Goal: Task Accomplishment & Management: Use online tool/utility

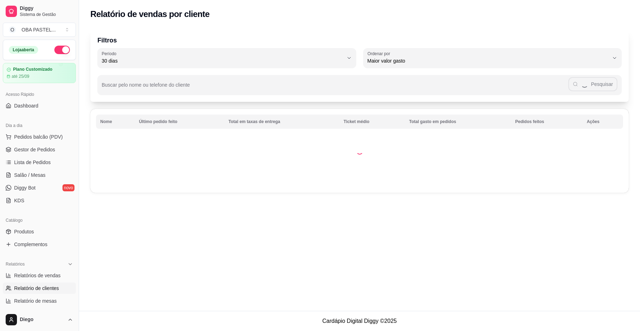
select select "30"
select select "HIGHEST_TOTAL_SPENT_WITH_ORDERS"
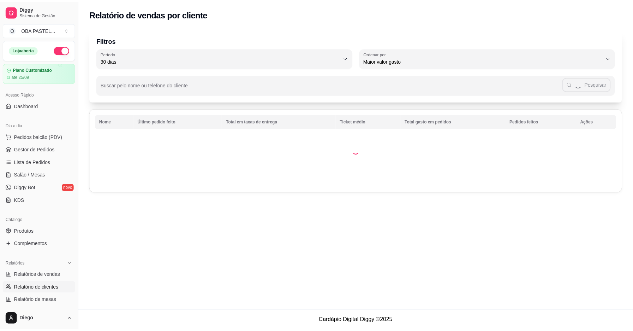
scroll to position [141, 0]
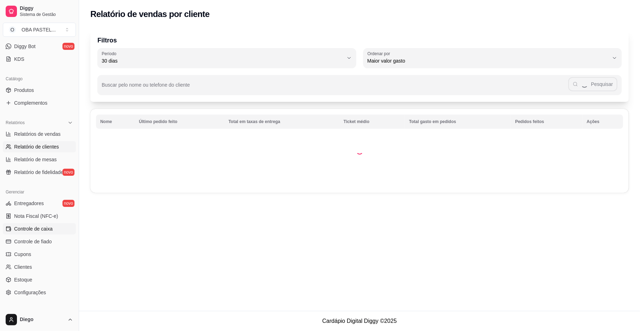
click at [47, 232] on span "Controle de caixa" at bounding box center [33, 228] width 39 height 7
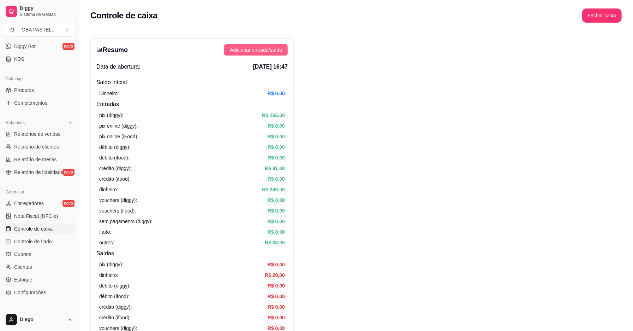
click at [241, 50] on span "Adicionar entrada/saída" at bounding box center [256, 50] width 52 height 8
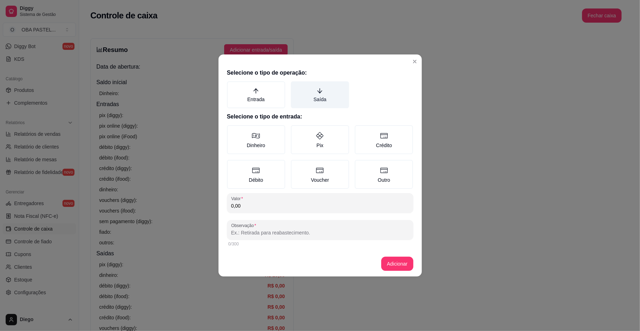
click at [312, 95] on label "Saída" at bounding box center [320, 94] width 58 height 27
click at [296, 87] on button "Saída" at bounding box center [294, 84] width 6 height 6
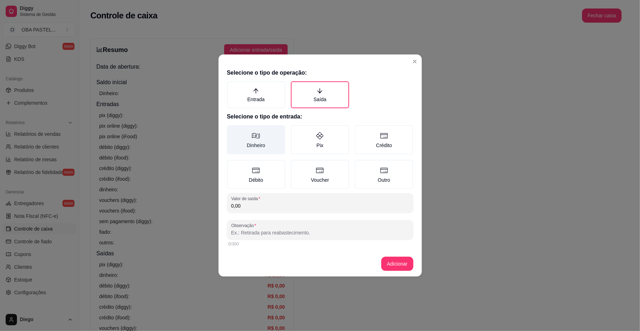
click at [263, 134] on label "Dinheiro" at bounding box center [256, 139] width 58 height 29
click at [232, 130] on button "Dinheiro" at bounding box center [230, 128] width 6 height 6
click at [256, 206] on input "0,00" at bounding box center [320, 205] width 178 height 7
type input "5,00"
click at [397, 260] on button "Adicionar" at bounding box center [397, 264] width 31 height 14
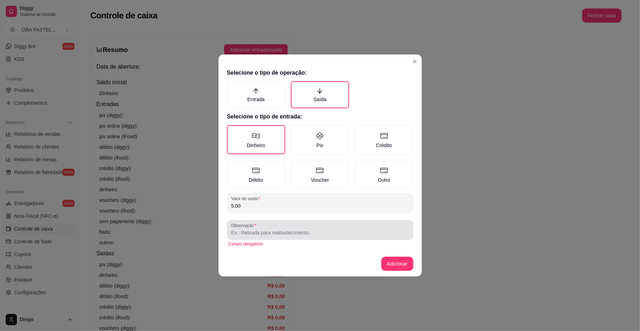
click at [321, 232] on input "Observação" at bounding box center [320, 232] width 178 height 7
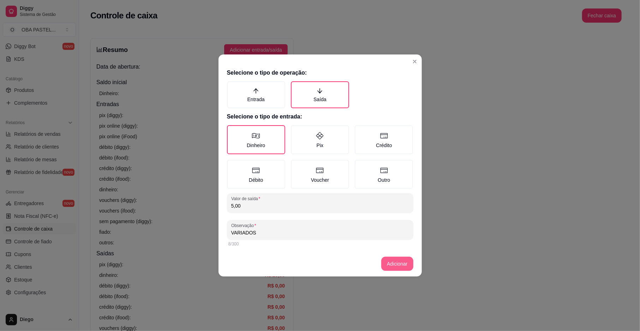
type input "VARIADOS"
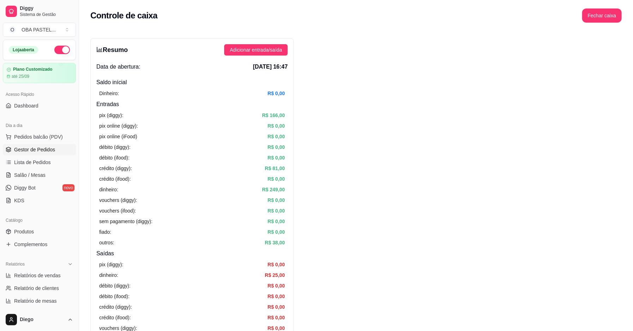
click at [35, 150] on span "Gestor de Pedidos" at bounding box center [34, 149] width 41 height 7
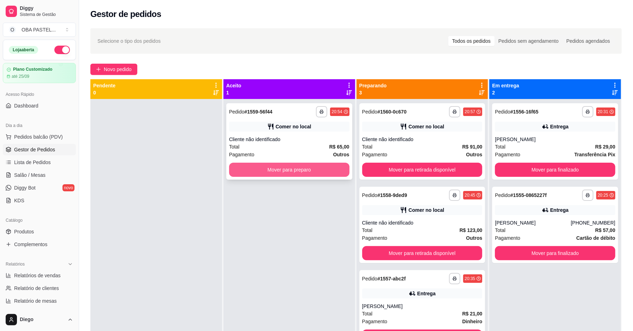
scroll to position [20, 0]
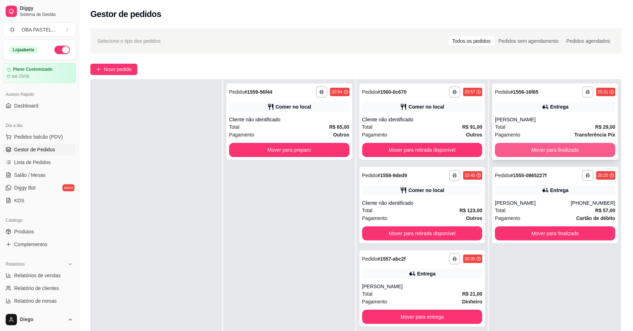
click at [557, 153] on button "Mover para finalizado" at bounding box center [555, 150] width 120 height 14
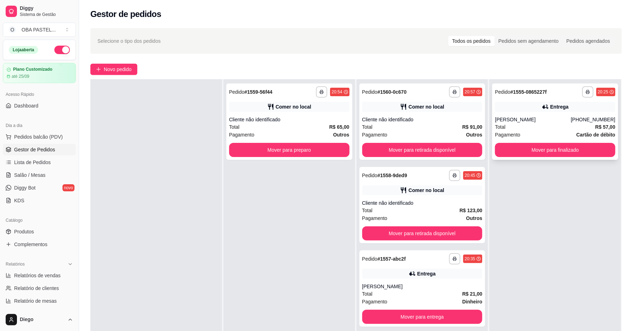
click at [533, 124] on div "Total R$ 57,00" at bounding box center [555, 127] width 120 height 8
click at [540, 149] on button "Mover para finalizado" at bounding box center [555, 150] width 117 height 14
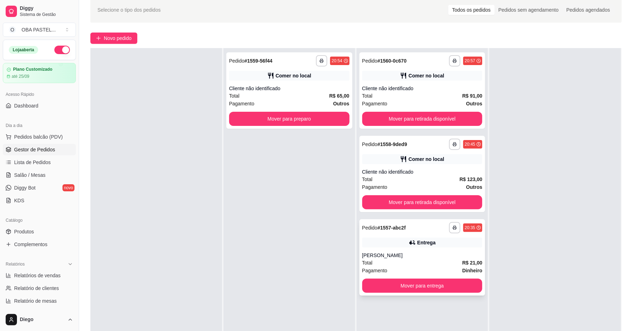
scroll to position [47, 0]
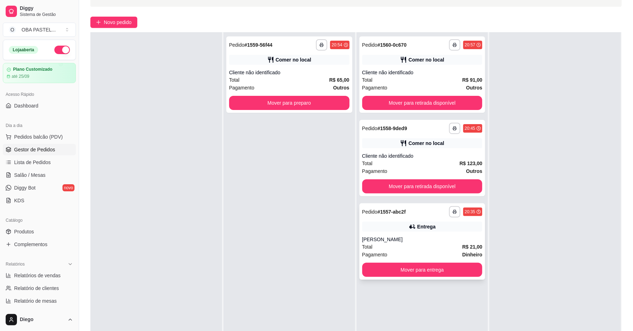
click at [391, 236] on div "[PERSON_NAME]" at bounding box center [422, 239] width 120 height 7
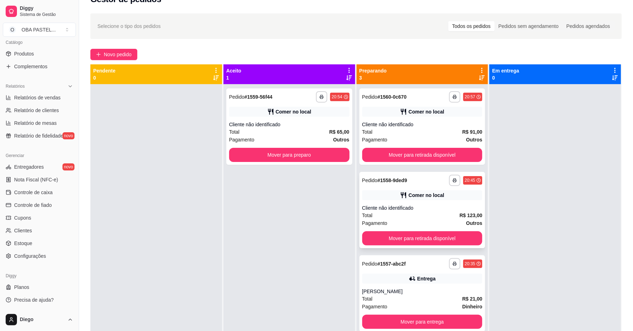
scroll to position [0, 0]
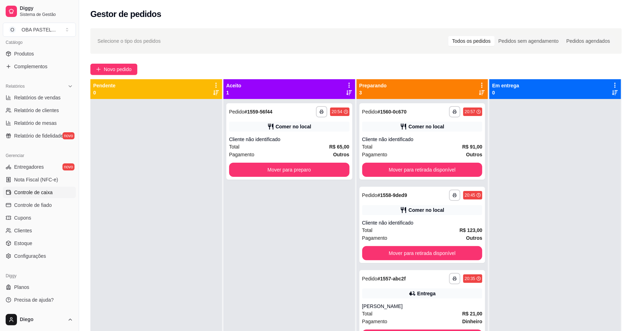
click at [38, 195] on span "Controle de caixa" at bounding box center [33, 192] width 39 height 7
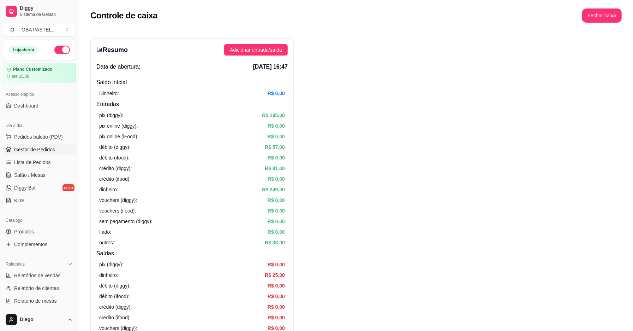
click at [44, 152] on span "Gestor de Pedidos" at bounding box center [34, 149] width 41 height 7
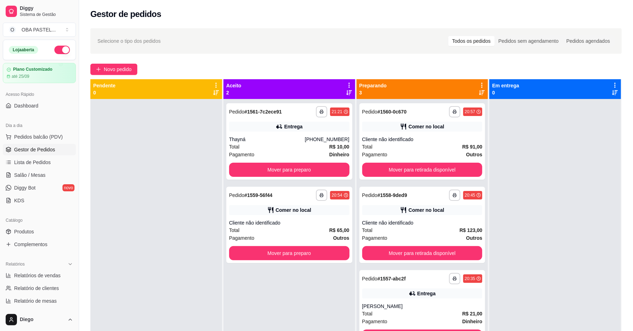
click at [3, 144] on link "Gestor de Pedidos" at bounding box center [39, 149] width 73 height 11
click at [372, 52] on div "**********" at bounding box center [356, 221] width 554 height 394
drag, startPoint x: 378, startPoint y: 42, endPoint x: 578, endPoint y: 279, distance: 310.1
click at [578, 279] on div at bounding box center [556, 264] width 132 height 331
click at [357, 330] on div "**********" at bounding box center [423, 264] width 132 height 331
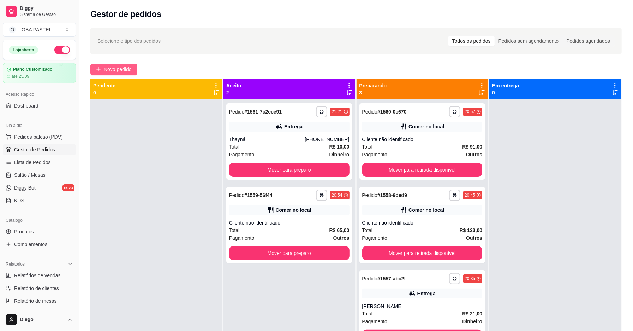
click at [105, 73] on span "Novo pedido" at bounding box center [118, 69] width 28 height 8
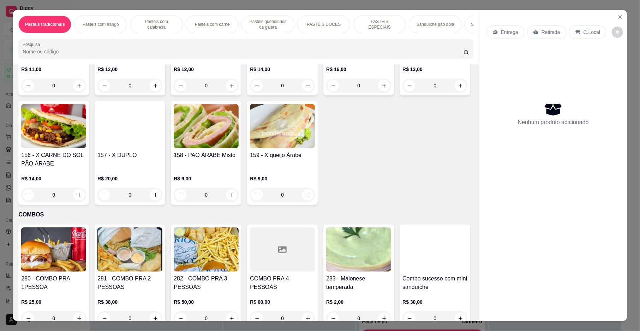
scroll to position [1596, 0]
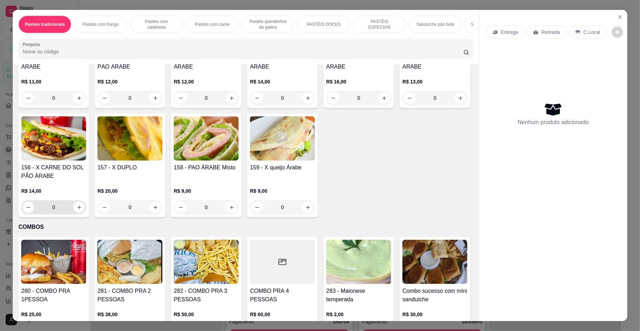
click at [85, 214] on div "0" at bounding box center [54, 207] width 62 height 14
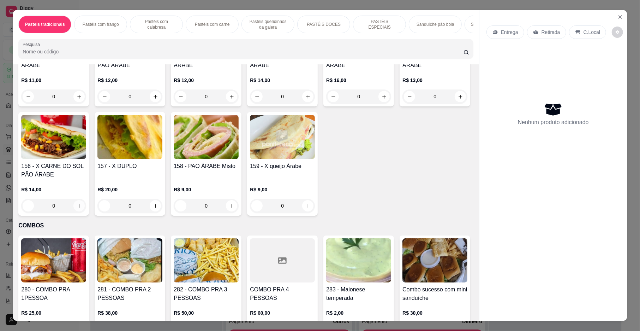
click at [82, 208] on icon "increase-product-quantity" at bounding box center [79, 205] width 5 height 5
type input "1"
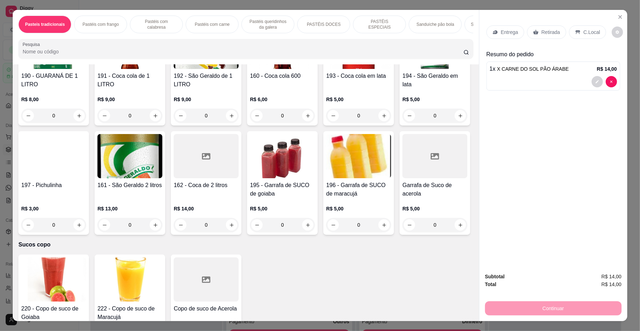
scroll to position [2197, 0]
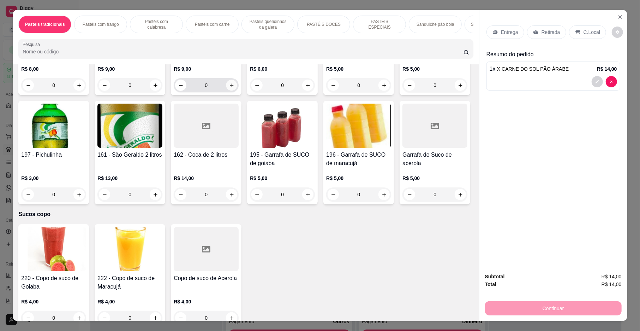
click at [230, 88] on icon "increase-product-quantity" at bounding box center [231, 85] width 5 height 5
type input "1"
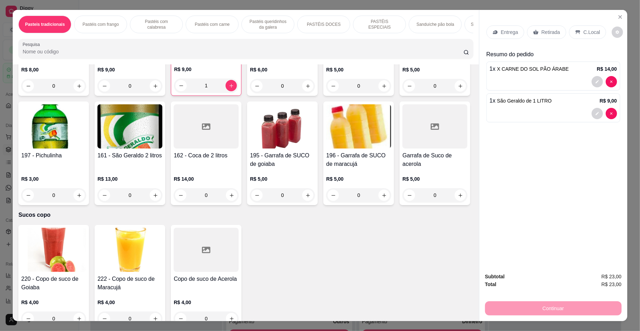
click at [505, 31] on p "Entrega" at bounding box center [509, 32] width 17 height 7
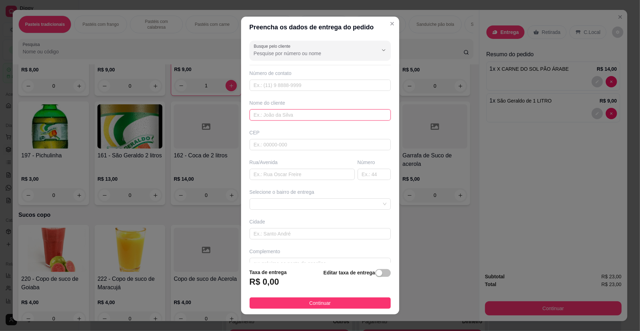
click at [294, 113] on input "text" at bounding box center [320, 114] width 141 height 11
type input "PRINCITI"
click at [263, 178] on input "text" at bounding box center [302, 174] width 105 height 11
drag, startPoint x: 266, startPoint y: 202, endPoint x: 280, endPoint y: 214, distance: 18.0
click at [268, 205] on span at bounding box center [320, 204] width 133 height 11
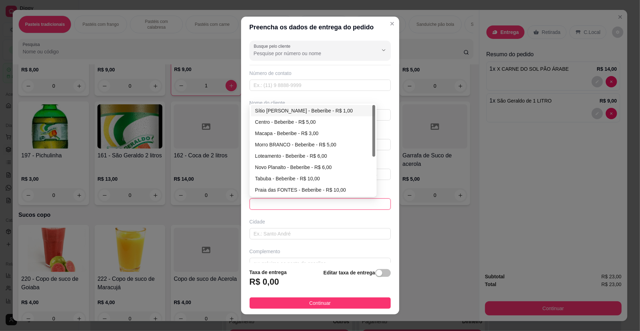
click at [276, 108] on div "Sítio [PERSON_NAME] - Beberibe - R$ 1,00" at bounding box center [313, 111] width 116 height 8
type input "Beberibe"
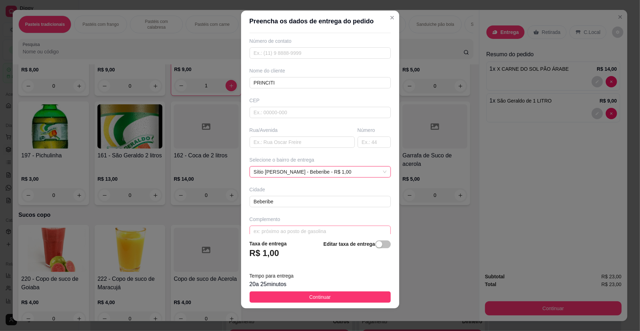
scroll to position [37, 0]
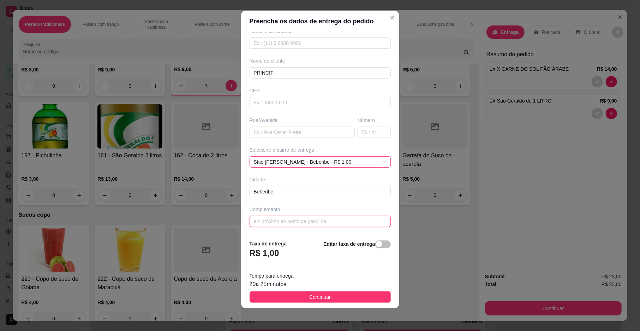
click at [263, 222] on input "text" at bounding box center [320, 220] width 141 height 11
click at [293, 225] on input "text" at bounding box center [320, 220] width 141 height 11
type input "VIZINHO AO TOUROS GRILL"
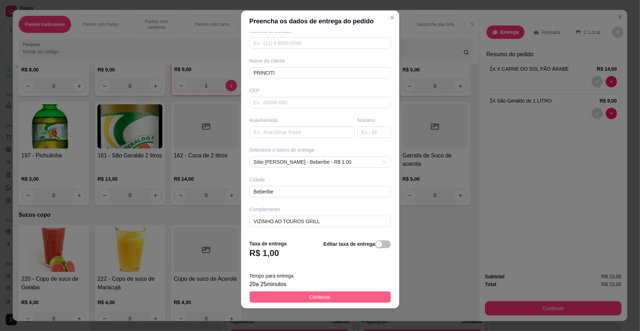
click at [341, 300] on button "Continuar" at bounding box center [320, 296] width 141 height 11
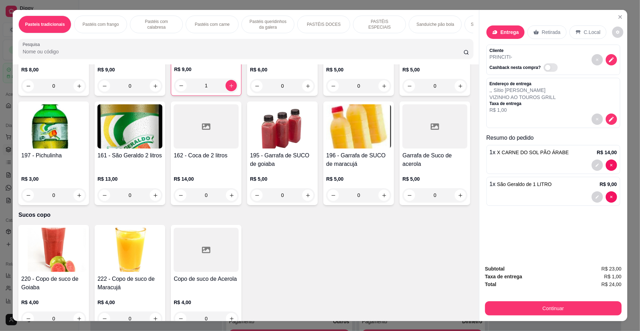
click at [509, 318] on div "Subtotal R$ 23,00 Taxa de entrega R$ 1,00 Total R$ 24,00 Continuar" at bounding box center [554, 290] width 148 height 62
click at [509, 306] on button "Continuar" at bounding box center [553, 308] width 132 height 14
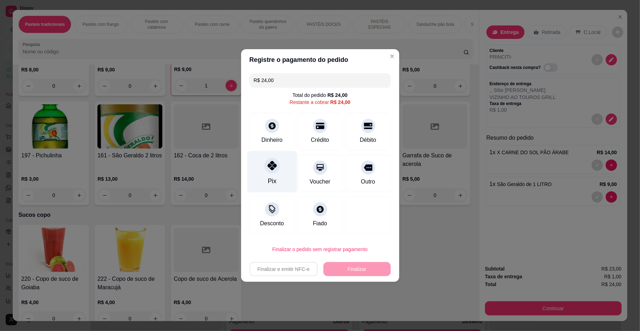
click at [274, 164] on icon at bounding box center [271, 165] width 9 height 9
type input "R$ 0,00"
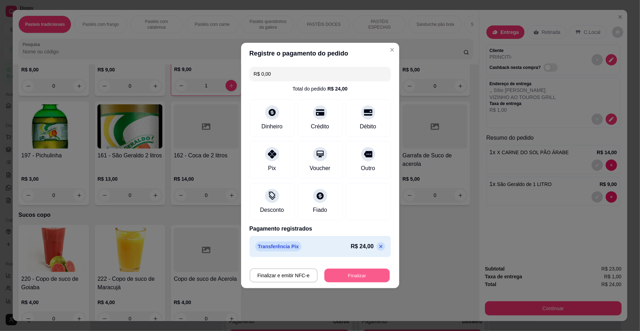
click at [330, 272] on button "Finalizar" at bounding box center [357, 275] width 65 height 14
type input "0"
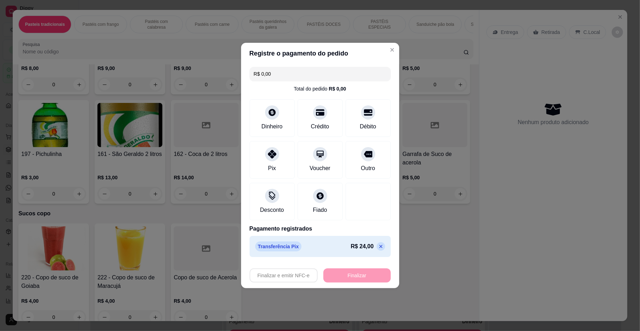
type input "-R$ 24,00"
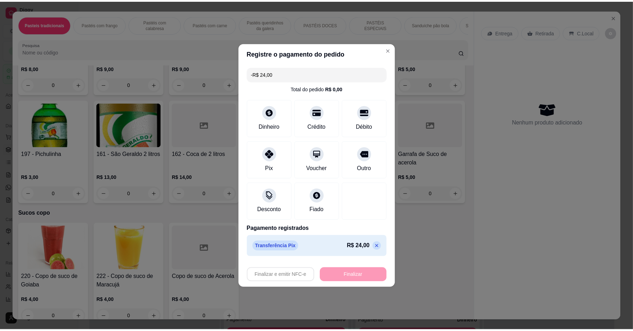
scroll to position [2196, 0]
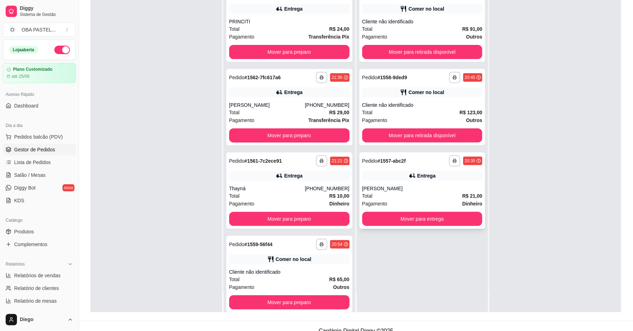
scroll to position [108, 0]
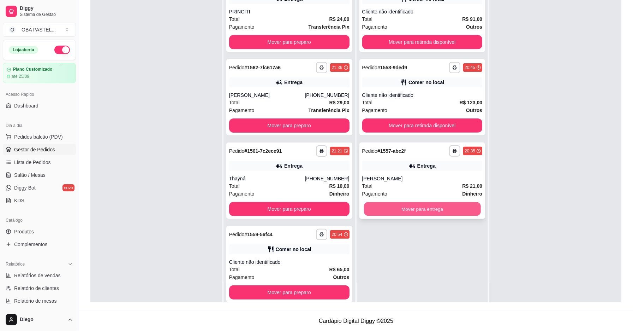
click at [442, 209] on button "Mover para entrega" at bounding box center [422, 209] width 117 height 14
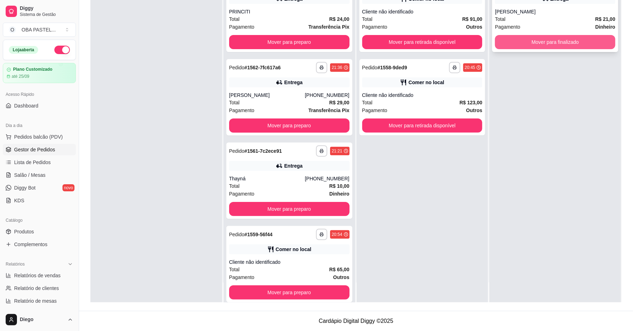
click at [572, 38] on button "Mover para finalizado" at bounding box center [555, 42] width 120 height 14
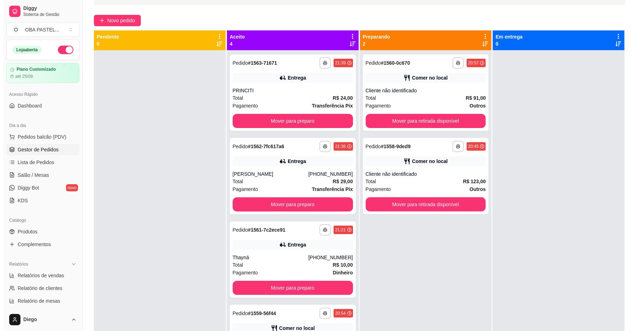
scroll to position [0, 0]
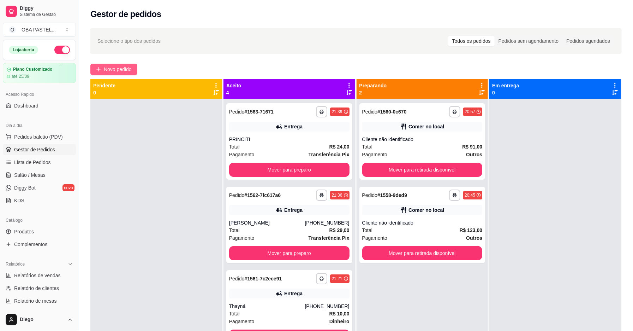
click at [123, 68] on span "Novo pedido" at bounding box center [118, 69] width 28 height 8
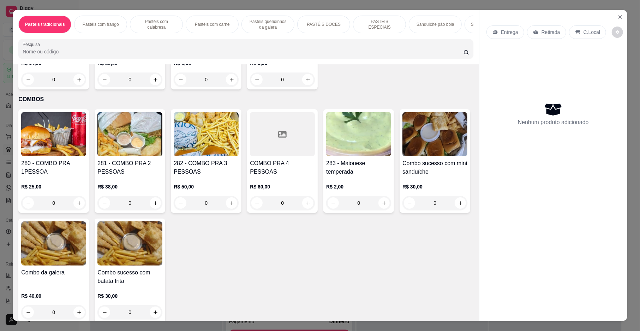
scroll to position [1717, 0]
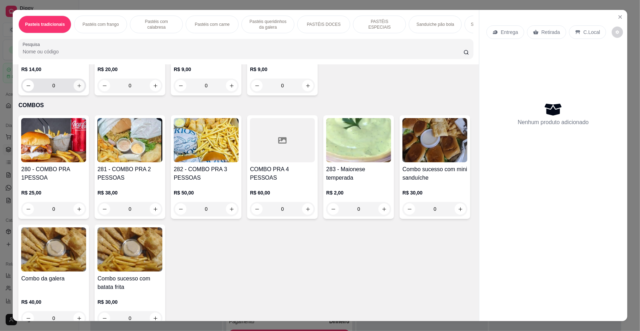
click at [82, 88] on icon "increase-product-quantity" at bounding box center [79, 85] width 5 height 5
type input "1"
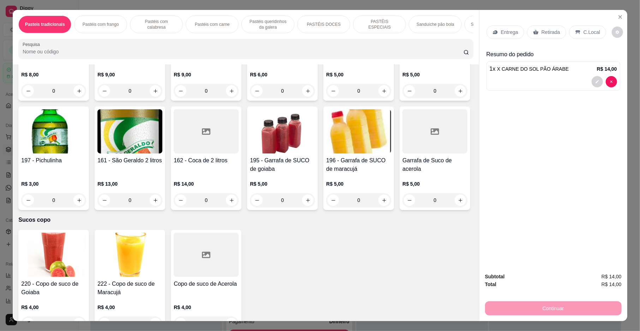
scroll to position [2155, 0]
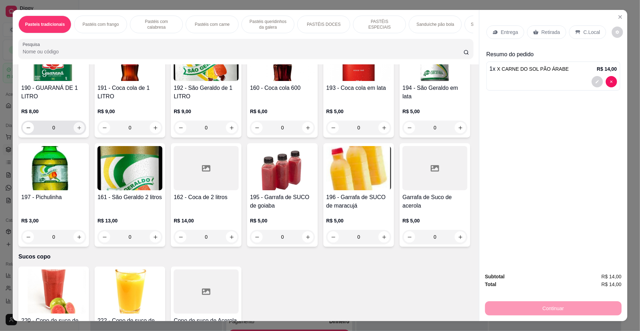
click at [77, 130] on icon "increase-product-quantity" at bounding box center [79, 127] width 5 height 5
type input "1"
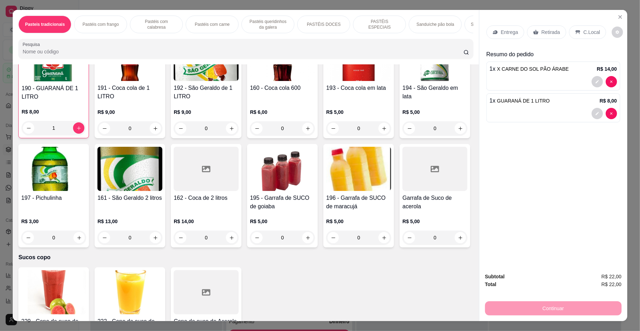
click at [497, 35] on div "Entrega" at bounding box center [506, 31] width 38 height 13
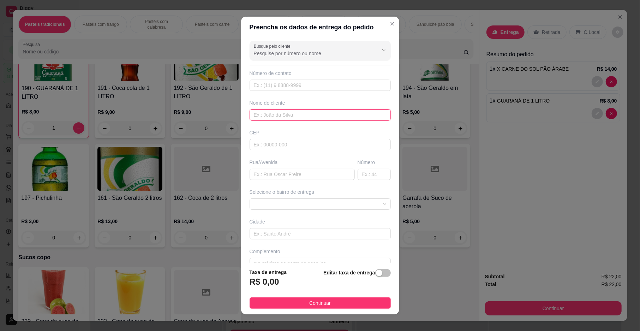
click at [307, 113] on input "text" at bounding box center [320, 114] width 141 height 11
type input "S"
click at [310, 202] on span at bounding box center [320, 204] width 133 height 11
type input "[PERSON_NAME]"
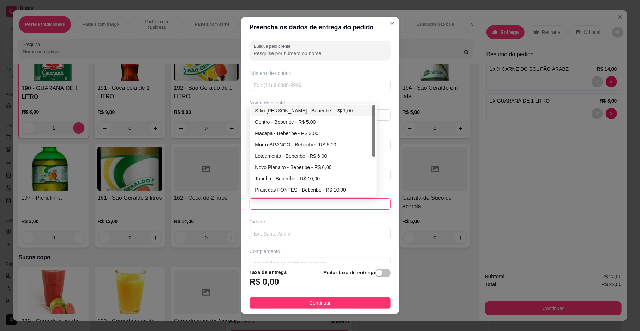
click at [297, 112] on div "Sítio [PERSON_NAME] - Beberibe - R$ 1,00" at bounding box center [313, 111] width 116 height 8
type input "Beberibe"
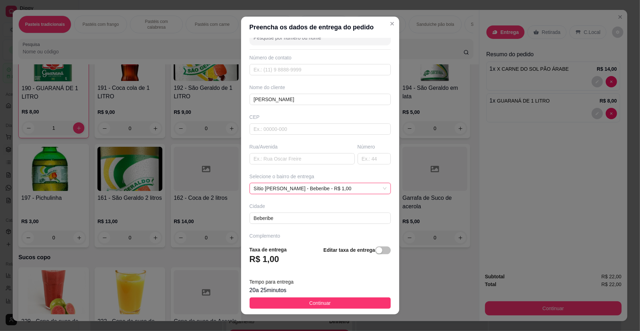
scroll to position [37, 0]
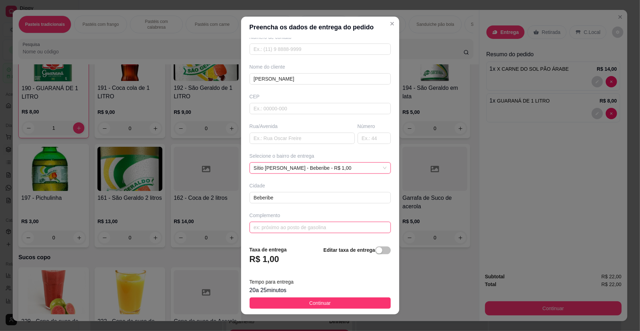
click at [297, 229] on input "text" at bounding box center [320, 226] width 141 height 11
type input "CASA DA CARMEM"
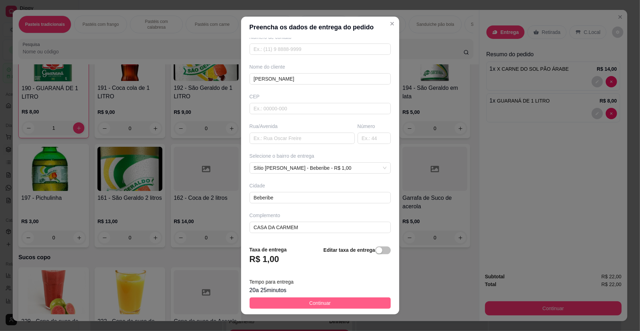
click at [321, 303] on span "Continuar" at bounding box center [320, 303] width 22 height 8
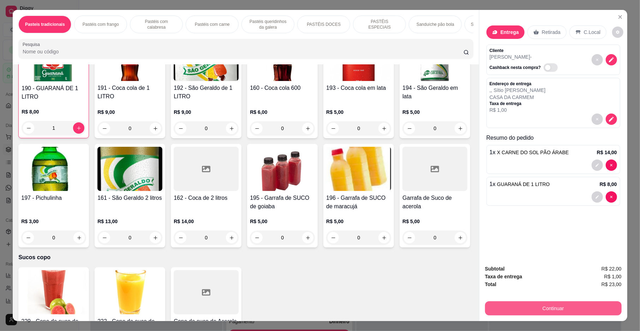
click at [565, 299] on div "Continuar" at bounding box center [553, 307] width 137 height 16
click at [553, 310] on button "Continuar" at bounding box center [553, 308] width 137 height 14
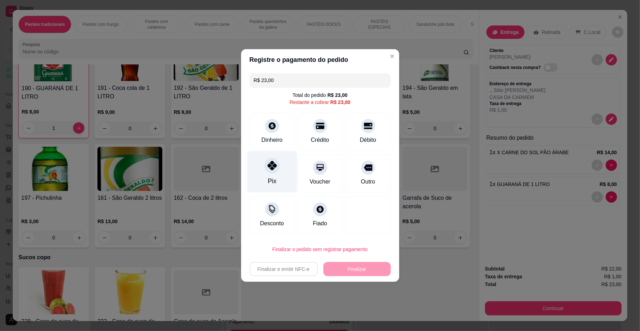
click at [283, 181] on div "Pix" at bounding box center [272, 171] width 50 height 41
type input "R$ 0,00"
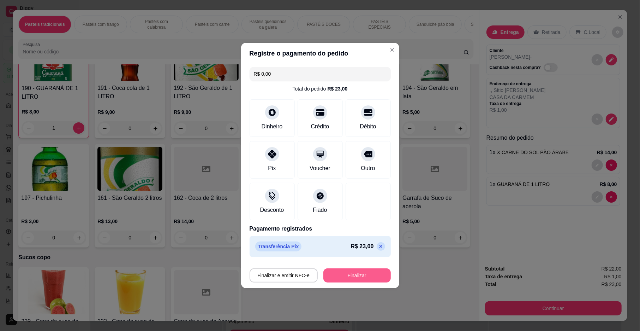
click at [341, 272] on button "Finalizar" at bounding box center [357, 275] width 67 height 14
type input "0"
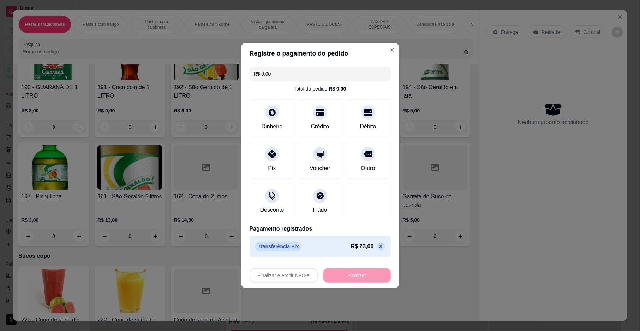
type input "-R$ 23,00"
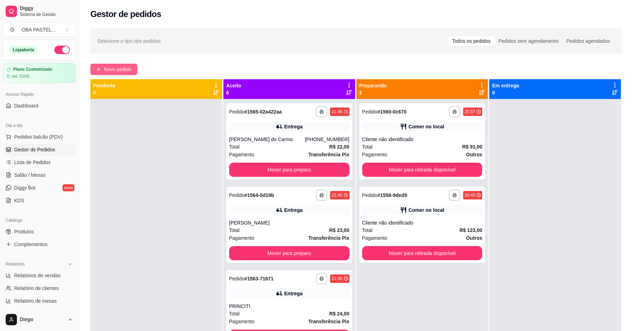
click at [122, 69] on span "Novo pedido" at bounding box center [118, 69] width 28 height 8
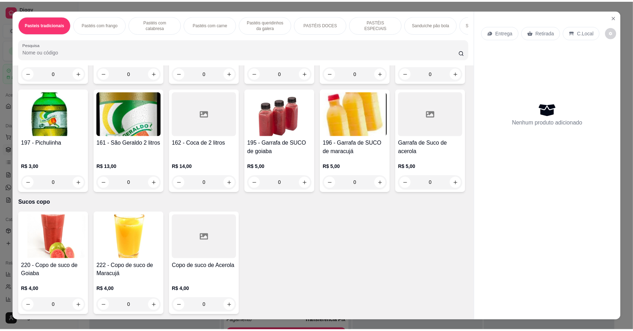
scroll to position [2299, 0]
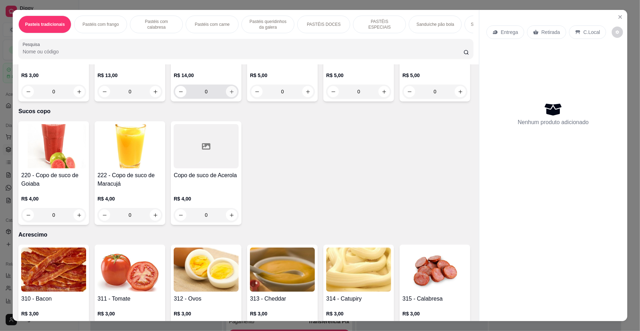
click at [234, 94] on icon "increase-product-quantity" at bounding box center [232, 92] width 4 height 4
type input "1"
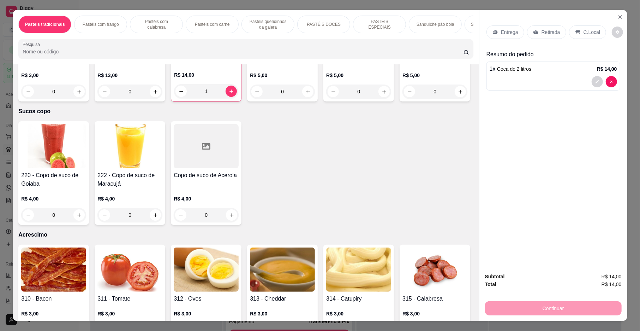
click at [575, 30] on icon at bounding box center [578, 32] width 6 height 6
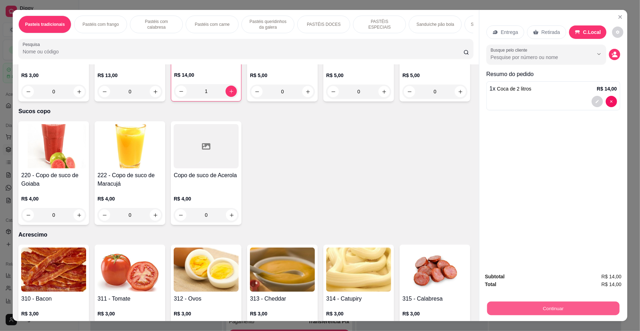
click at [547, 309] on button "Continuar" at bounding box center [553, 308] width 132 height 14
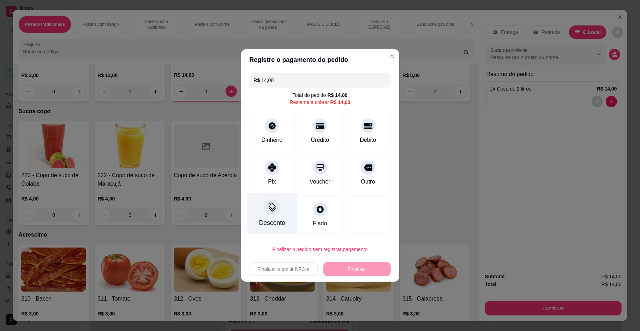
drag, startPoint x: 283, startPoint y: 179, endPoint x: 290, endPoint y: 208, distance: 29.8
click at [283, 179] on div "Pix" at bounding box center [272, 172] width 45 height 37
type input "R$ 0,00"
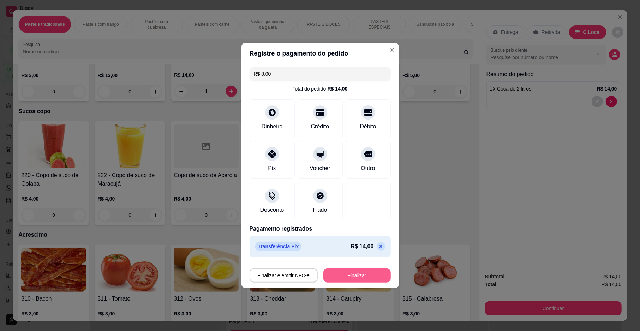
click at [350, 275] on button "Finalizar" at bounding box center [357, 275] width 67 height 14
type input "0"
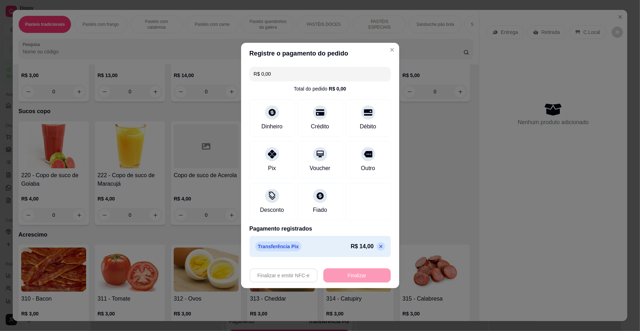
type input "-R$ 14,00"
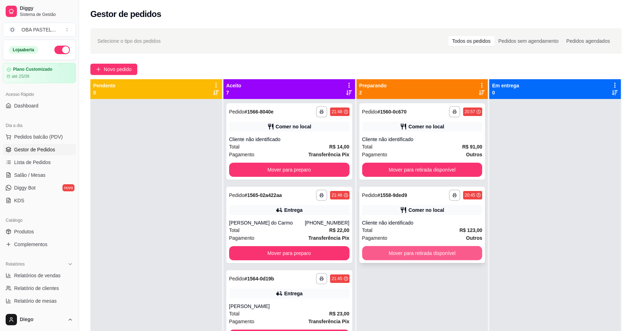
click at [420, 255] on button "Mover para retirada disponível" at bounding box center [422, 253] width 120 height 14
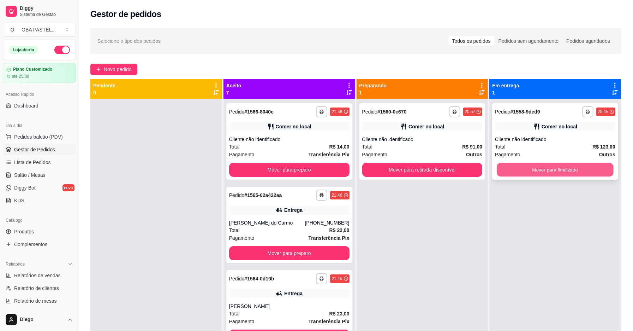
click at [538, 172] on button "Mover para finalizado" at bounding box center [555, 170] width 117 height 14
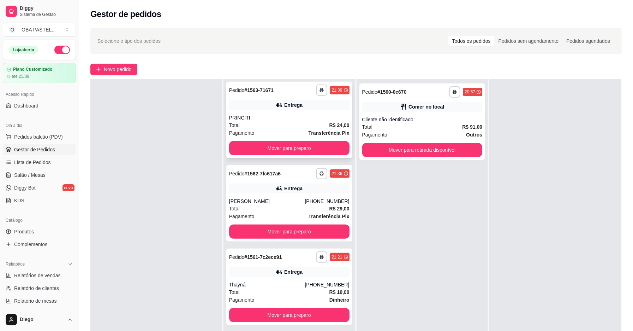
scroll to position [343, 0]
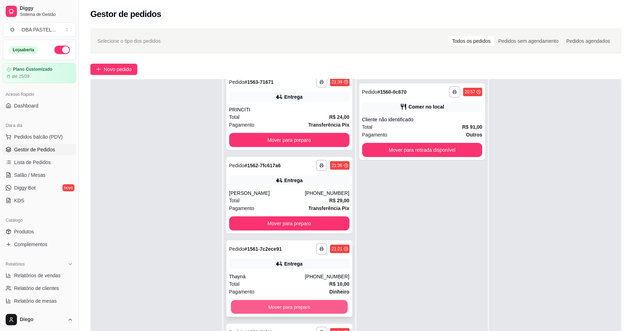
click at [304, 308] on button "Mover para preparo" at bounding box center [289, 307] width 117 height 14
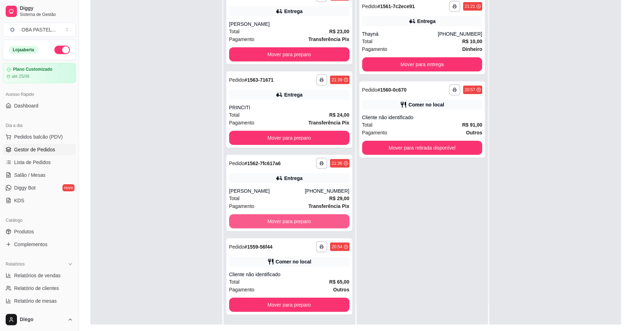
scroll to position [108, 0]
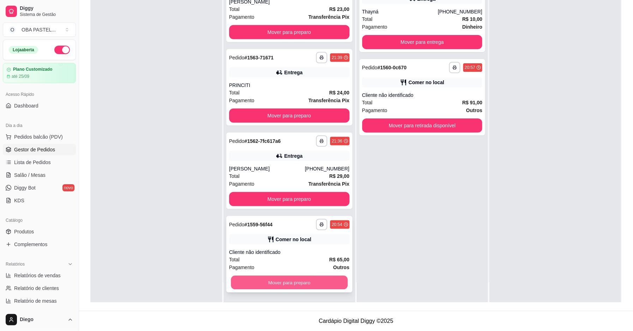
click at [286, 285] on button "Mover para preparo" at bounding box center [289, 283] width 117 height 14
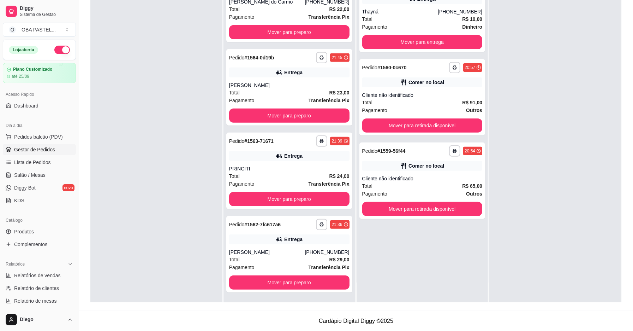
scroll to position [35, 0]
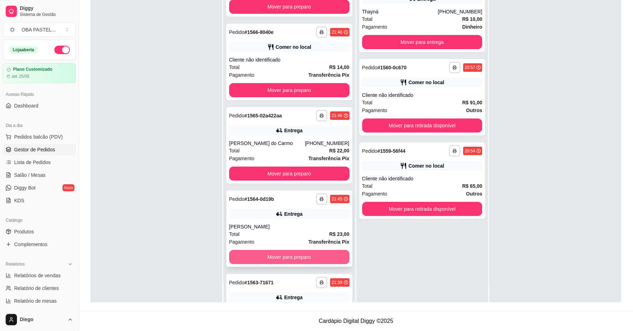
click at [269, 251] on button "Mover para preparo" at bounding box center [289, 257] width 120 height 14
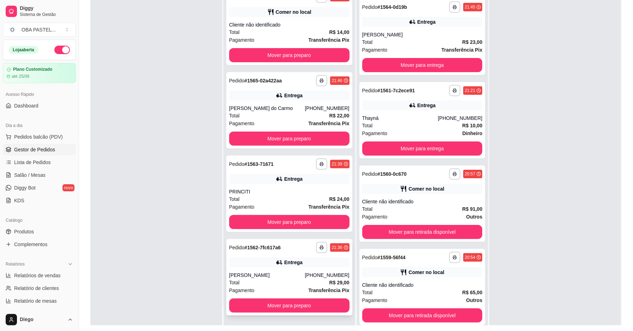
scroll to position [108, 0]
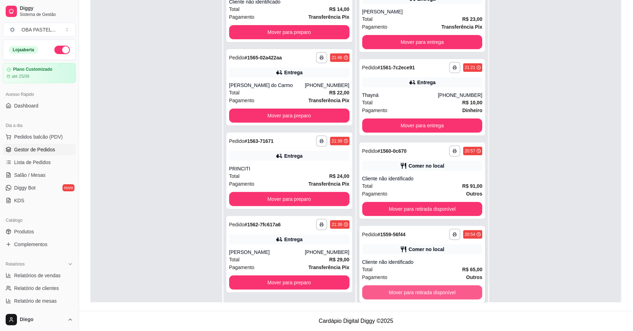
click at [427, 296] on button "Mover para retirada disponível" at bounding box center [422, 292] width 120 height 14
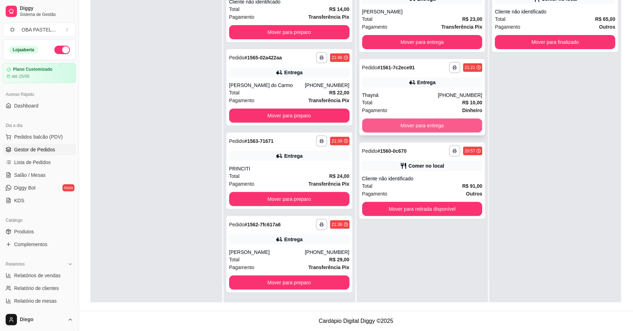
click at [423, 119] on button "Mover para entrega" at bounding box center [422, 125] width 120 height 14
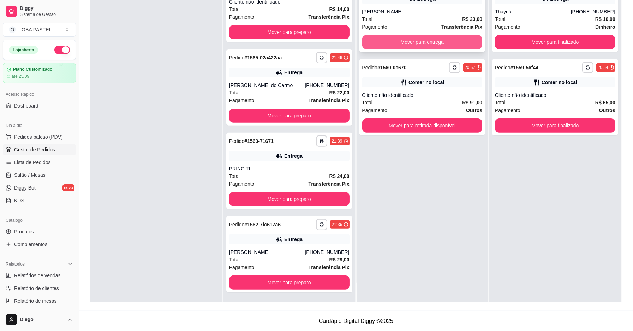
click at [419, 43] on button "Mover para entrega" at bounding box center [422, 42] width 120 height 14
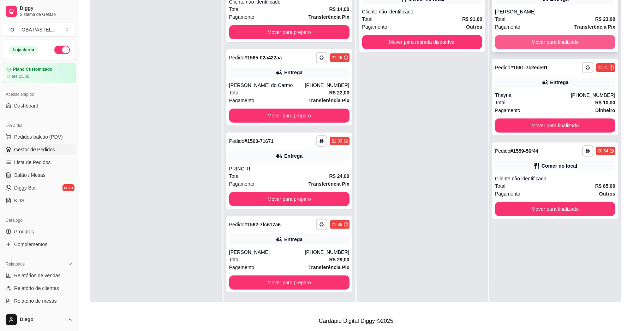
click at [500, 37] on button "Mover para finalizado" at bounding box center [555, 42] width 120 height 14
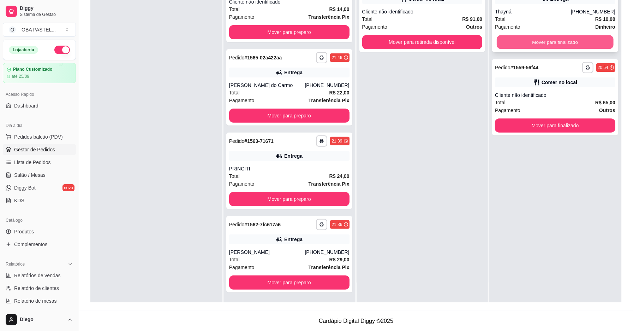
click at [501, 37] on button "Mover para finalizado" at bounding box center [555, 42] width 117 height 14
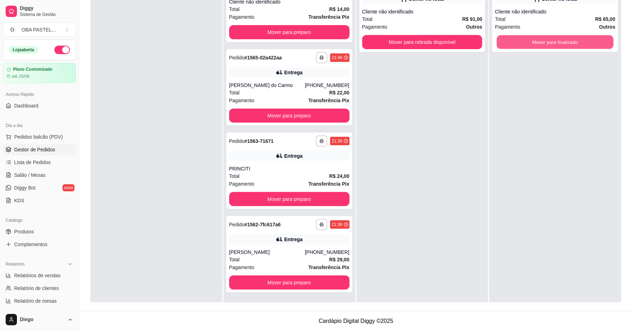
click at [501, 37] on button "Mover para finalizado" at bounding box center [555, 42] width 117 height 14
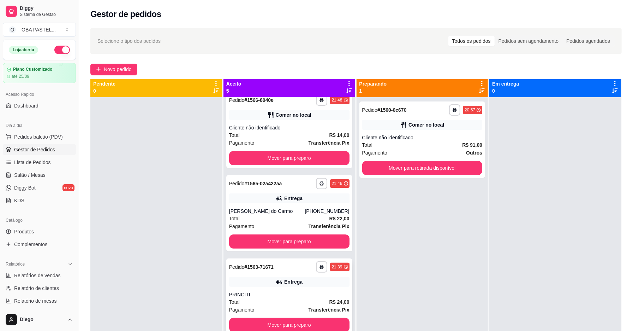
scroll to position [20, 0]
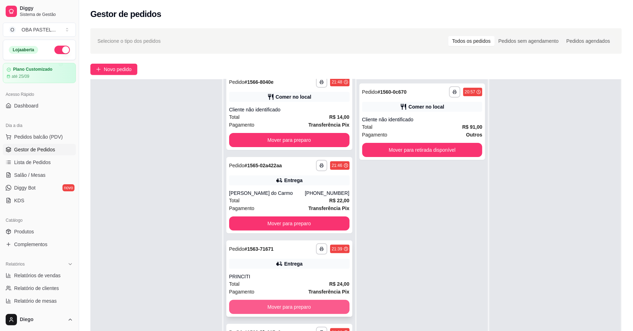
click at [289, 307] on button "Mover para preparo" at bounding box center [289, 307] width 120 height 14
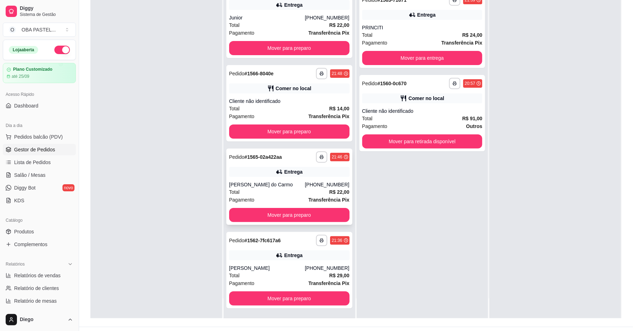
scroll to position [108, 0]
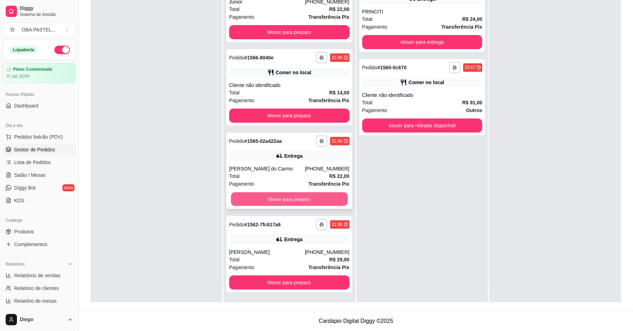
click at [312, 193] on button "Mover para preparo" at bounding box center [289, 199] width 117 height 14
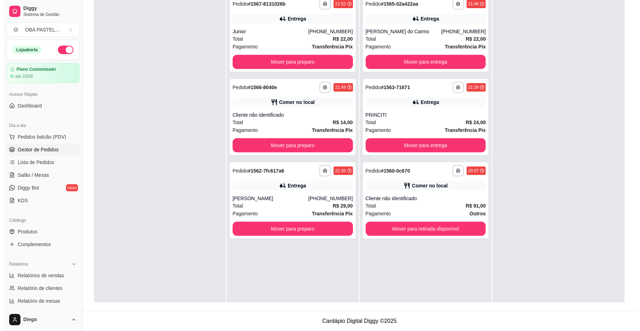
scroll to position [0, 0]
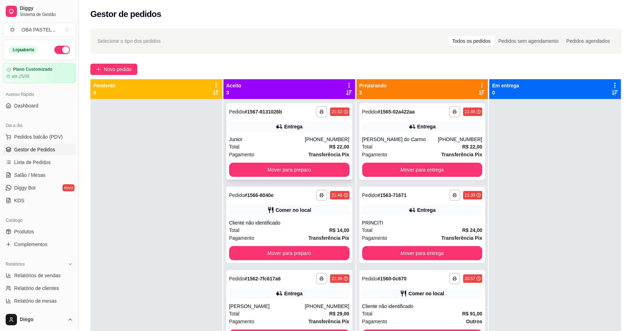
click at [290, 143] on div "Total R$ 22,00" at bounding box center [289, 147] width 120 height 8
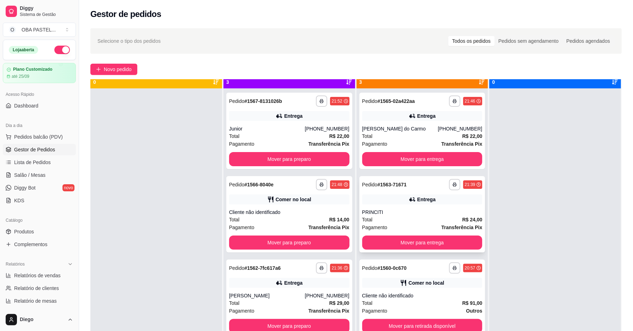
scroll to position [20, 0]
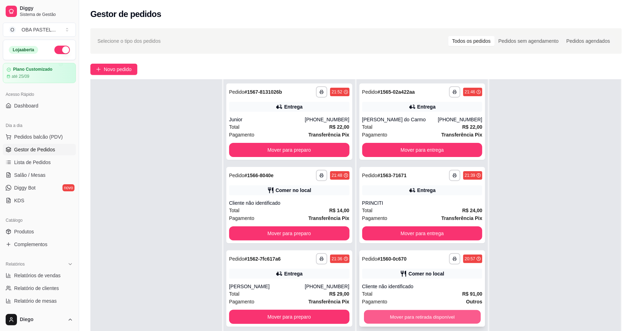
click at [420, 314] on button "Mover para retirada disponível" at bounding box center [422, 317] width 117 height 14
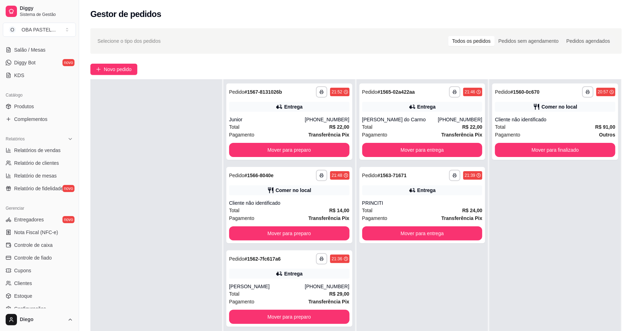
scroll to position [178, 0]
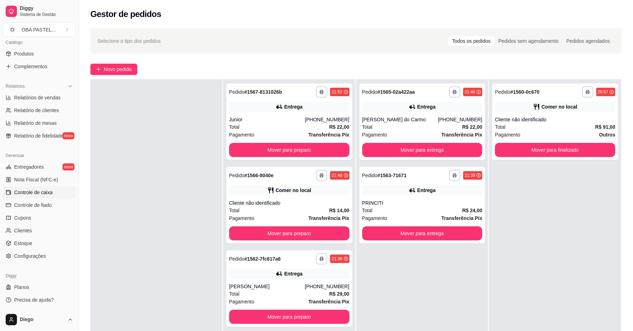
click at [54, 194] on link "Controle de caixa" at bounding box center [39, 192] width 73 height 11
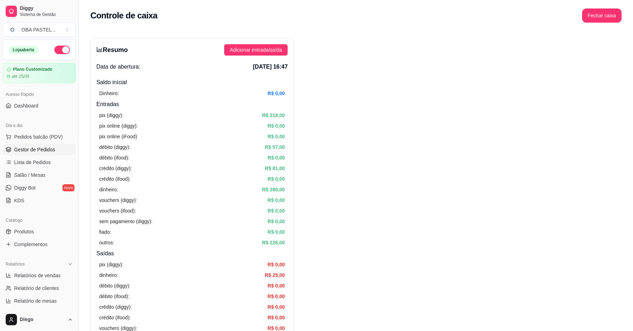
click at [33, 152] on span "Gestor de Pedidos" at bounding box center [34, 149] width 41 height 7
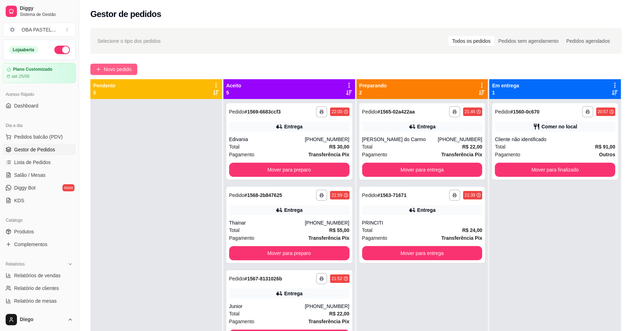
click at [111, 72] on span "Novo pedido" at bounding box center [118, 69] width 28 height 8
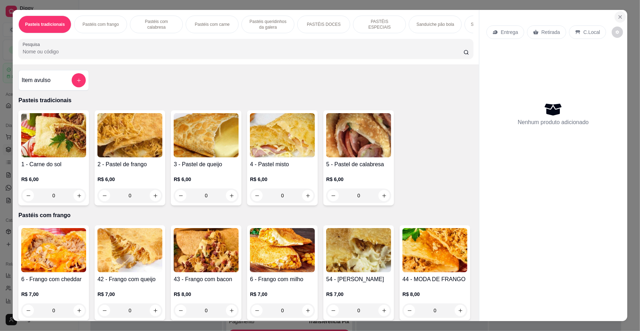
click at [615, 16] on button "Close" at bounding box center [620, 16] width 11 height 11
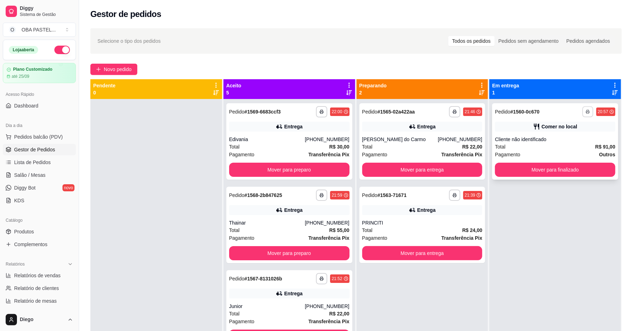
click at [584, 106] on button "button" at bounding box center [588, 111] width 11 height 11
click at [567, 141] on button "IMPRESSORA" at bounding box center [562, 136] width 51 height 11
click at [115, 63] on div "**********" at bounding box center [356, 221] width 554 height 394
click at [126, 71] on span "Novo pedido" at bounding box center [118, 69] width 28 height 8
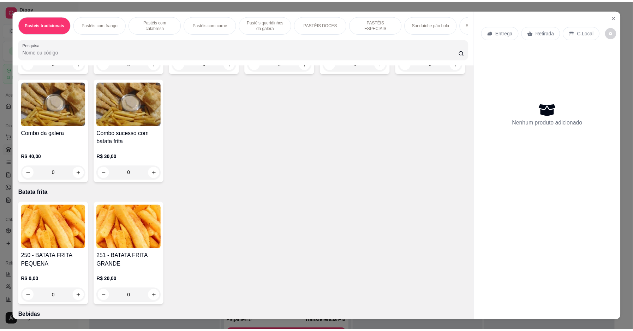
scroll to position [1820, 0]
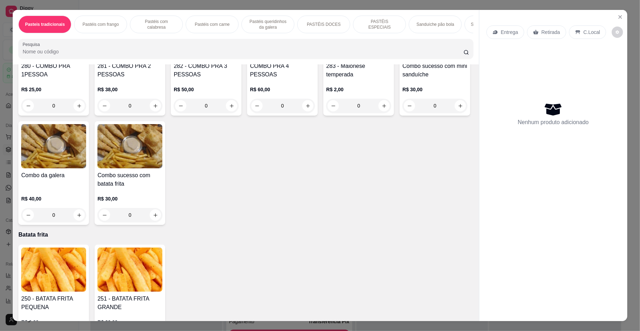
click at [623, 14] on div "Entrega Retirada C.Local Nenhum produto adicionado" at bounding box center [554, 160] width 148 height 300
click at [621, 16] on button "Close" at bounding box center [620, 16] width 11 height 11
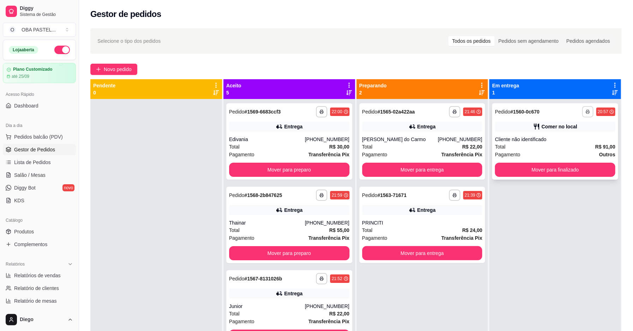
click at [586, 112] on icon "button" at bounding box center [588, 112] width 4 height 4
click at [560, 137] on button "IMPRESSORA" at bounding box center [562, 136] width 49 height 11
click at [547, 172] on button "Mover para finalizado" at bounding box center [555, 169] width 120 height 14
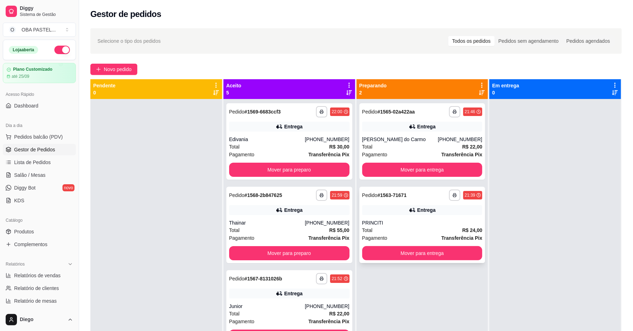
click at [448, 225] on div "PRINCITI" at bounding box center [422, 222] width 120 height 7
click at [400, 256] on button "Mover para entrega" at bounding box center [422, 253] width 120 height 14
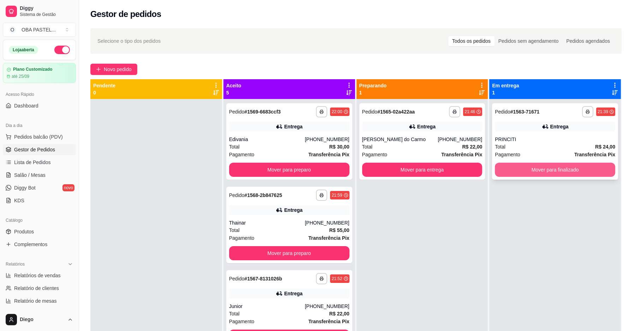
click at [567, 173] on button "Mover para finalizado" at bounding box center [555, 169] width 120 height 14
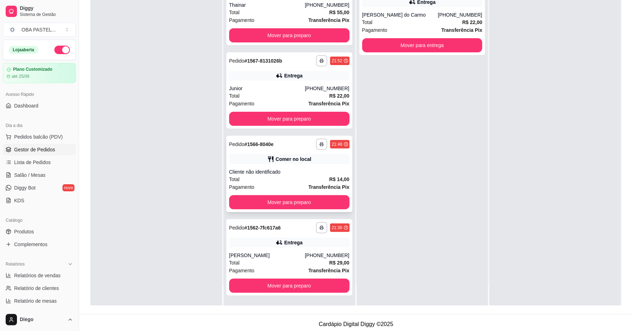
scroll to position [108, 0]
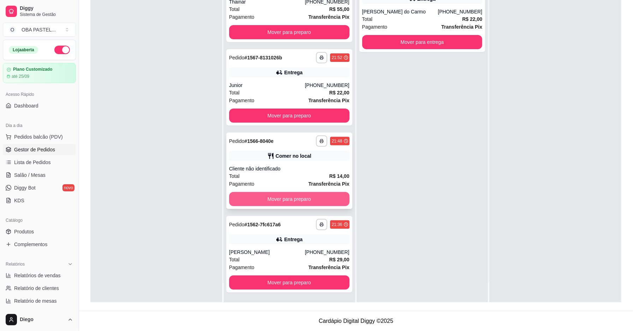
click at [287, 197] on button "Mover para preparo" at bounding box center [289, 199] width 120 height 14
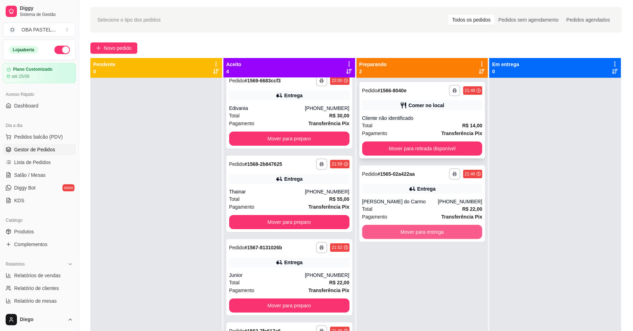
scroll to position [0, 0]
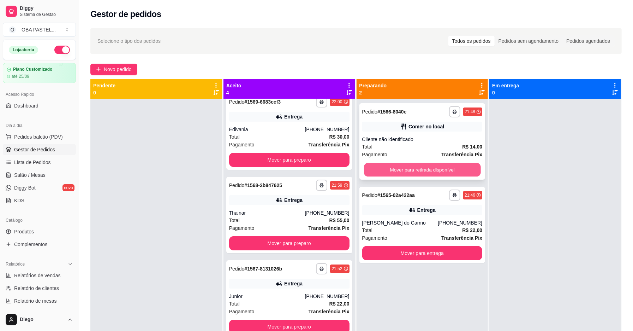
click at [441, 166] on button "Mover para retirada disponível" at bounding box center [422, 170] width 117 height 14
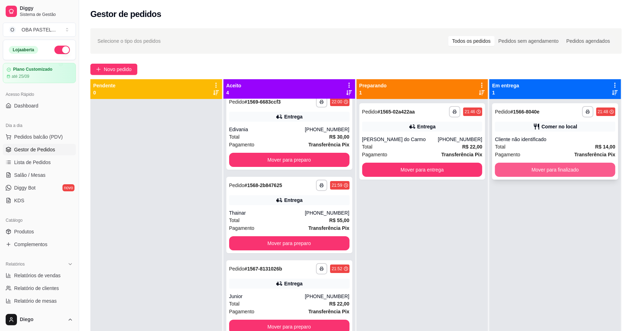
click at [527, 165] on button "Mover para finalizado" at bounding box center [555, 169] width 120 height 14
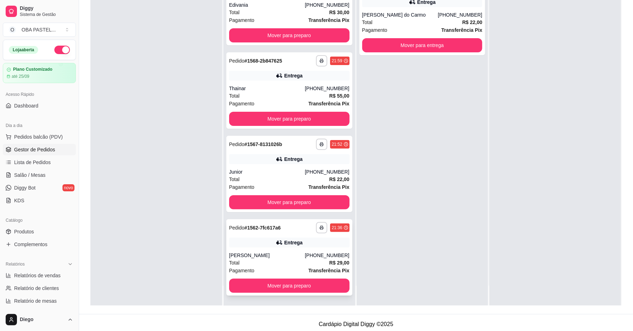
scroll to position [108, 0]
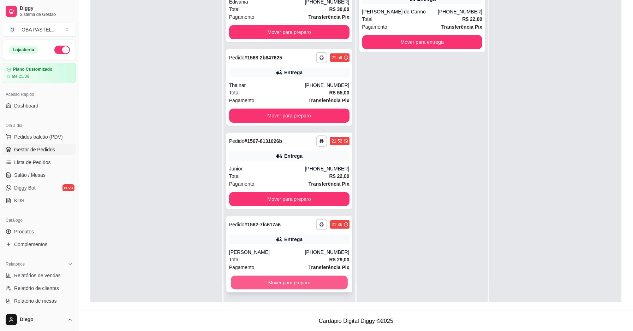
click at [283, 279] on button "Mover para preparo" at bounding box center [289, 283] width 117 height 14
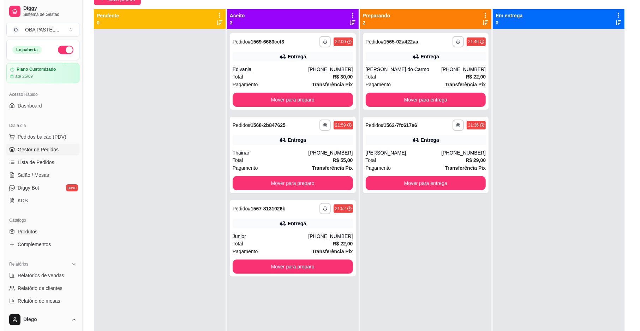
scroll to position [0, 0]
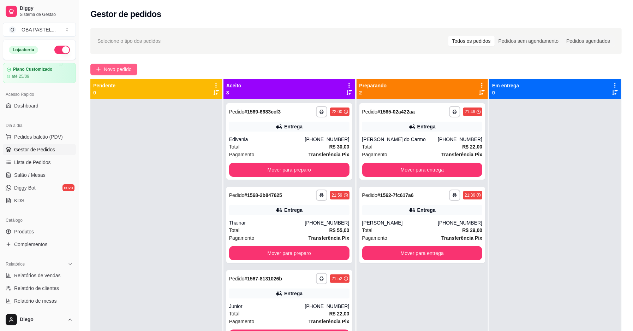
click at [112, 71] on span "Novo pedido" at bounding box center [118, 69] width 28 height 8
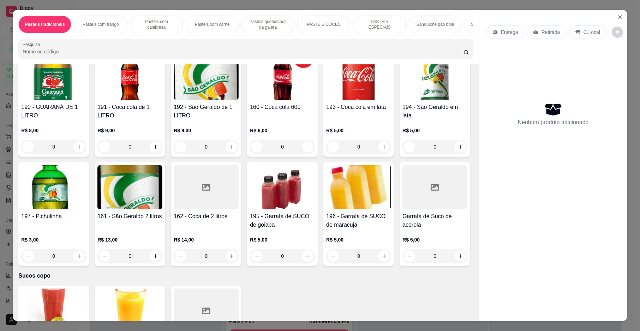
scroll to position [1796, 0]
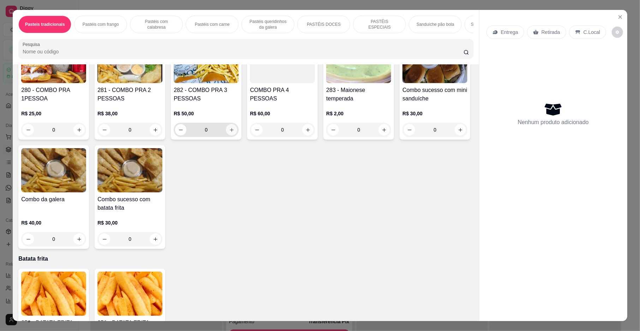
click at [230, 132] on icon "increase-product-quantity" at bounding box center [231, 129] width 5 height 5
type input "1"
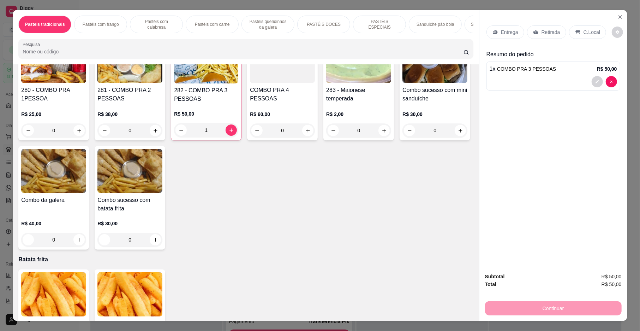
click at [523, 26] on div "Entrega Retirada C.Local" at bounding box center [547, 31] width 120 height 13
click at [511, 31] on p "Entrega" at bounding box center [509, 32] width 17 height 7
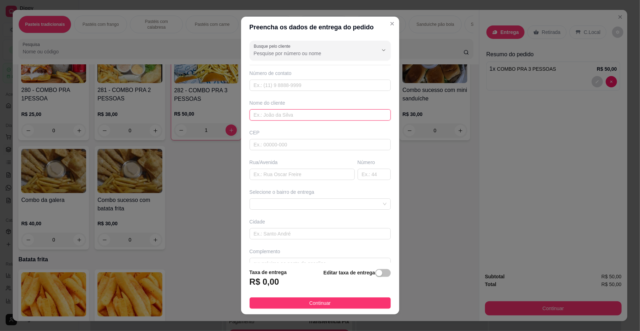
click at [302, 115] on input "text" at bounding box center [320, 114] width 141 height 11
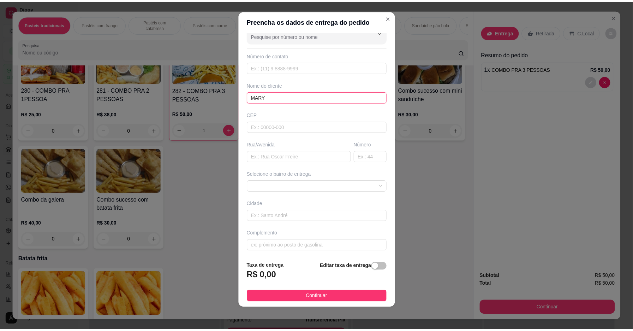
scroll to position [15, 0]
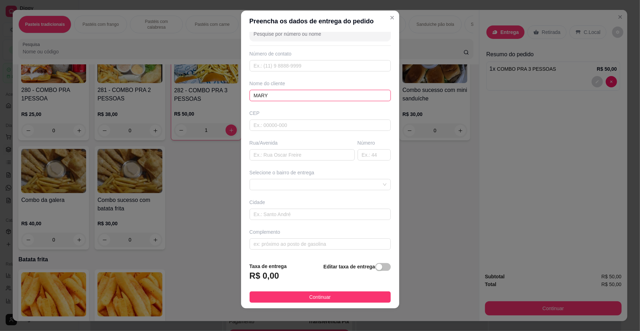
type input "MARY"
click at [282, 249] on div "Busque pelo cliente Número de contato Nome do cliente [PERSON_NAME] Rua/[GEOGRA…" at bounding box center [320, 144] width 158 height 225
click at [283, 246] on input "text" at bounding box center [320, 243] width 141 height 11
type input "EM CIMA DO BARATAO DO LUCAS"
drag, startPoint x: 289, startPoint y: 285, endPoint x: 289, endPoint y: 294, distance: 8.5
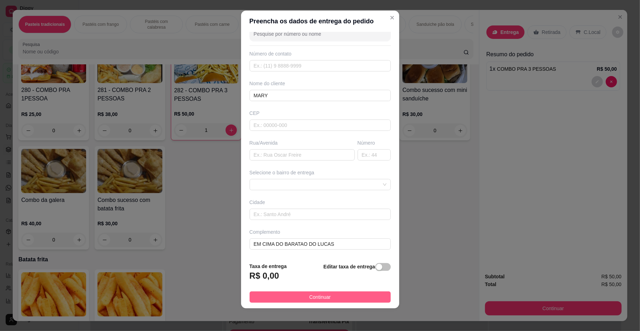
click at [289, 287] on footer "Taxa de entrega R$ 0,00 Editar taxa de entrega Continuar" at bounding box center [320, 282] width 158 height 52
click at [289, 299] on button "Continuar" at bounding box center [320, 296] width 141 height 11
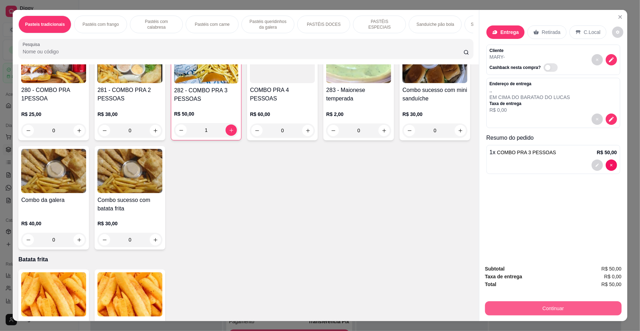
click at [537, 304] on button "Continuar" at bounding box center [553, 308] width 137 height 14
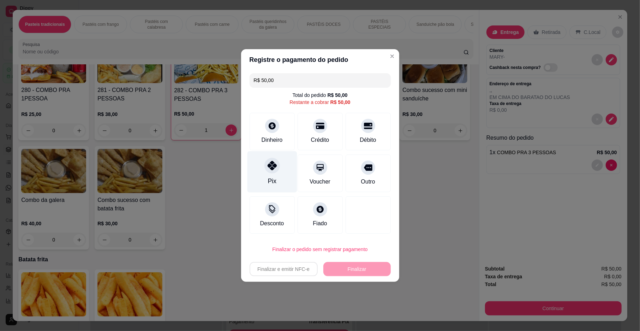
click at [270, 178] on div "Pix" at bounding box center [272, 180] width 8 height 9
type input "R$ 0,00"
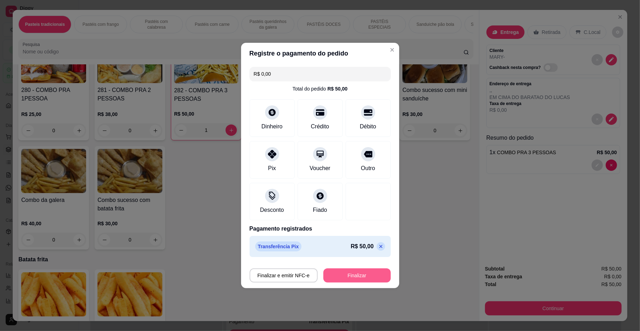
click at [338, 268] on button "Finalizar" at bounding box center [357, 275] width 67 height 14
type input "0"
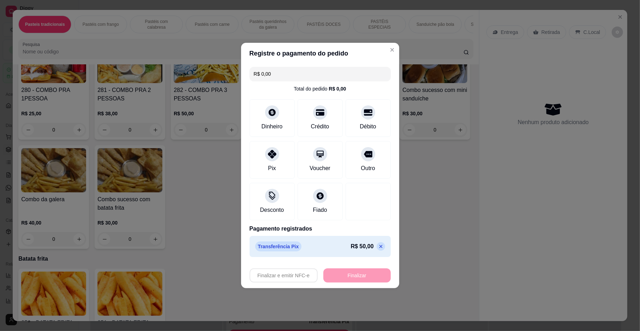
type input "-R$ 50,00"
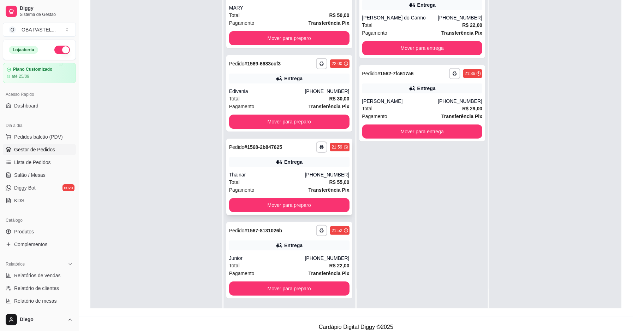
scroll to position [108, 0]
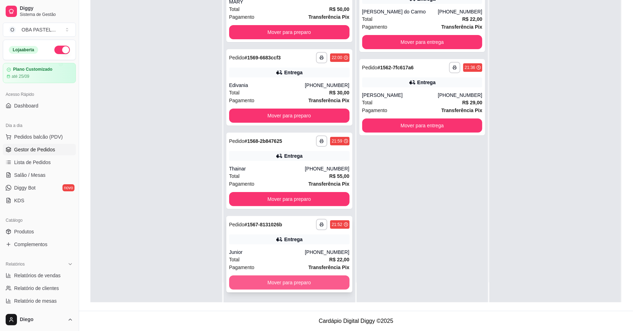
click at [294, 280] on button "Mover para preparo" at bounding box center [289, 282] width 120 height 14
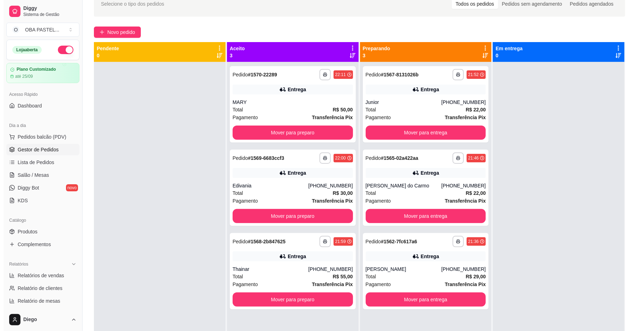
scroll to position [0, 0]
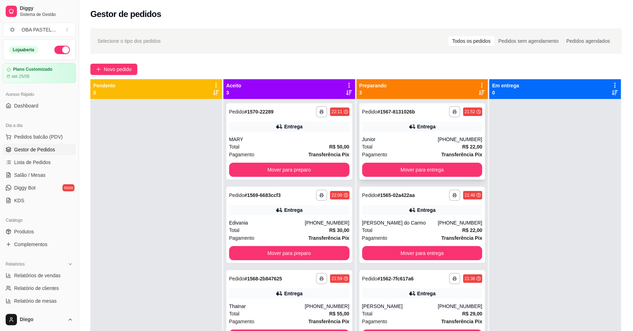
click at [456, 162] on div "**********" at bounding box center [423, 141] width 126 height 76
click at [441, 168] on button "Mover para entrega" at bounding box center [422, 169] width 120 height 14
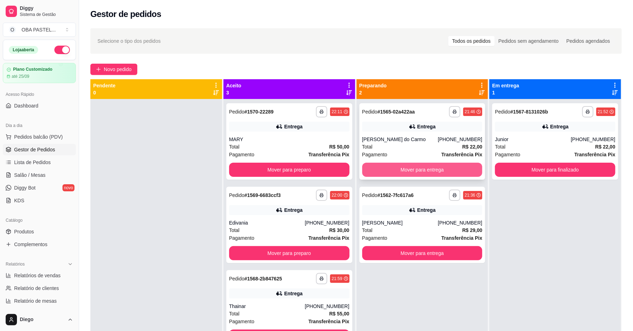
click at [429, 167] on button "Mover para entrega" at bounding box center [422, 169] width 120 height 14
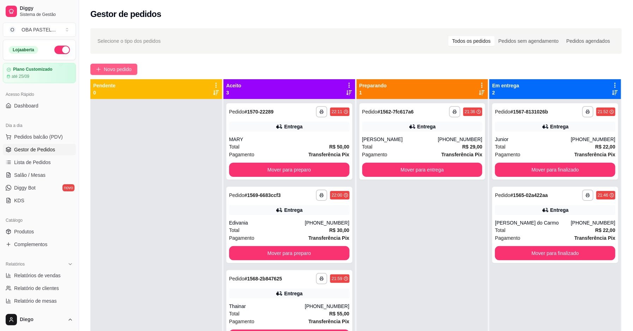
click at [125, 70] on span "Novo pedido" at bounding box center [118, 69] width 28 height 8
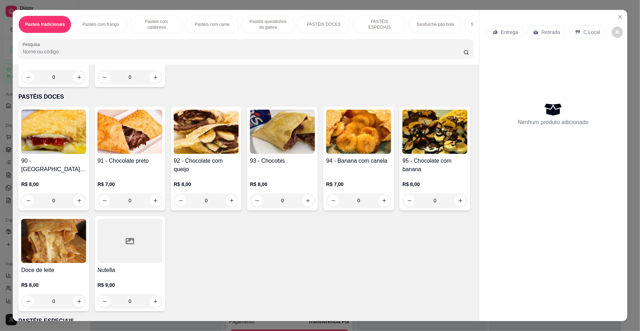
scroll to position [910, 0]
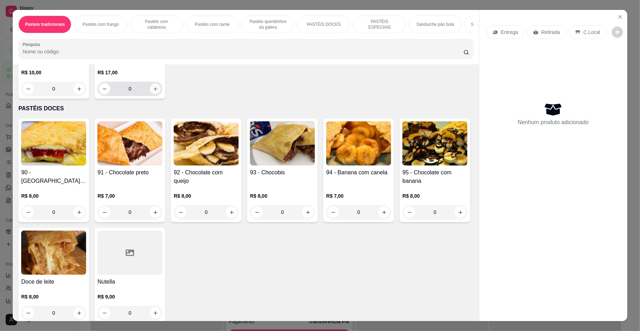
click at [153, 91] on icon "increase-product-quantity" at bounding box center [155, 88] width 5 height 5
type input "1"
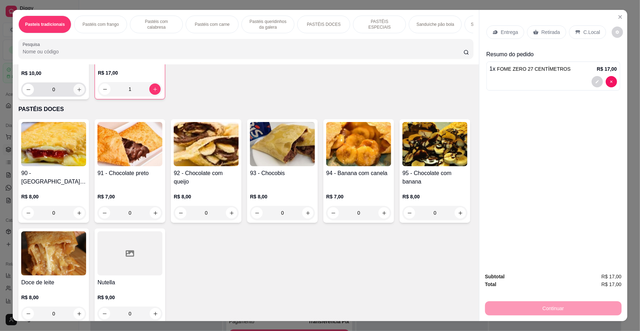
click at [77, 92] on icon "increase-product-quantity" at bounding box center [79, 89] width 5 height 5
click at [76, 92] on icon "increase-product-quantity" at bounding box center [78, 89] width 5 height 5
type input "2"
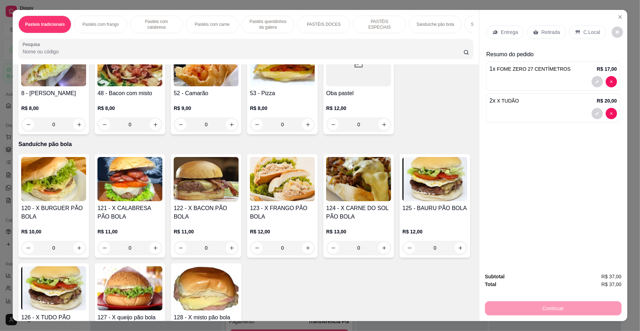
scroll to position [1220, 0]
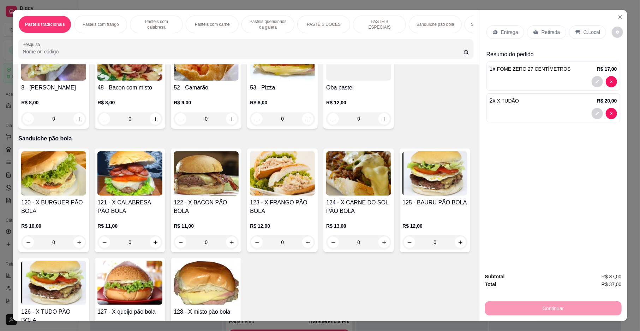
click at [158, 7] on icon "increase-product-quantity" at bounding box center [155, 3] width 5 height 5
type input "1"
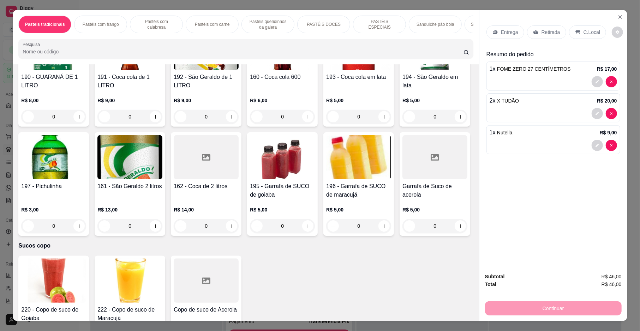
scroll to position [2179, 0]
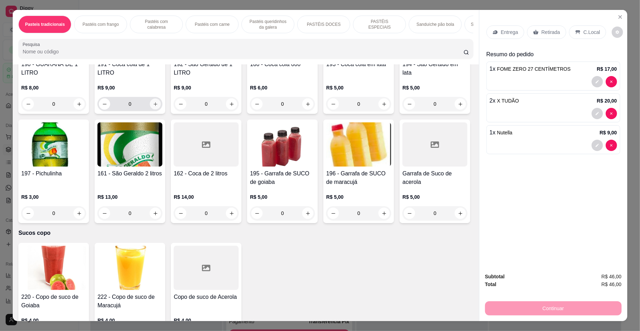
click at [155, 110] on button "increase-product-quantity" at bounding box center [155, 104] width 11 height 11
type input "1"
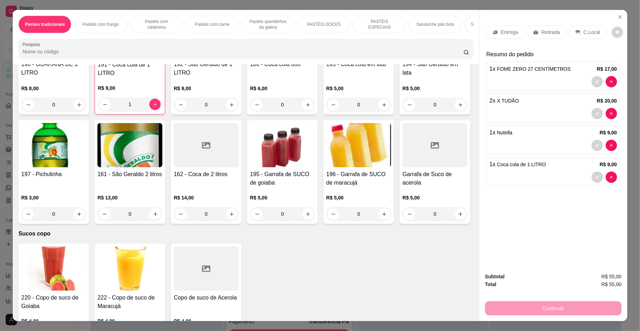
click at [507, 36] on div "Entrega" at bounding box center [506, 31] width 38 height 13
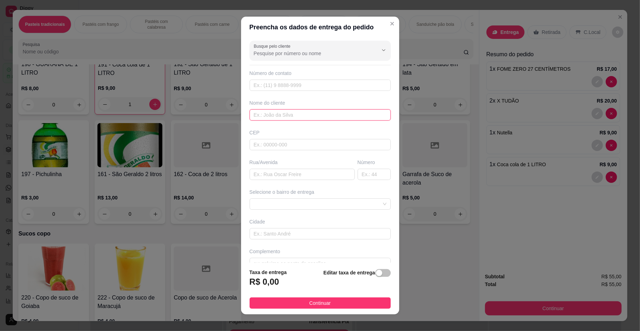
click at [266, 113] on input "text" at bounding box center [320, 114] width 141 height 11
click at [288, 199] on span at bounding box center [320, 204] width 133 height 11
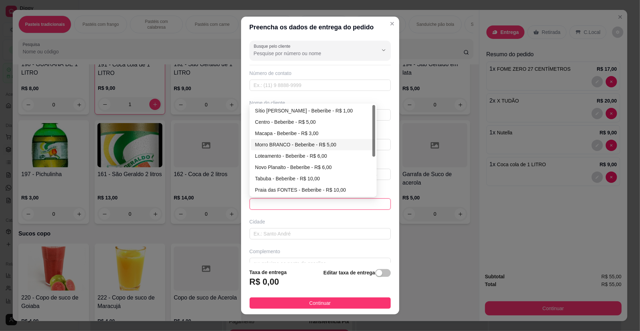
click at [297, 146] on div "Morro BRANCO - Beberibe - R$ 5,00" at bounding box center [313, 145] width 116 height 8
type input "Beberibe"
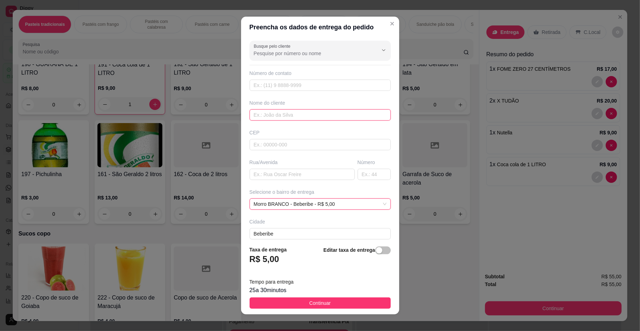
click at [310, 118] on input "text" at bounding box center [320, 114] width 141 height 11
type input "[PERSON_NAME]"
click at [317, 180] on input "text" at bounding box center [302, 174] width 105 height 11
click at [358, 173] on input "text" at bounding box center [374, 174] width 33 height 11
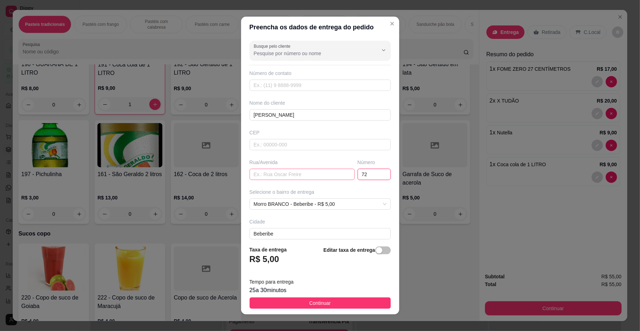
type input "72"
click at [330, 177] on input "text" at bounding box center [302, 174] width 105 height 11
type input "V"
type input "PROFESSOR [PERSON_NAME]"
click at [310, 299] on span "Continuar" at bounding box center [320, 303] width 22 height 8
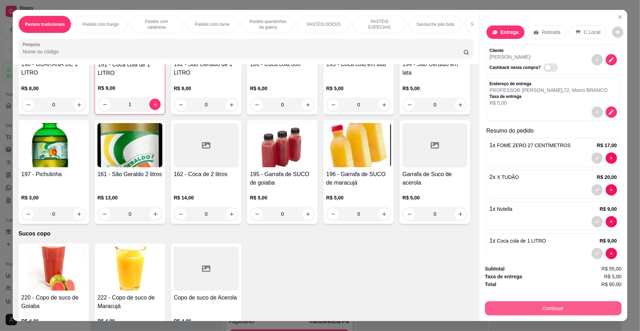
click at [503, 308] on button "Continuar" at bounding box center [553, 308] width 137 height 14
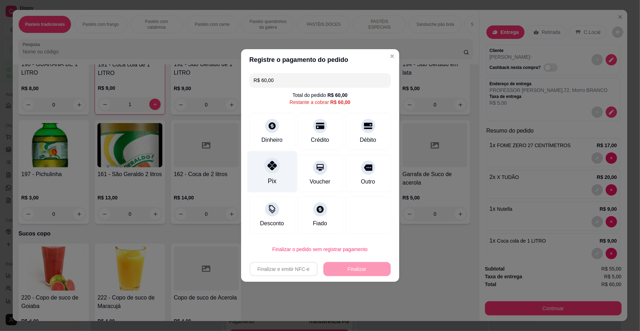
click at [268, 168] on icon at bounding box center [271, 165] width 9 height 9
type input "R$ 0,00"
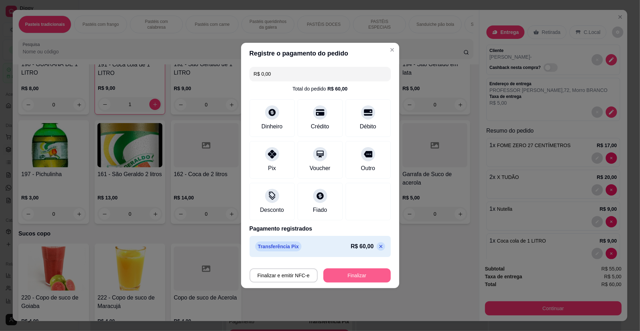
click at [350, 272] on button "Finalizar" at bounding box center [357, 275] width 67 height 14
type input "0"
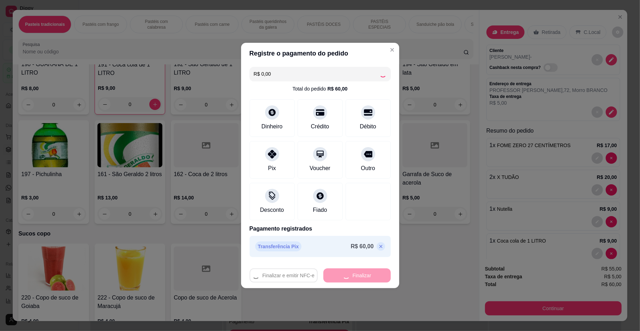
type input "-R$ 60,00"
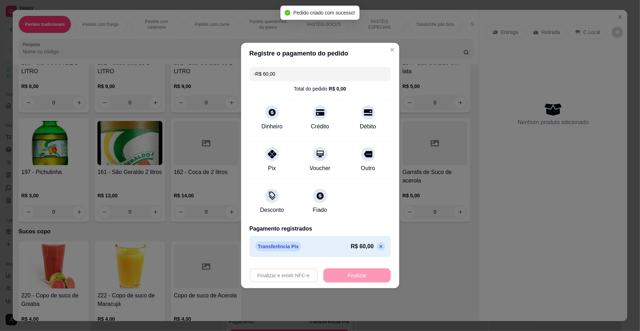
scroll to position [2178, 0]
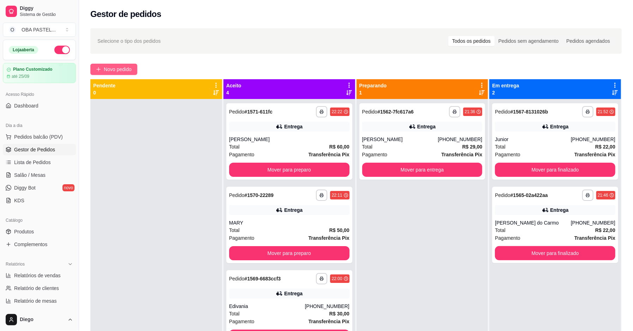
drag, startPoint x: 107, startPoint y: 60, endPoint x: 107, endPoint y: 64, distance: 4.2
click at [107, 61] on div "**********" at bounding box center [356, 221] width 554 height 394
click at [107, 64] on button "Novo pedido" at bounding box center [113, 69] width 47 height 11
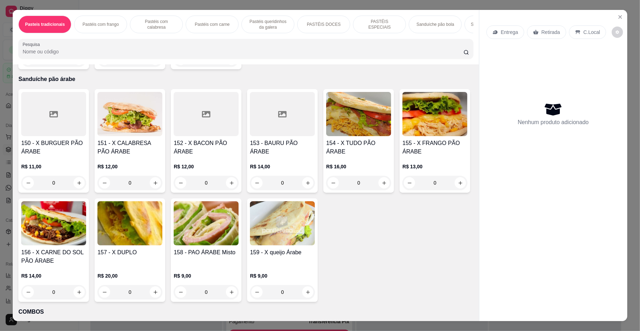
scroll to position [1529, 0]
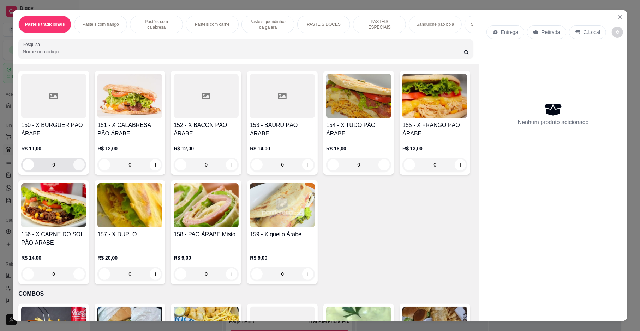
click at [77, 167] on icon "increase-product-quantity" at bounding box center [79, 165] width 4 height 4
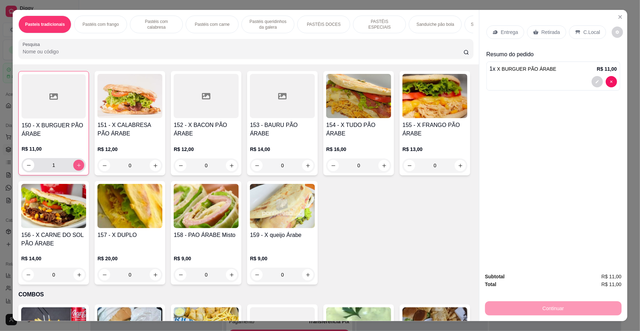
click at [76, 168] on icon "increase-product-quantity" at bounding box center [78, 164] width 5 height 5
type input "3"
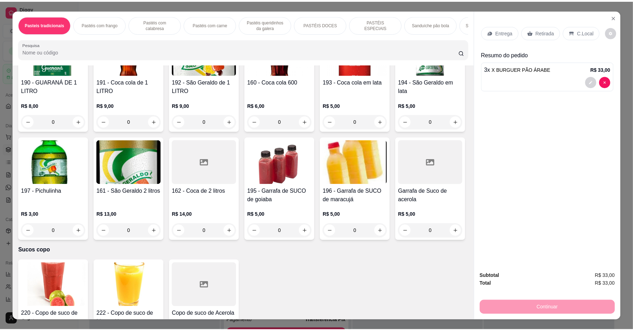
scroll to position [2167, 0]
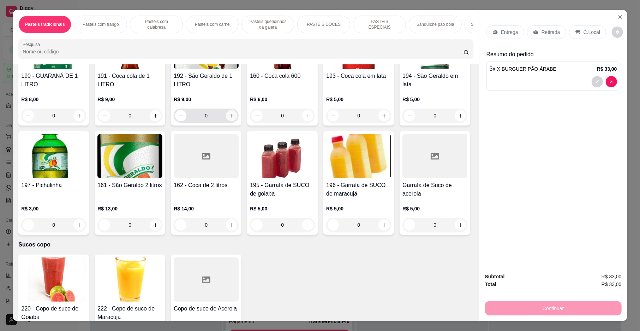
click at [229, 118] on icon "increase-product-quantity" at bounding box center [231, 115] width 5 height 5
type input "1"
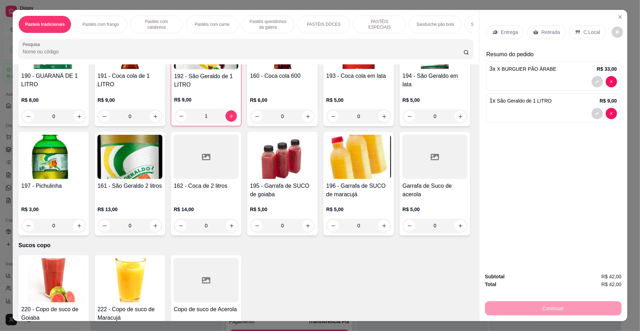
click at [499, 36] on div "Entrega" at bounding box center [506, 31] width 38 height 13
click at [619, 17] on icon "Close" at bounding box center [620, 17] width 3 height 3
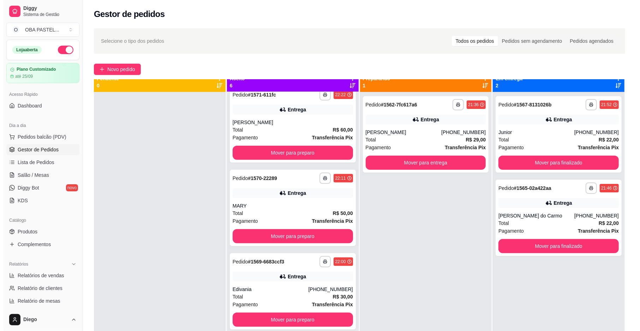
scroll to position [20, 0]
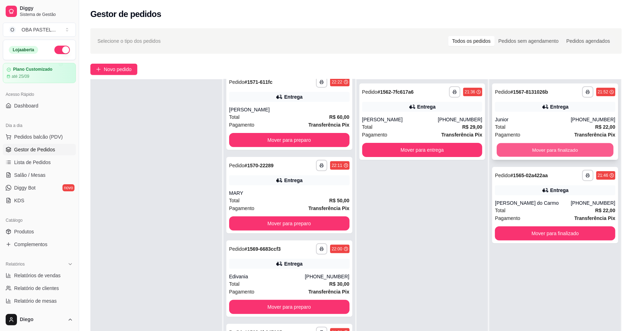
click at [542, 147] on button "Mover para finalizado" at bounding box center [555, 150] width 117 height 14
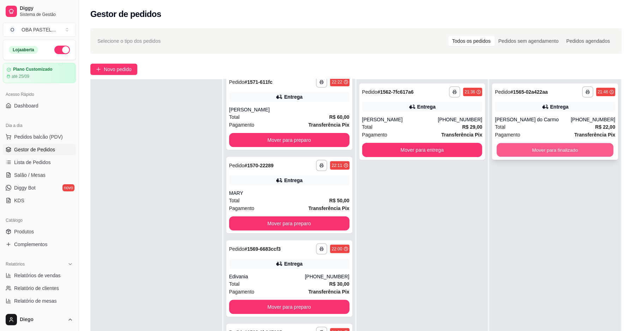
click at [551, 152] on button "Mover para finalizado" at bounding box center [555, 150] width 117 height 14
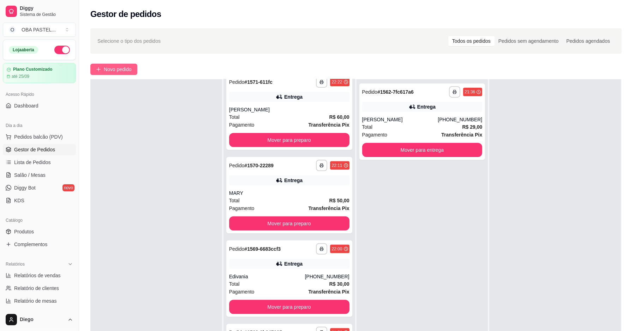
click at [102, 65] on button "Novo pedido" at bounding box center [113, 69] width 47 height 11
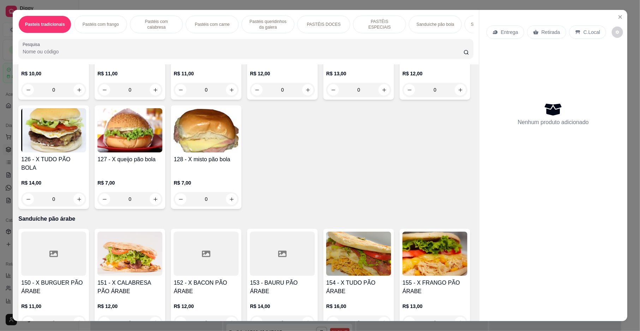
scroll to position [1365, 0]
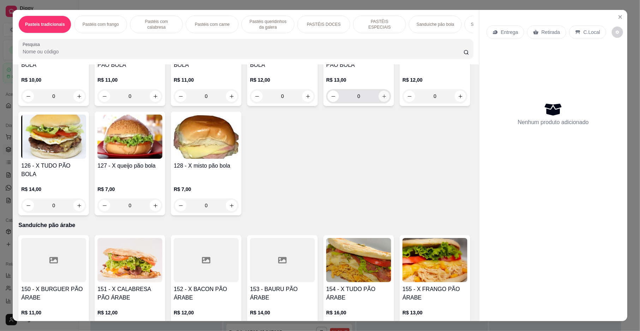
click at [382, 99] on icon "increase-product-quantity" at bounding box center [384, 96] width 5 height 5
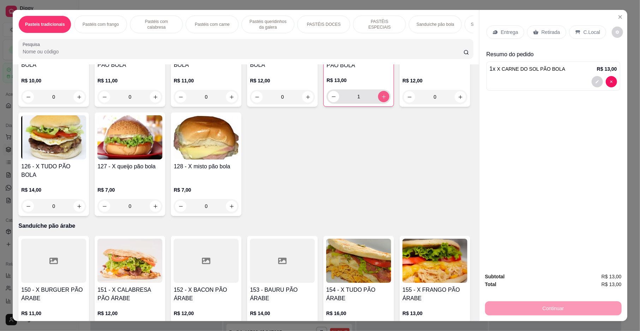
click at [382, 99] on icon "increase-product-quantity" at bounding box center [384, 96] width 5 height 5
click at [334, 102] on button "decrease-product-quantity" at bounding box center [334, 96] width 11 height 11
type input "0"
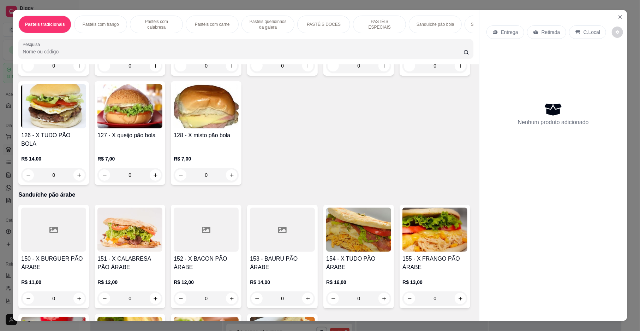
scroll to position [1384, 0]
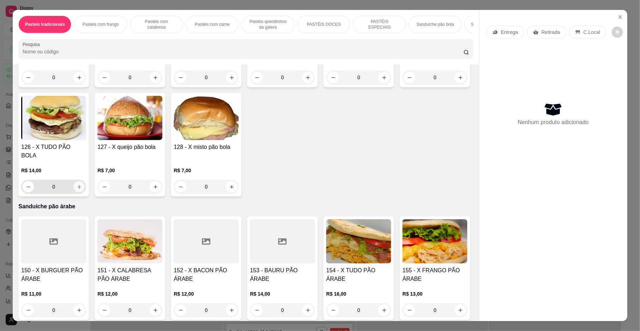
click at [82, 189] on icon "increase-product-quantity" at bounding box center [79, 186] width 5 height 5
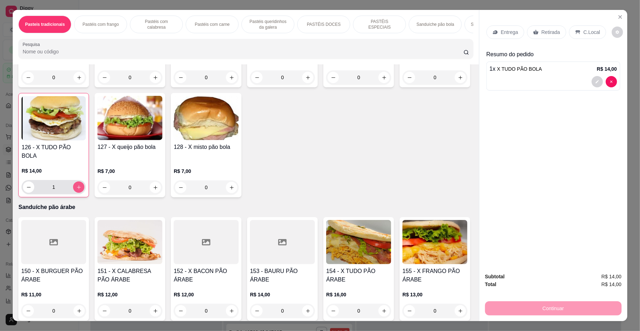
click at [82, 190] on icon "increase-product-quantity" at bounding box center [78, 186] width 5 height 5
type input "2"
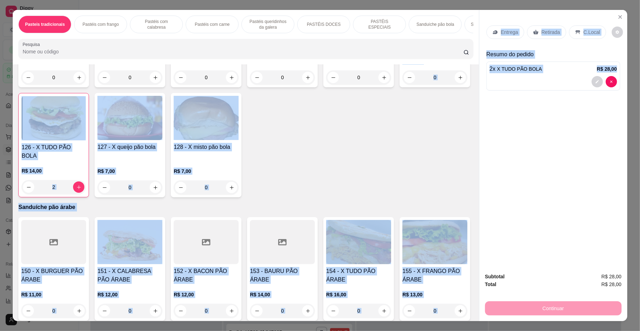
drag, startPoint x: 477, startPoint y: 193, endPoint x: 467, endPoint y: 197, distance: 10.8
click at [468, 204] on div "Pasteis tradicionais Pastéis com frango Pastéis com calabresa Pastéis com carne…" at bounding box center [320, 165] width 615 height 311
click at [468, 204] on div "Item avulso Pasteis tradicionais 1 - Carne do sol R$ 6,00 0 2 - Pastel de frang…" at bounding box center [246, 192] width 466 height 256
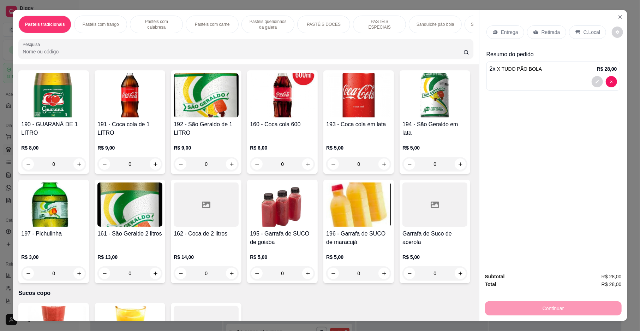
scroll to position [2216, 0]
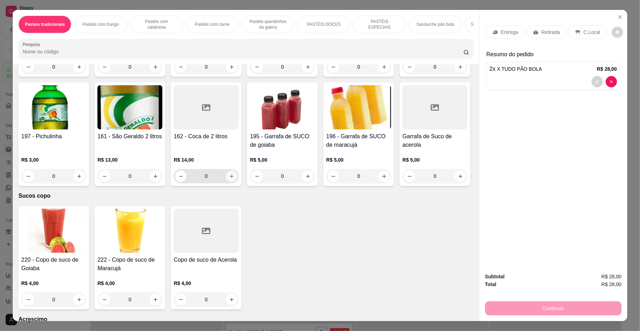
click at [235, 179] on icon "increase-product-quantity" at bounding box center [231, 175] width 5 height 5
type input "1"
click at [513, 20] on div "Entrega Retirada C.Local" at bounding box center [554, 32] width 134 height 25
click at [505, 34] on p "Entrega" at bounding box center [509, 32] width 17 height 7
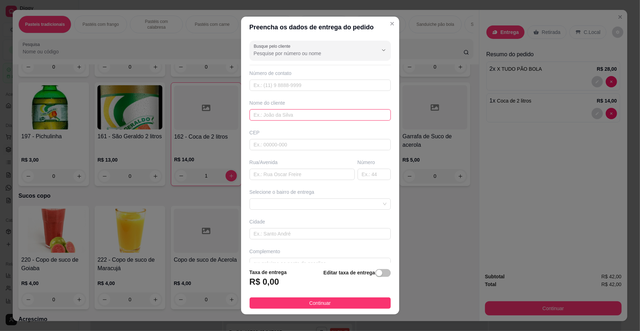
click at [292, 114] on input "text" at bounding box center [320, 114] width 141 height 11
click at [300, 202] on span at bounding box center [320, 204] width 133 height 11
type input "GEICIANE"
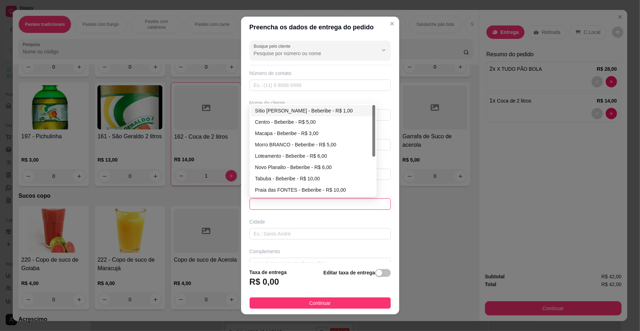
click at [327, 111] on div "Sítio [PERSON_NAME] - Beberibe - R$ 1,00" at bounding box center [313, 111] width 116 height 8
type input "Beberibe"
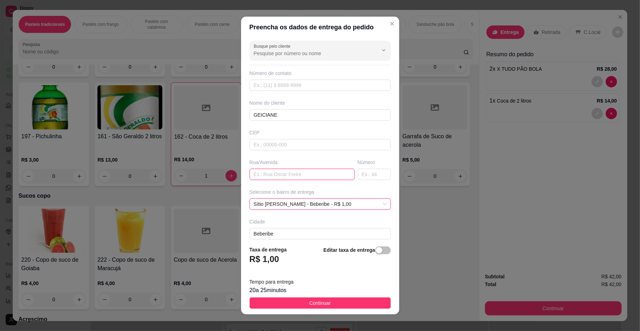
click at [316, 178] on input "text" at bounding box center [302, 174] width 105 height 11
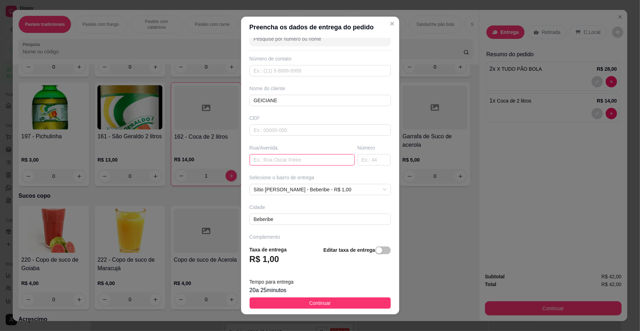
scroll to position [37, 0]
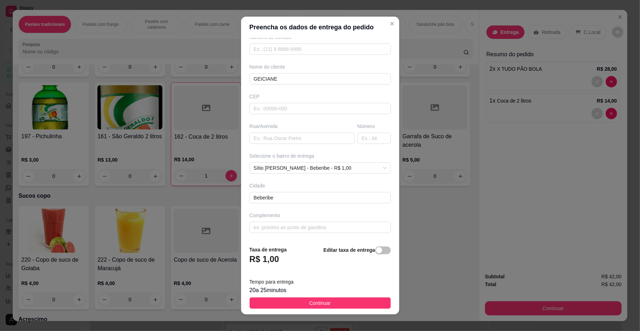
click at [319, 215] on div "Complemento" at bounding box center [320, 215] width 141 height 7
click at [314, 223] on input "text" at bounding box center [320, 226] width 141 height 11
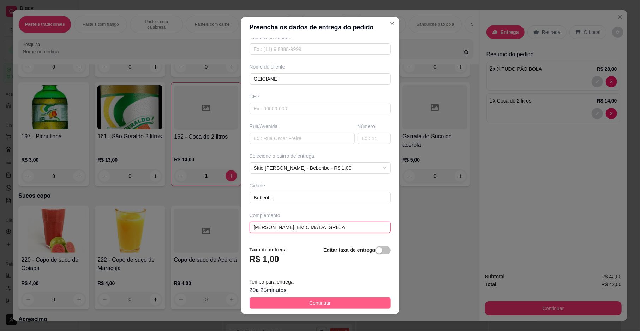
type input "[PERSON_NAME], EM CIMA DA IGREJA"
click at [330, 304] on button "Continuar" at bounding box center [320, 302] width 141 height 11
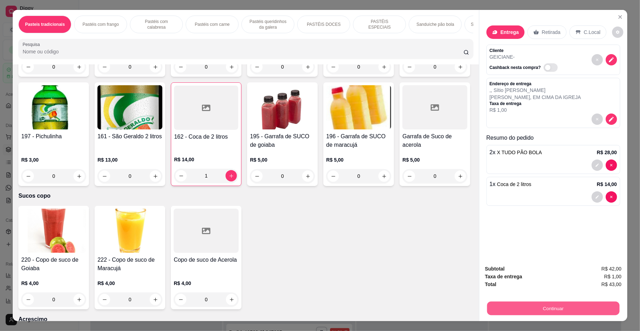
click at [564, 309] on button "Continuar" at bounding box center [553, 308] width 132 height 14
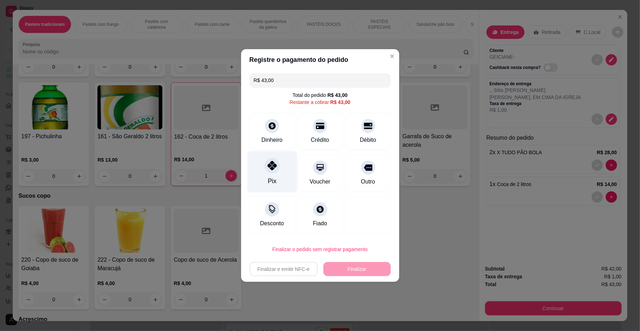
click at [280, 174] on div "Pix" at bounding box center [272, 171] width 50 height 41
type input "R$ 0,00"
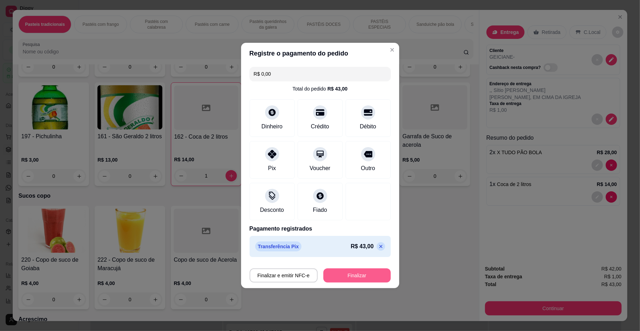
click at [350, 274] on button "Finalizar" at bounding box center [357, 275] width 67 height 14
type input "0"
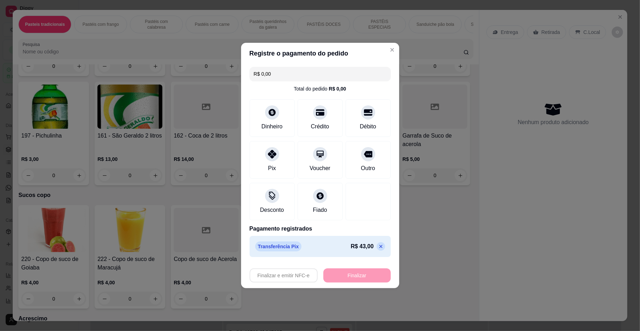
type input "-R$ 43,00"
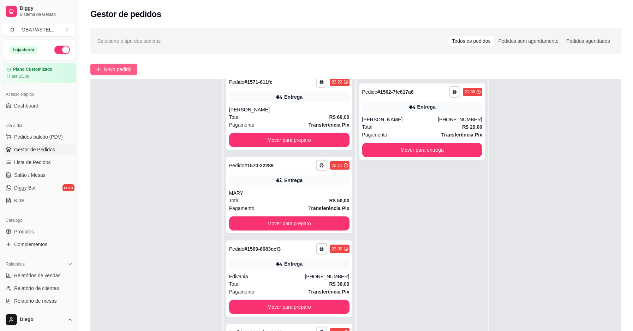
click at [112, 70] on span "Novo pedido" at bounding box center [118, 69] width 28 height 8
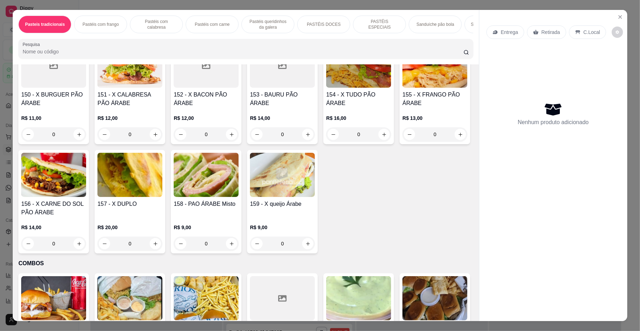
scroll to position [1584, 0]
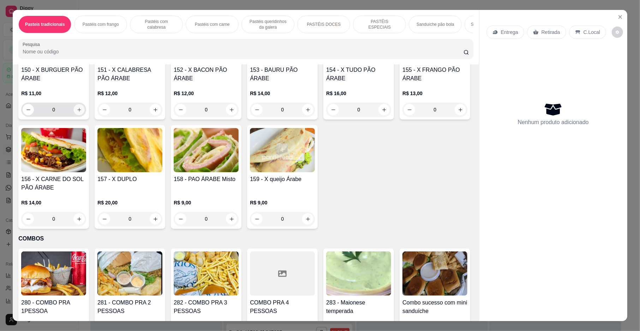
click at [77, 112] on icon "increase-product-quantity" at bounding box center [79, 109] width 5 height 5
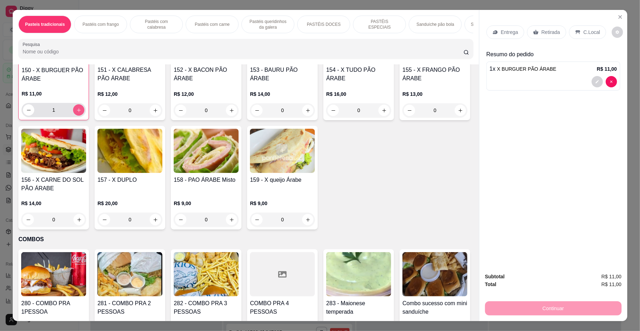
click at [76, 113] on icon "increase-product-quantity" at bounding box center [78, 109] width 5 height 5
type input "3"
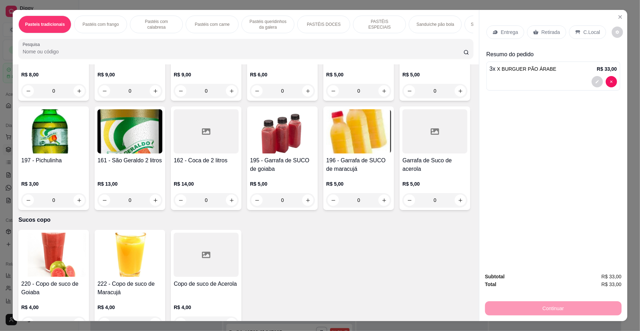
scroll to position [2197, 0]
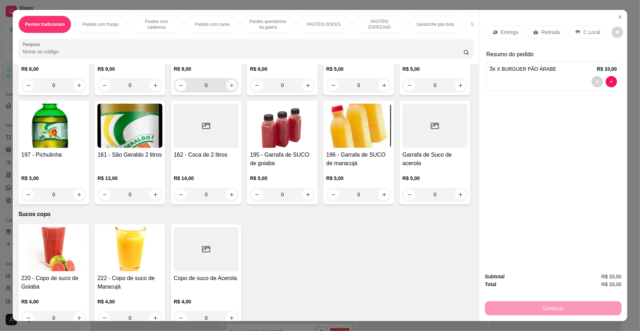
click at [231, 88] on icon "increase-product-quantity" at bounding box center [231, 85] width 5 height 5
type input "1"
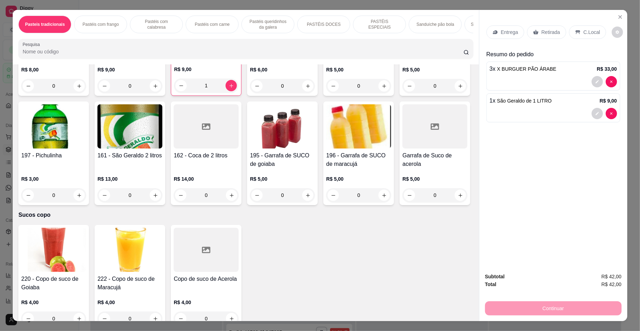
click at [503, 33] on p "Entrega" at bounding box center [509, 32] width 17 height 7
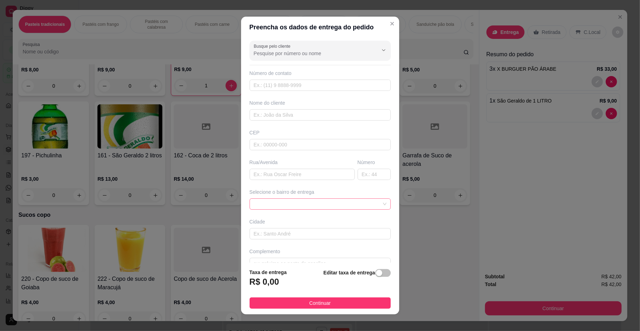
click at [291, 204] on span at bounding box center [320, 204] width 133 height 11
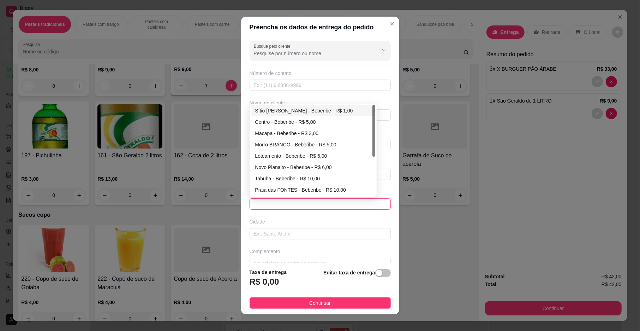
click at [320, 113] on div "Sítio [PERSON_NAME] - Beberibe - R$ 1,00" at bounding box center [313, 111] width 116 height 8
type input "Beberibe"
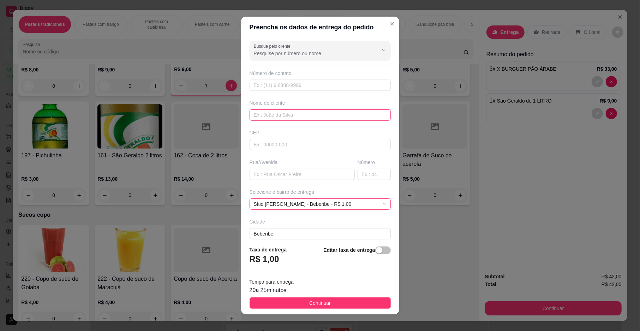
click at [306, 118] on input "text" at bounding box center [320, 114] width 141 height 11
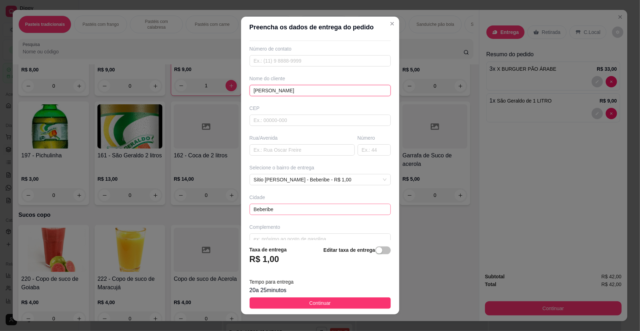
scroll to position [37, 0]
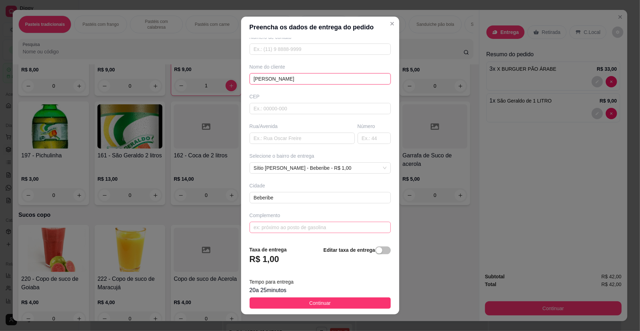
type input "[PERSON_NAME]"
click at [272, 227] on input "text" at bounding box center [320, 226] width 141 height 11
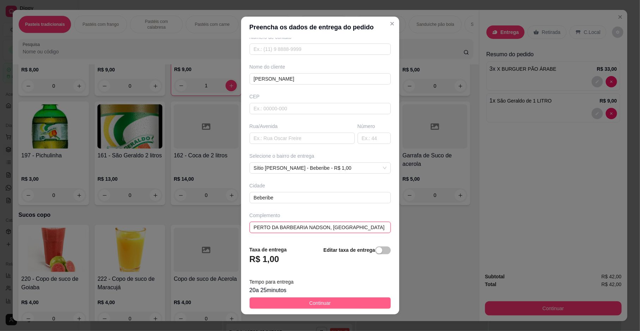
type input "PERTO DA BARBEARIA NADSON, [GEOGRAPHIC_DATA]"
click at [355, 301] on button "Continuar" at bounding box center [320, 302] width 141 height 11
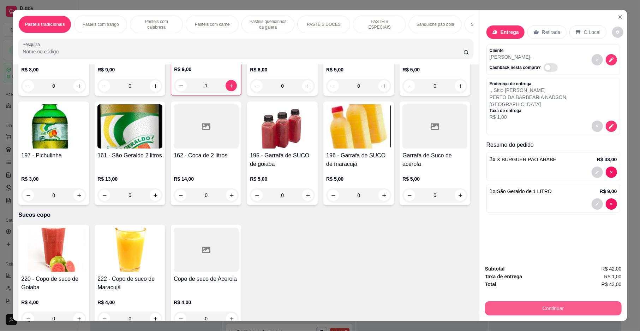
click at [560, 303] on button "Continuar" at bounding box center [553, 308] width 137 height 14
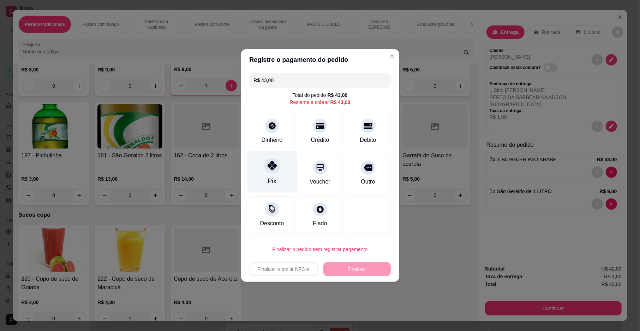
click at [271, 182] on div "Pix" at bounding box center [272, 180] width 8 height 9
type input "R$ 0,00"
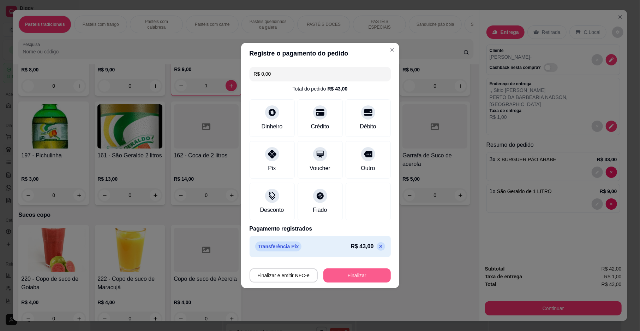
click at [355, 267] on div "Finalizar e emitir NFC-e Finalizar" at bounding box center [320, 273] width 141 height 17
click at [355, 273] on button "Finalizar" at bounding box center [357, 275] width 67 height 14
type input "0"
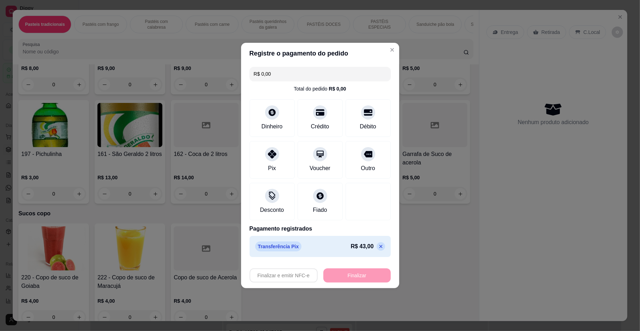
type input "-R$ 43,00"
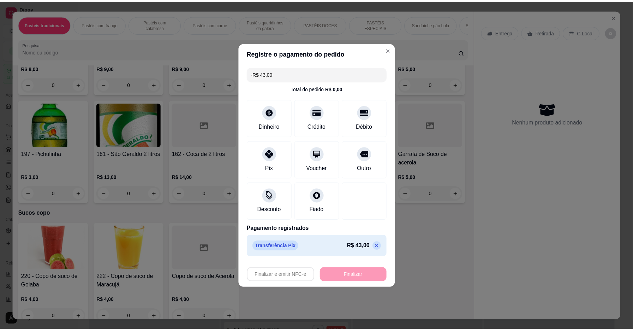
scroll to position [2196, 0]
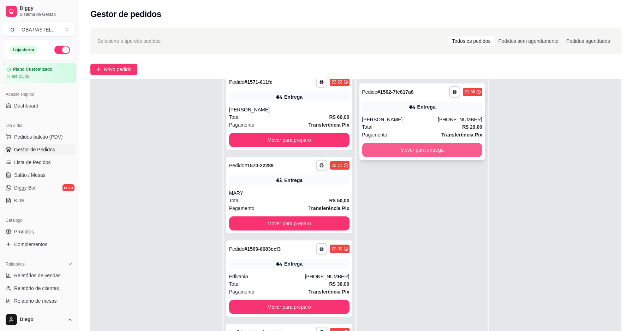
click at [440, 147] on button "Mover para entrega" at bounding box center [422, 150] width 120 height 14
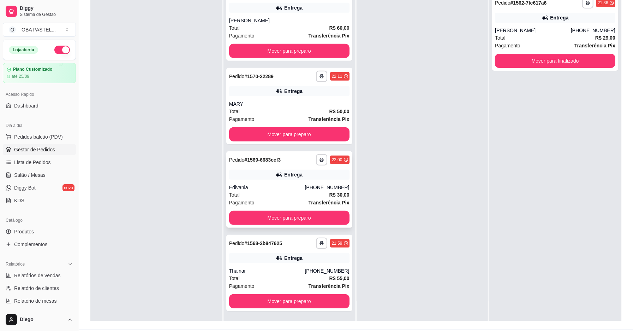
scroll to position [108, 0]
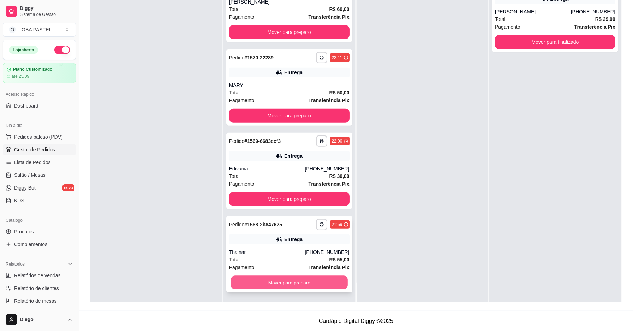
click at [307, 282] on button "Mover para preparo" at bounding box center [289, 283] width 117 height 14
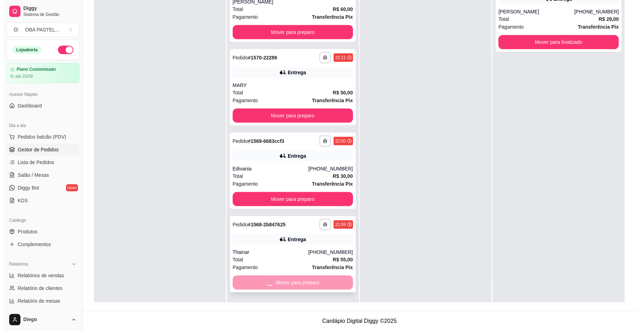
scroll to position [260, 0]
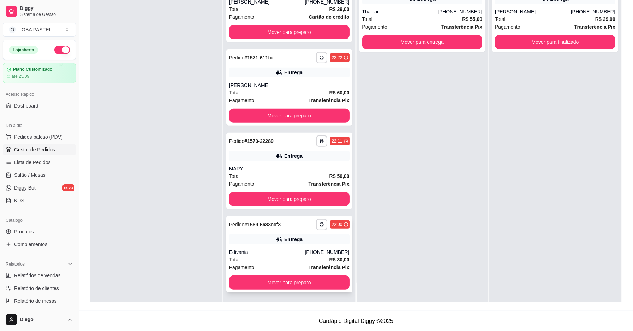
click at [310, 264] on strong "Transferência Pix" at bounding box center [329, 267] width 41 height 6
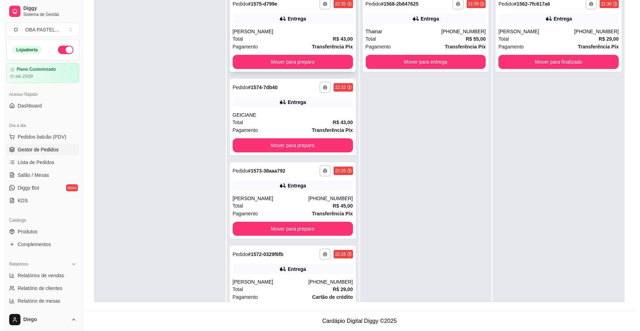
scroll to position [0, 0]
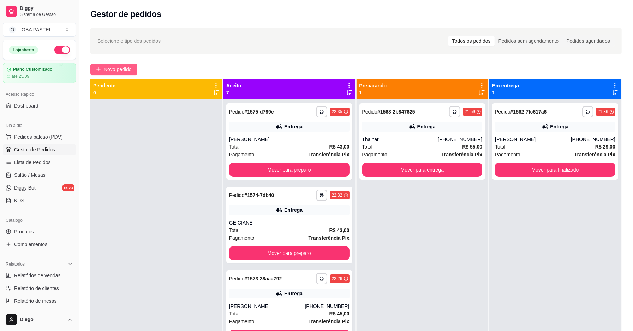
click at [95, 68] on button "Novo pedido" at bounding box center [113, 69] width 47 height 11
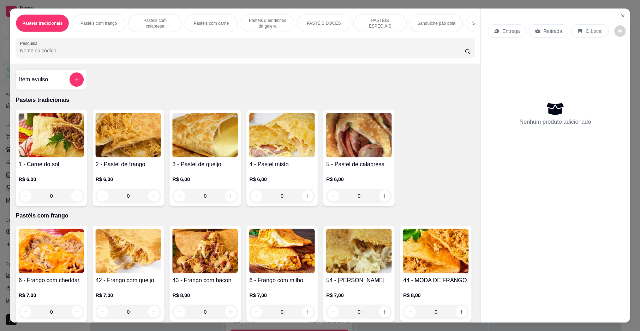
click at [123, 72] on div "Item avulso Pasteis tradicionais 1 - Carne do sol R$ 6,00 0 2 - Pastel de frang…" at bounding box center [245, 193] width 471 height 259
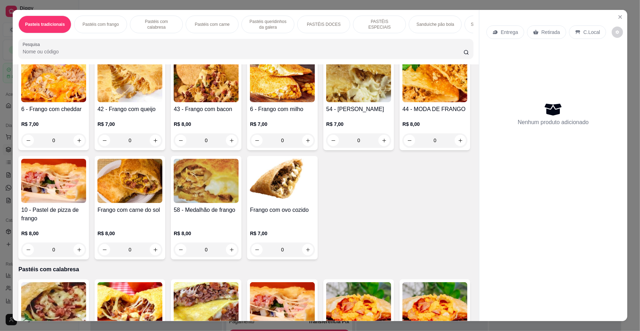
scroll to position [200, 0]
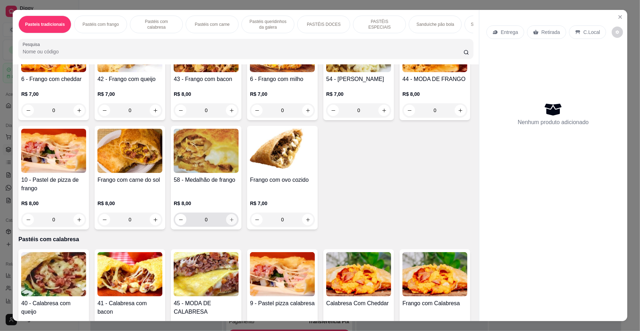
click at [235, 222] on icon "increase-product-quantity" at bounding box center [231, 219] width 5 height 5
type input "1"
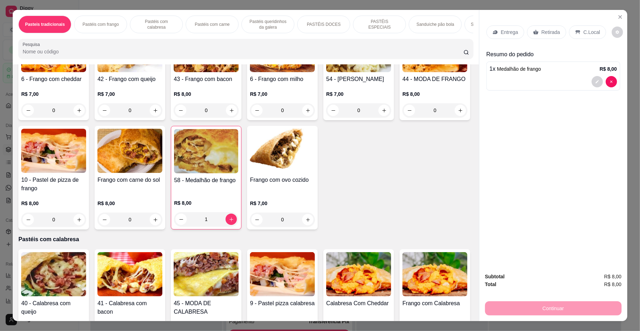
click at [468, 106] on div "Item avulso Pasteis tradicionais 1 - Carne do sol R$ 6,00 0 2 - Pastel de frang…" at bounding box center [246, 192] width 466 height 256
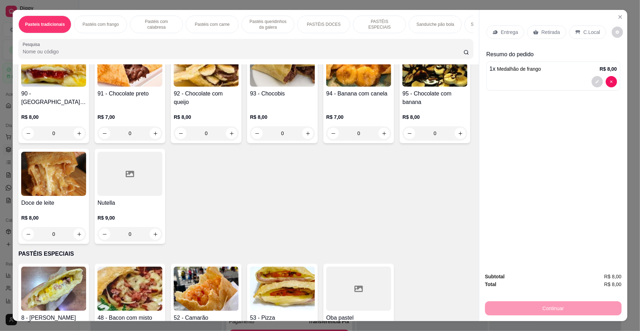
scroll to position [1117, 0]
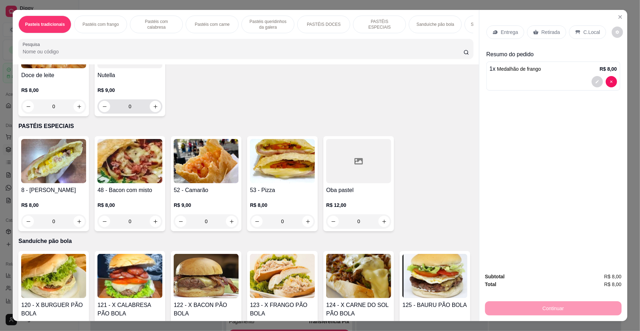
click at [161, 113] on div "0" at bounding box center [130, 106] width 62 height 14
click at [161, 112] on button "increase-product-quantity" at bounding box center [155, 106] width 11 height 11
type input "1"
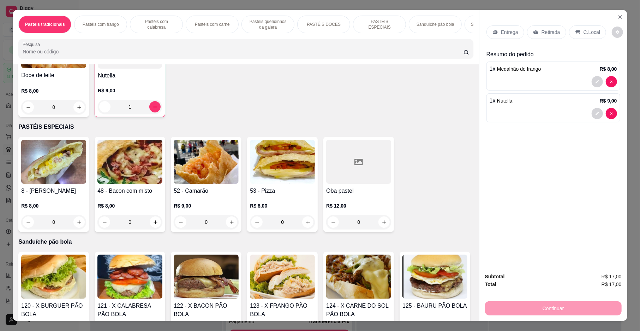
click at [506, 35] on p "Entrega" at bounding box center [509, 32] width 17 height 7
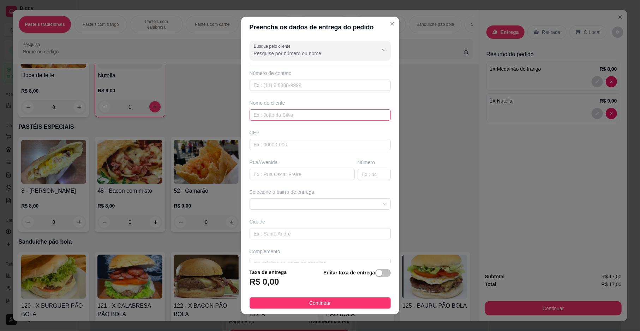
click at [306, 113] on input "text" at bounding box center [320, 114] width 141 height 11
click at [302, 204] on span at bounding box center [320, 204] width 133 height 11
type input "FLAVIA"
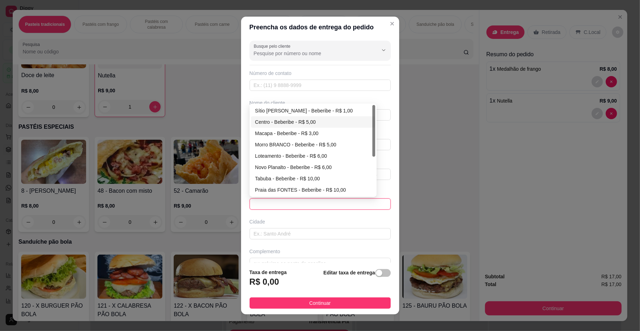
click at [317, 122] on div "Centro - Beberibe - R$ 5,00" at bounding box center [313, 122] width 116 height 8
type input "Beberibe"
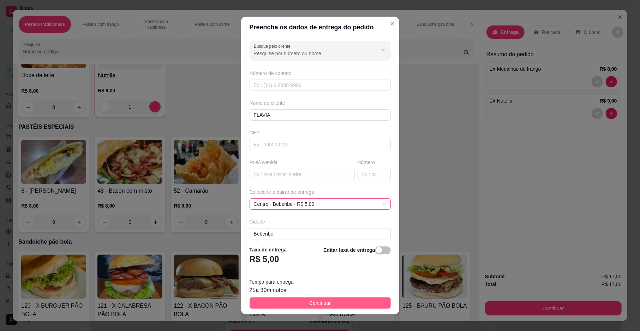
click at [293, 301] on button "Continuar" at bounding box center [320, 302] width 141 height 11
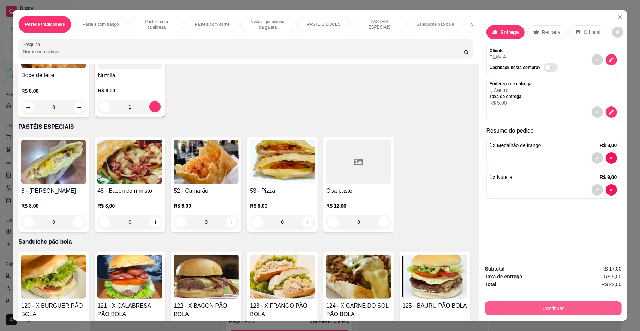
click at [510, 306] on button "Continuar" at bounding box center [553, 308] width 137 height 14
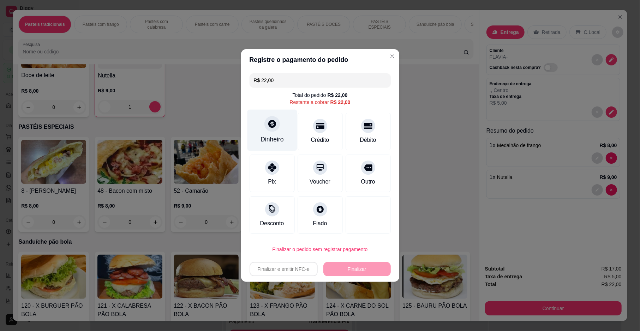
click at [262, 144] on div "Dinheiro" at bounding box center [272, 130] width 50 height 41
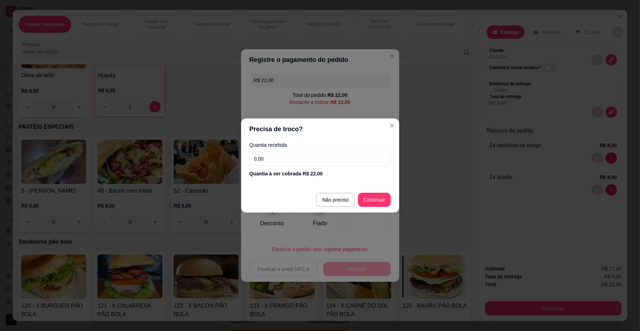
click at [318, 160] on input "0,00" at bounding box center [320, 159] width 141 height 14
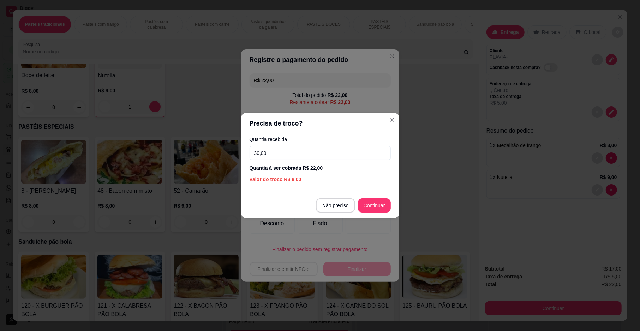
type input "30,00"
type input "R$ 0,00"
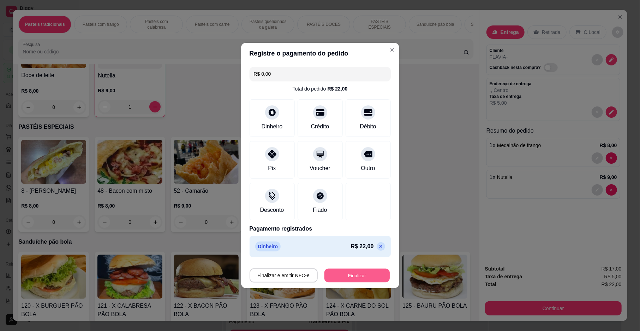
click at [358, 275] on button "Finalizar" at bounding box center [357, 275] width 65 height 14
type input "0"
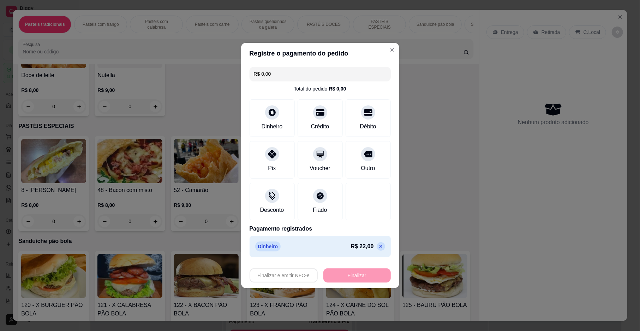
type input "-R$ 22,00"
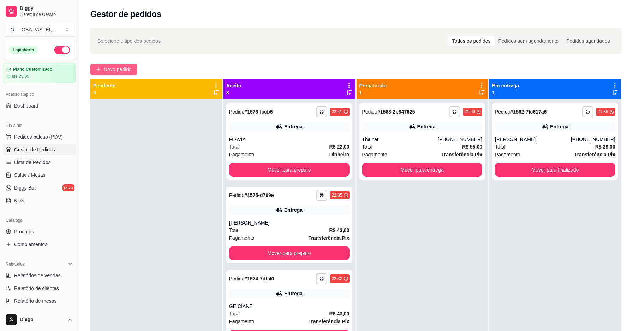
click at [130, 71] on span "Novo pedido" at bounding box center [118, 69] width 28 height 8
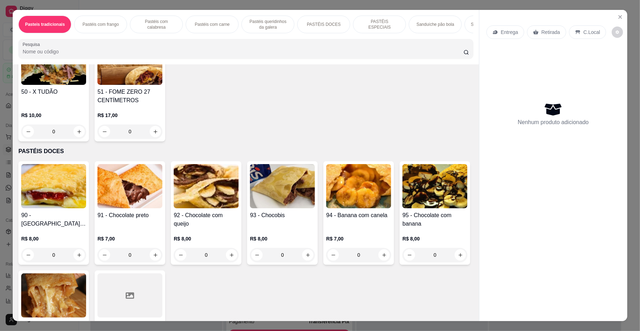
scroll to position [886, 0]
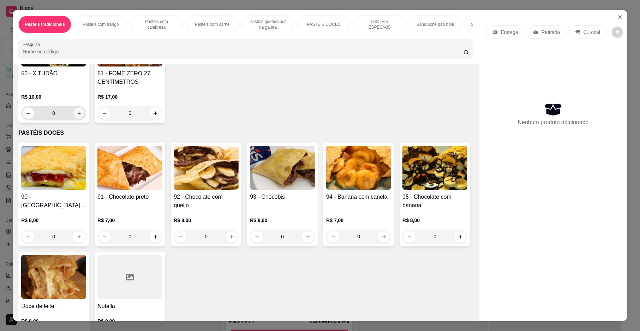
click at [78, 116] on icon "increase-product-quantity" at bounding box center [79, 113] width 5 height 5
type input "1"
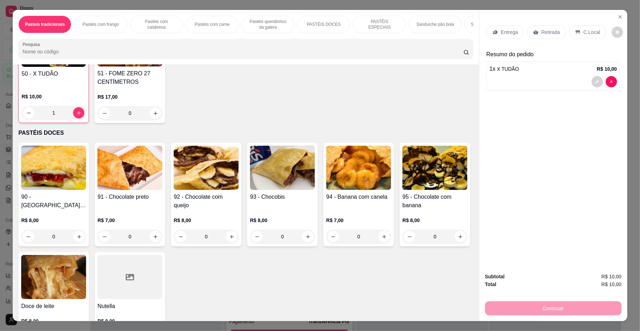
click at [501, 32] on p "Entrega" at bounding box center [509, 32] width 17 height 7
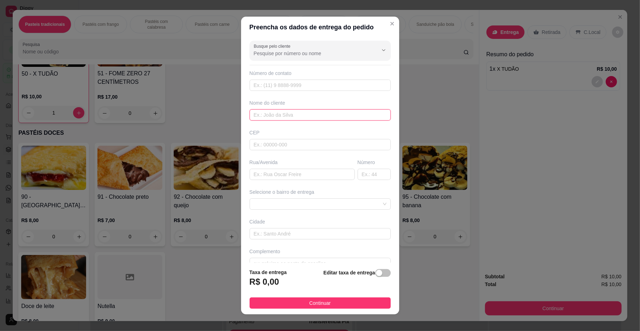
click at [259, 117] on input "text" at bounding box center [320, 114] width 141 height 11
click at [281, 202] on span at bounding box center [320, 204] width 133 height 11
type input "GUI"
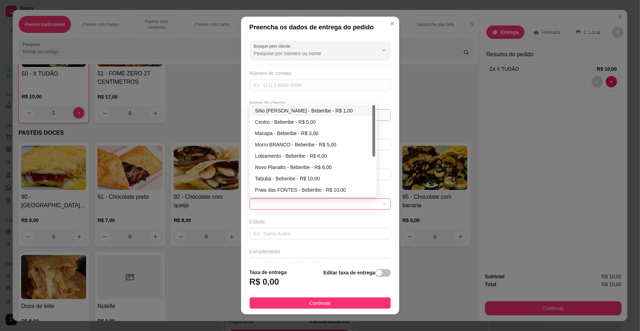
click at [312, 113] on div "Sítio [PERSON_NAME] - Beberibe - R$ 1,00" at bounding box center [313, 111] width 116 height 8
type input "Beberibe"
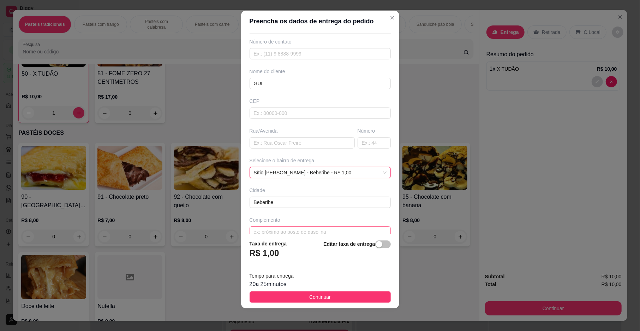
scroll to position [37, 0]
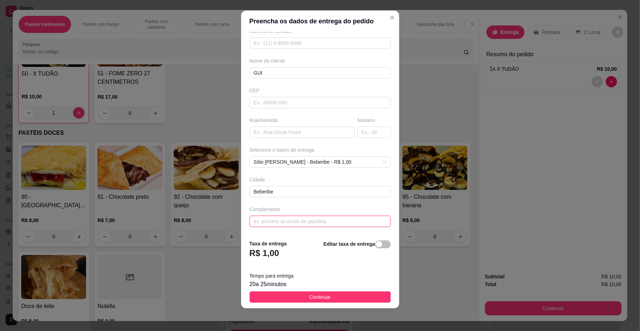
click at [302, 218] on input "text" at bounding box center [320, 220] width 141 height 11
type input "NA CASA DO [PERSON_NAME] CASA DA ZUZU"
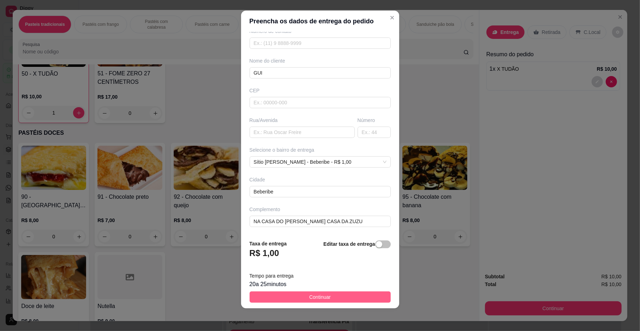
click at [339, 293] on button "Continuar" at bounding box center [320, 296] width 141 height 11
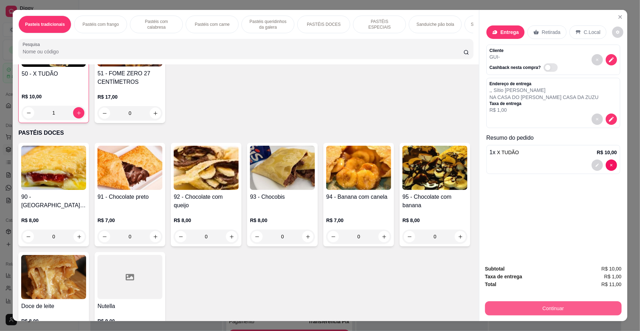
click at [575, 310] on button "Continuar" at bounding box center [553, 308] width 137 height 14
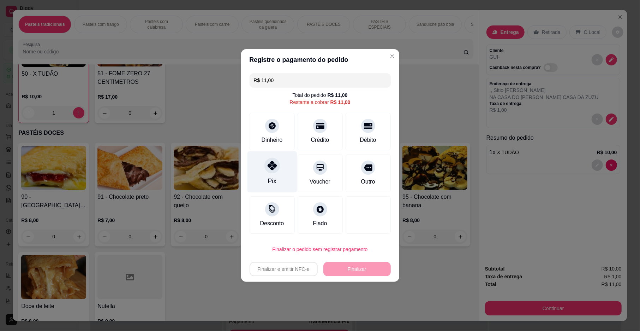
click at [272, 183] on div "Pix" at bounding box center [272, 180] width 8 height 9
type input "R$ 0,00"
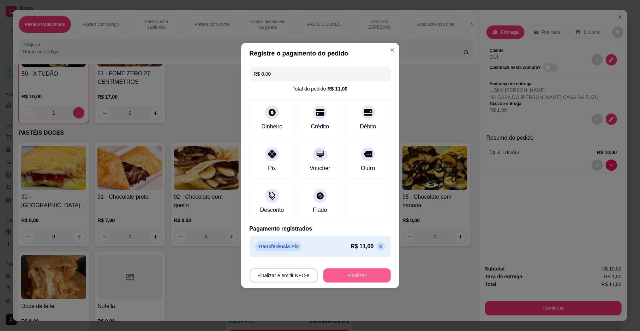
click at [367, 273] on button "Finalizar" at bounding box center [357, 275] width 67 height 14
type input "0"
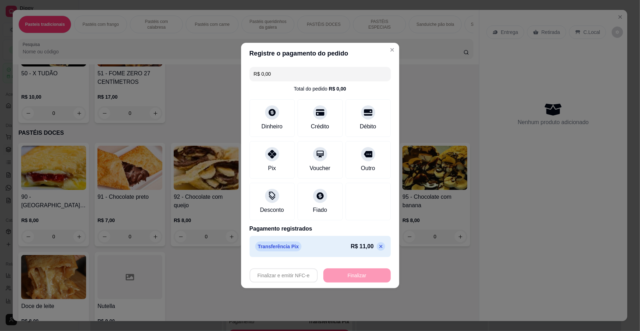
type input "-R$ 11,00"
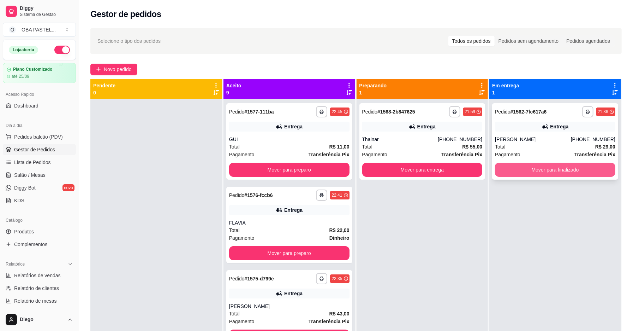
click at [513, 166] on button "Mover para finalizado" at bounding box center [555, 169] width 120 height 14
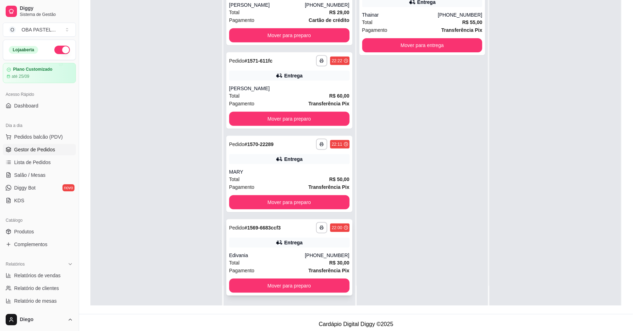
scroll to position [108, 0]
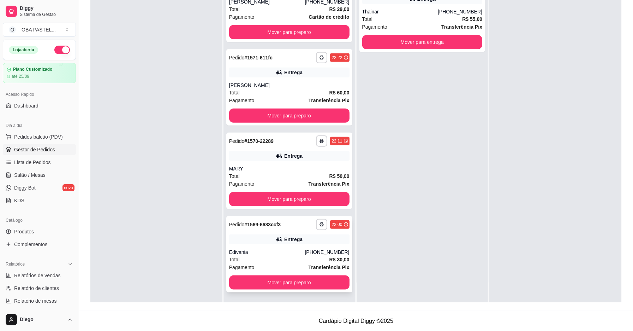
click at [284, 261] on div "Total R$ 30,00" at bounding box center [289, 259] width 120 height 8
click at [297, 284] on button "Mover para preparo" at bounding box center [289, 282] width 120 height 14
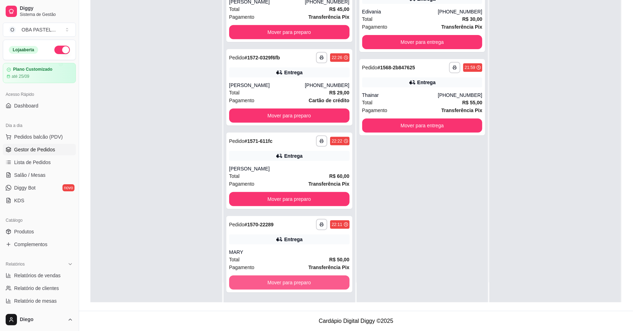
scroll to position [343, 0]
click at [280, 283] on button "Mover para preparo" at bounding box center [289, 282] width 120 height 14
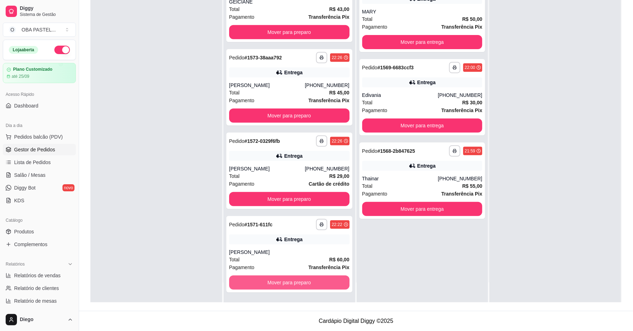
scroll to position [260, 0]
click at [283, 280] on button "Mover para preparo" at bounding box center [289, 282] width 120 height 14
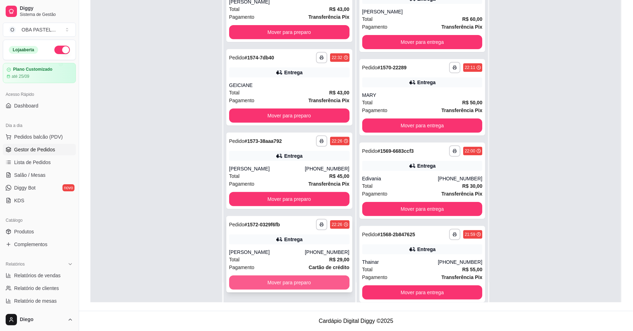
scroll to position [177, 0]
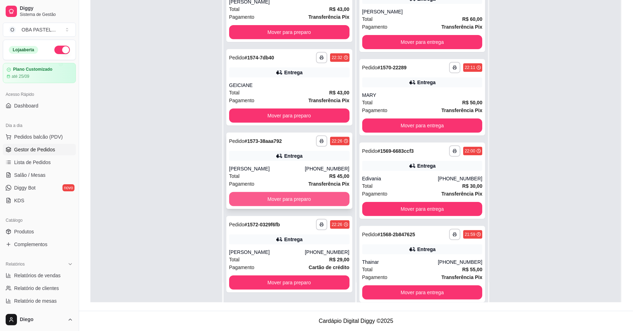
click at [304, 195] on button "Mover para preparo" at bounding box center [289, 199] width 120 height 14
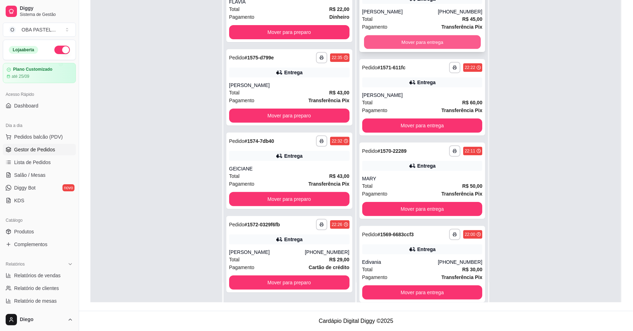
click at [422, 39] on button "Mover para entrega" at bounding box center [422, 42] width 117 height 14
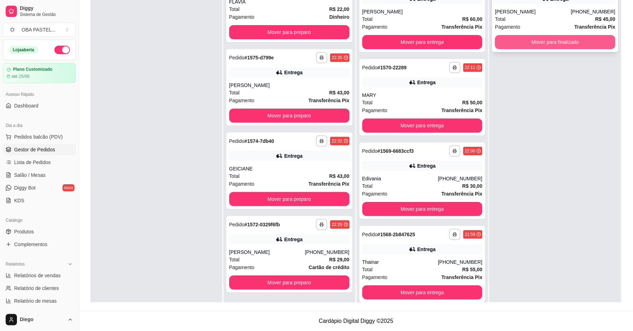
click at [521, 47] on button "Mover para finalizado" at bounding box center [555, 42] width 120 height 14
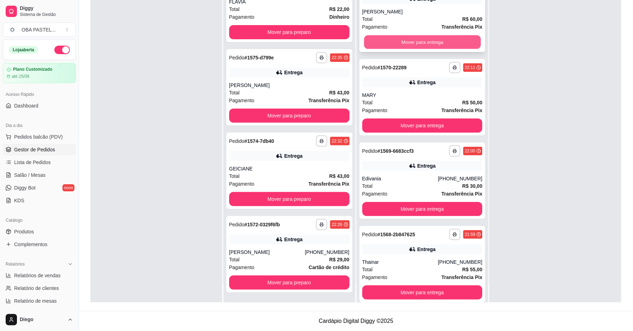
click at [447, 43] on button "Mover para entrega" at bounding box center [422, 42] width 117 height 14
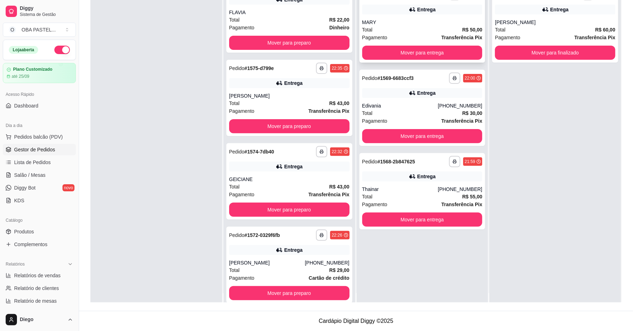
scroll to position [0, 0]
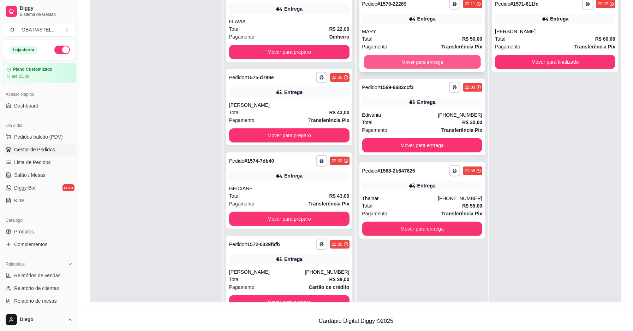
click at [415, 58] on button "Mover para entrega" at bounding box center [422, 62] width 117 height 14
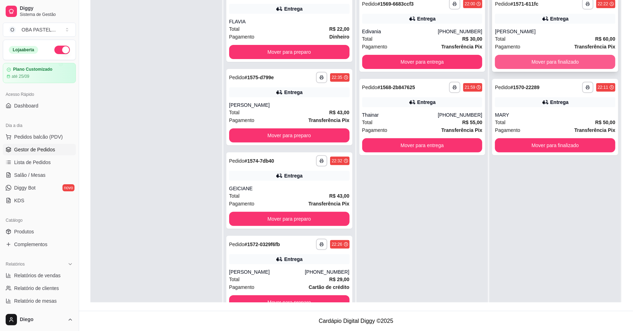
click at [573, 58] on button "Mover para finalizado" at bounding box center [555, 62] width 120 height 14
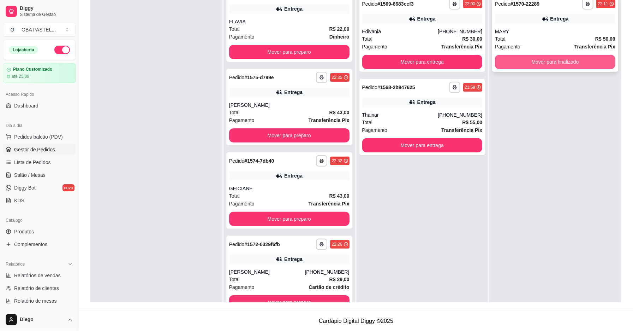
click at [585, 58] on button "Mover para finalizado" at bounding box center [555, 62] width 120 height 14
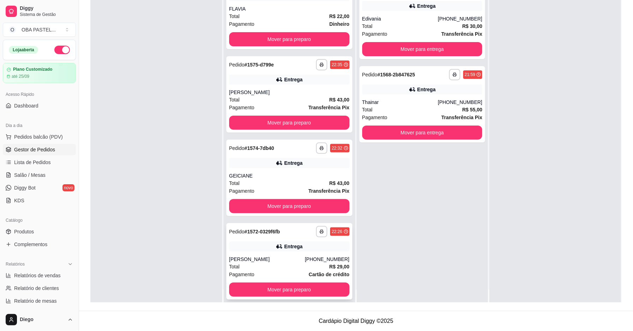
scroll to position [20, 0]
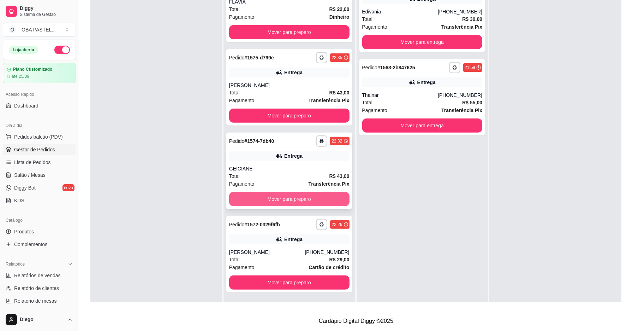
click at [286, 196] on button "Mover para preparo" at bounding box center [289, 199] width 120 height 14
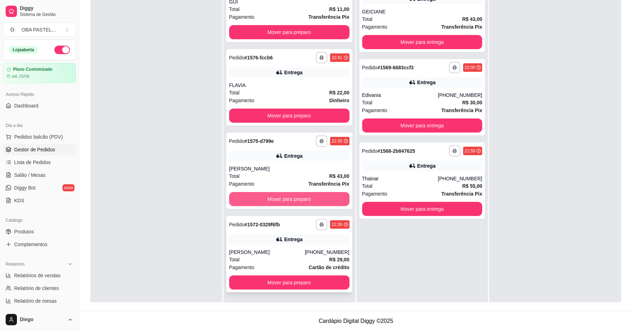
scroll to position [10, 0]
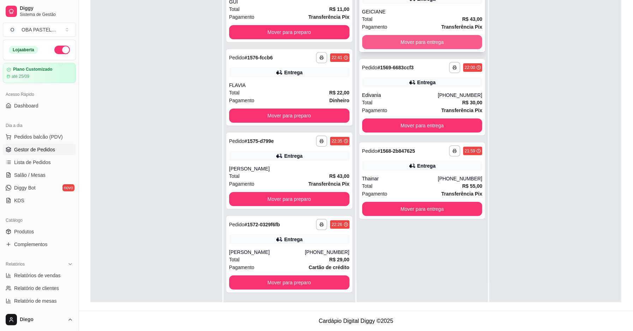
click at [422, 37] on button "Mover para entrega" at bounding box center [422, 42] width 120 height 14
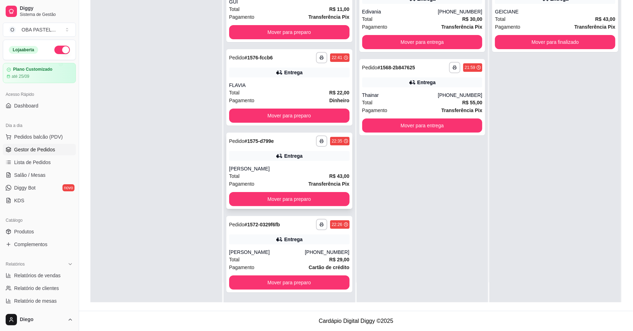
click at [306, 174] on div "Total R$ 43,00" at bounding box center [289, 176] width 120 height 8
click at [311, 196] on button "Mover para preparo" at bounding box center [289, 199] width 120 height 14
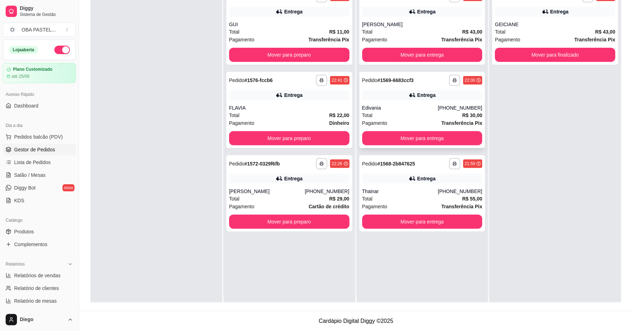
scroll to position [0, 0]
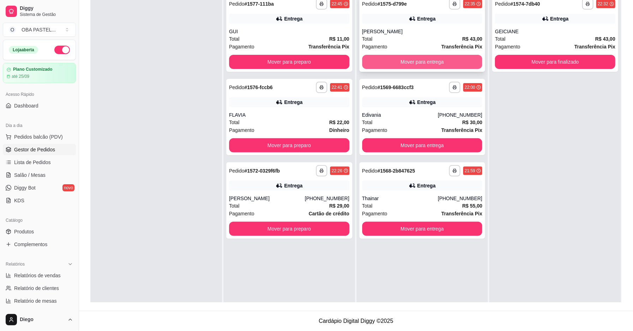
click at [457, 63] on button "Mover para entrega" at bounding box center [422, 62] width 120 height 14
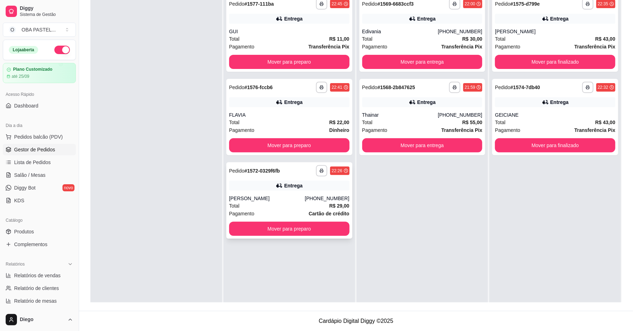
click at [287, 195] on div "[PERSON_NAME]" at bounding box center [267, 198] width 76 height 7
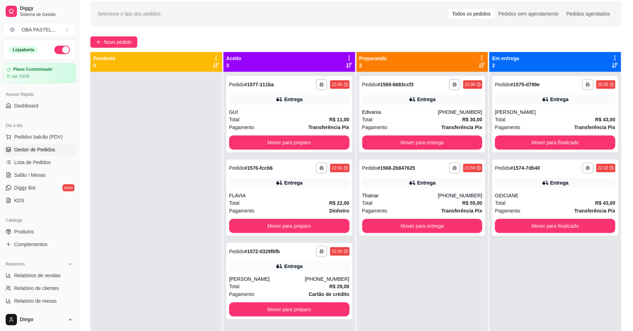
scroll to position [13, 0]
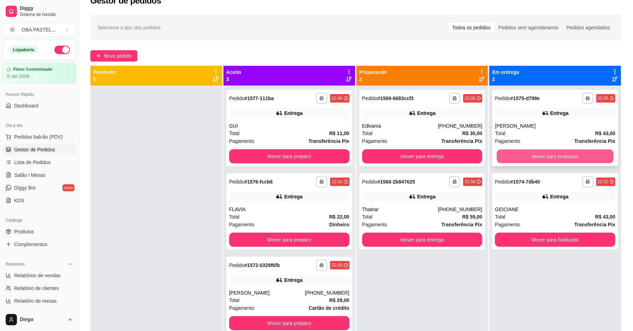
click at [542, 157] on button "Mover para finalizado" at bounding box center [555, 156] width 117 height 14
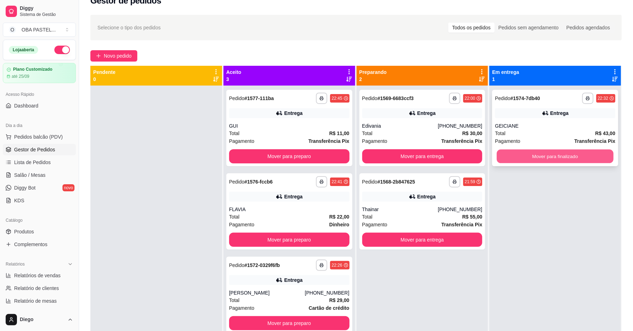
click at [572, 156] on button "Mover para finalizado" at bounding box center [555, 156] width 117 height 14
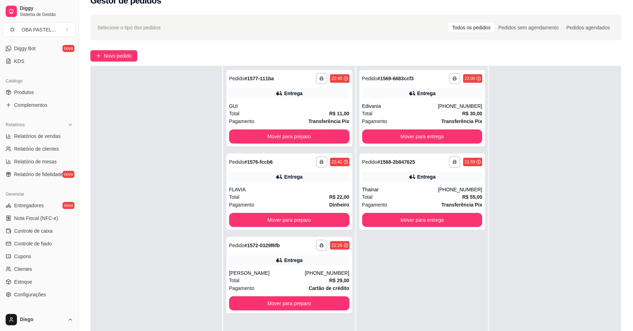
scroll to position [140, 0]
click at [30, 232] on span "Controle de caixa" at bounding box center [33, 229] width 39 height 7
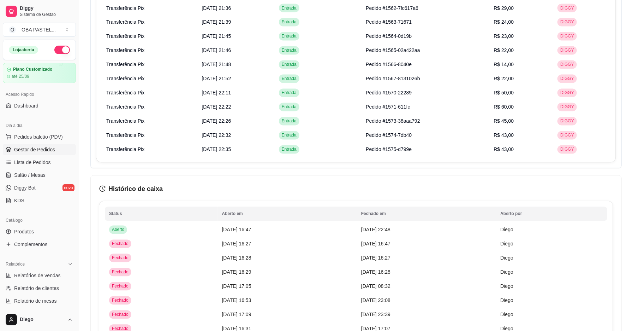
click at [42, 149] on span "Gestor de Pedidos" at bounding box center [34, 149] width 41 height 7
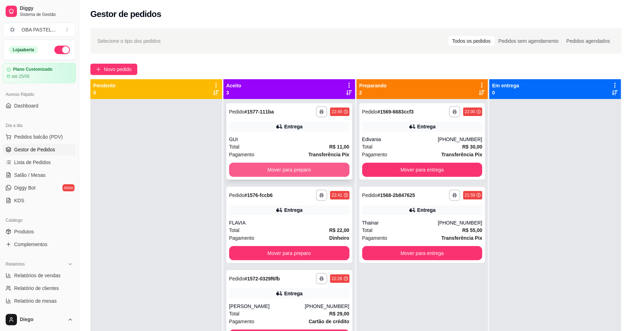
click at [294, 173] on button "Mover para preparo" at bounding box center [289, 169] width 120 height 14
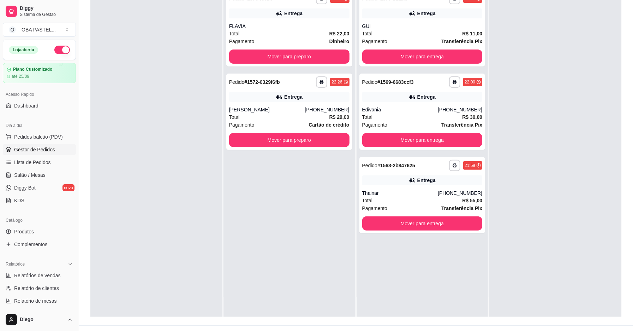
scroll to position [108, 0]
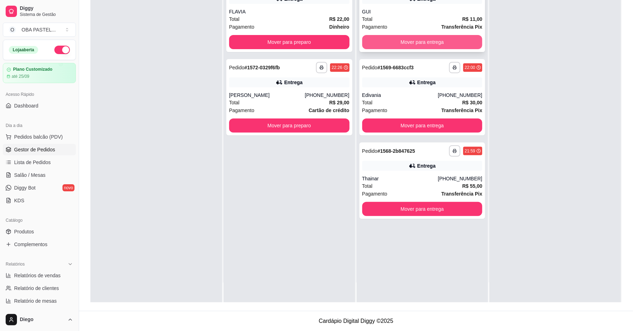
click at [440, 37] on button "Mover para entrega" at bounding box center [422, 42] width 120 height 14
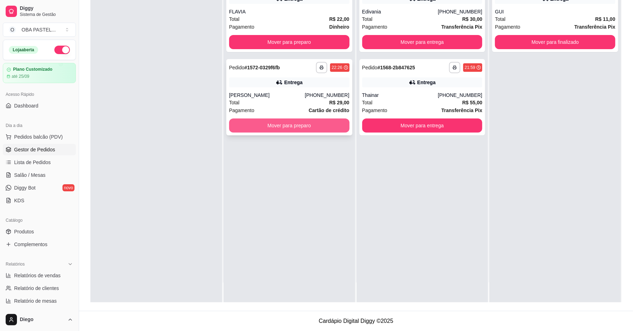
click at [315, 122] on button "Mover para preparo" at bounding box center [289, 125] width 120 height 14
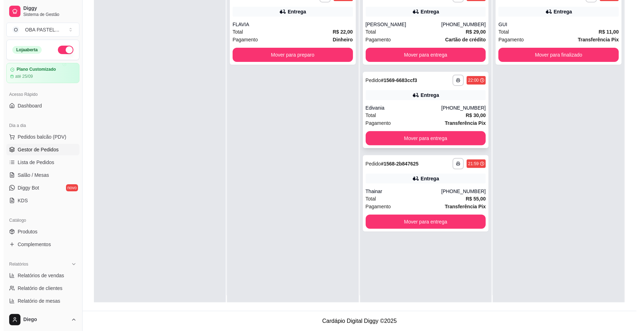
scroll to position [0, 0]
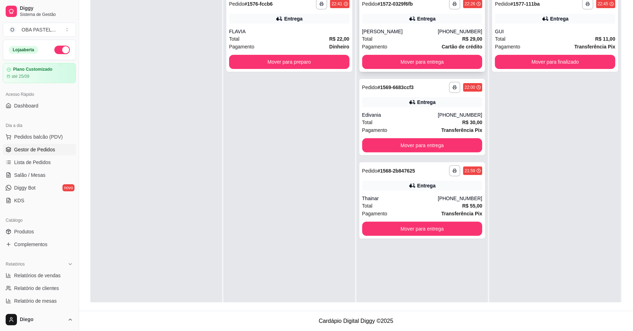
click at [403, 30] on div "[PERSON_NAME]" at bounding box center [400, 31] width 76 height 7
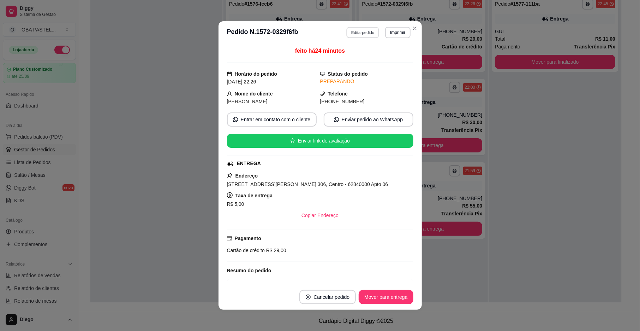
click at [356, 30] on button "Editar pedido" at bounding box center [363, 32] width 33 height 11
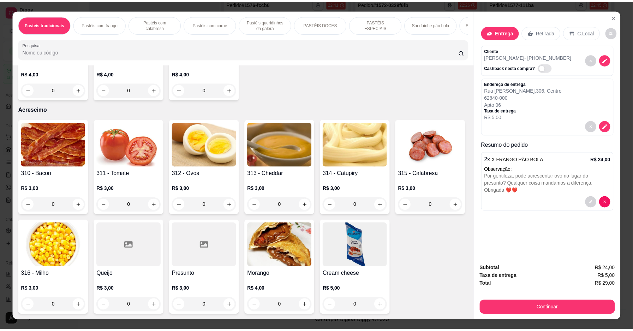
scroll to position [2622, 0]
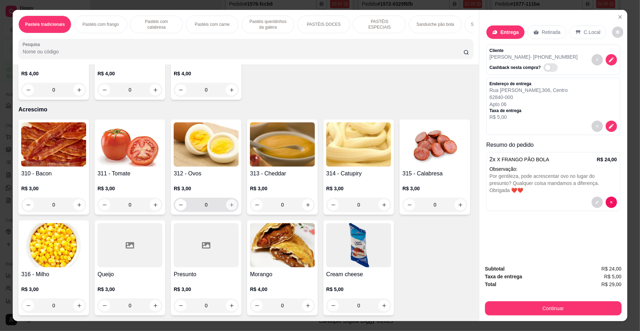
click at [232, 210] on button "increase-product-quantity" at bounding box center [231, 204] width 11 height 11
type input "1"
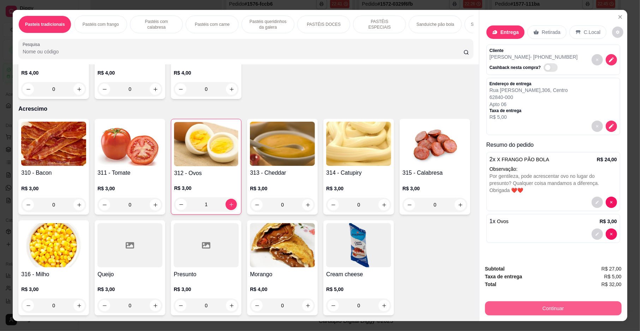
click at [527, 308] on button "Continuar" at bounding box center [553, 308] width 137 height 14
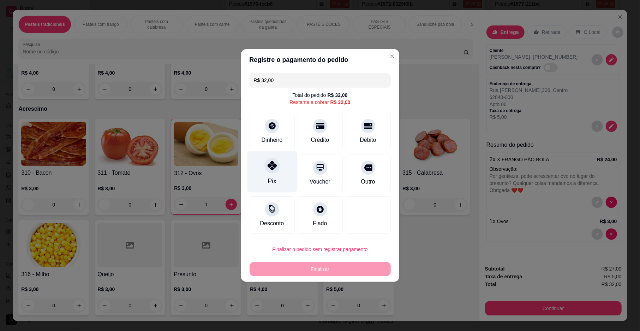
click at [279, 183] on div "Pix" at bounding box center [272, 171] width 50 height 41
type input "R$ 0,00"
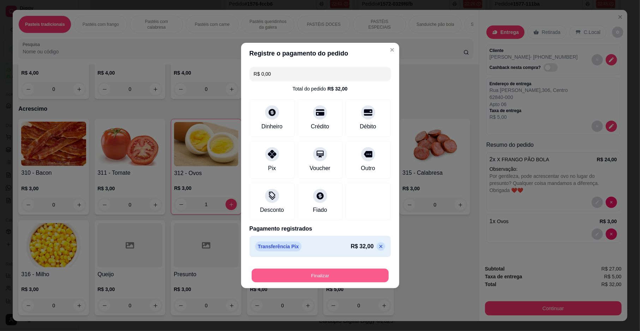
click at [360, 270] on button "Finalizar" at bounding box center [320, 275] width 137 height 14
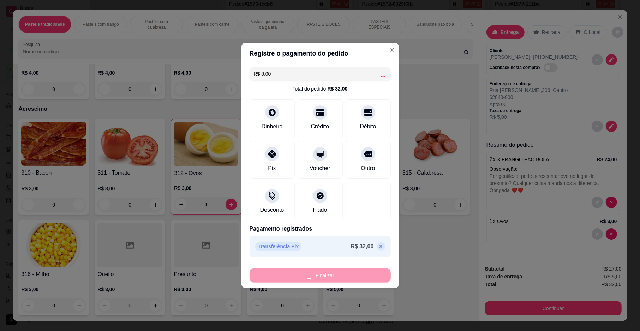
type input "0"
type input "-R$ 32,00"
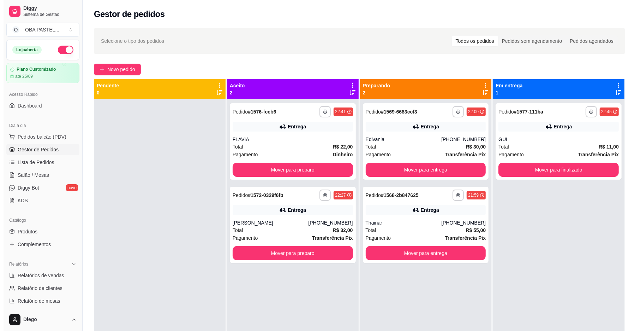
scroll to position [0, 0]
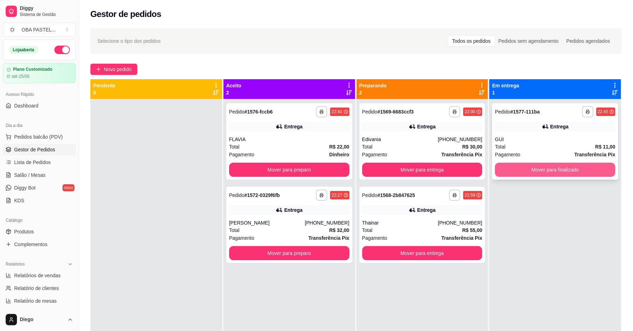
click at [565, 169] on button "Mover para finalizado" at bounding box center [555, 169] width 120 height 14
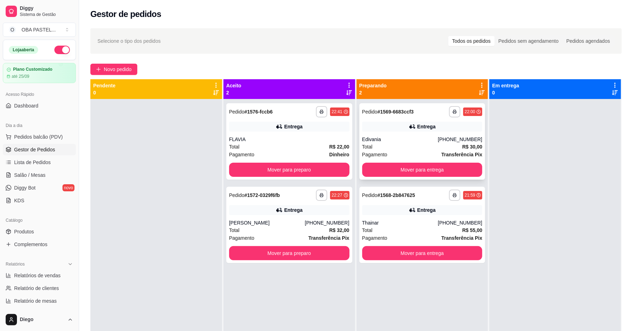
click at [411, 136] on div "Edivania" at bounding box center [400, 139] width 76 height 7
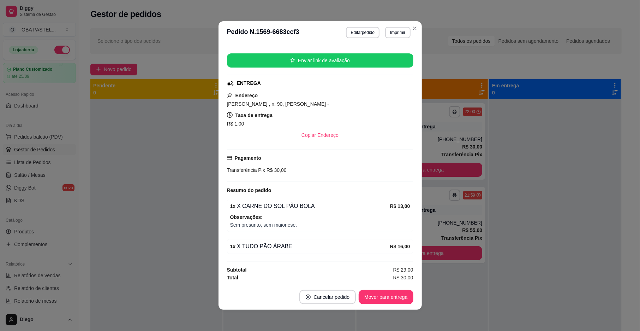
scroll to position [1, 0]
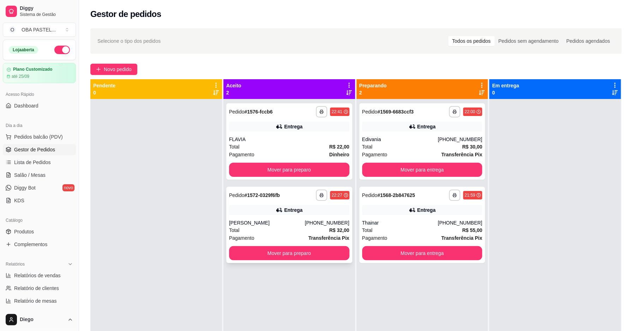
click at [289, 235] on div "Pagamento Transferência Pix" at bounding box center [289, 238] width 120 height 8
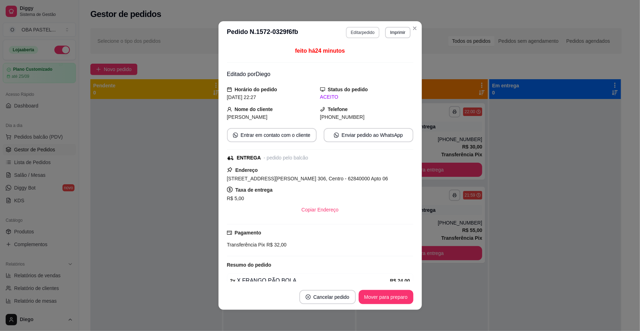
click at [361, 32] on button "Editar pedido" at bounding box center [363, 32] width 34 height 11
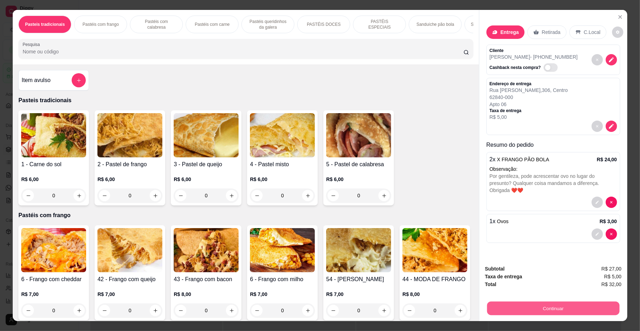
click at [564, 310] on button "Continuar" at bounding box center [553, 308] width 132 height 14
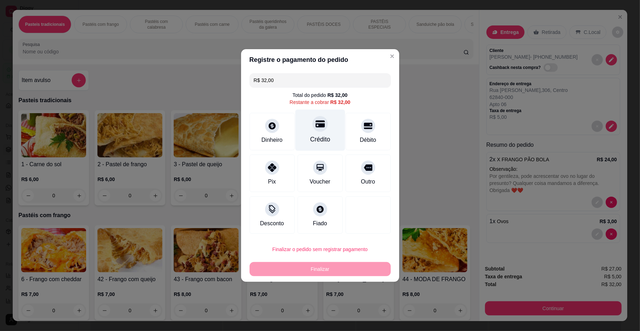
click at [317, 131] on div at bounding box center [321, 124] width 16 height 16
type input "R$ 0,00"
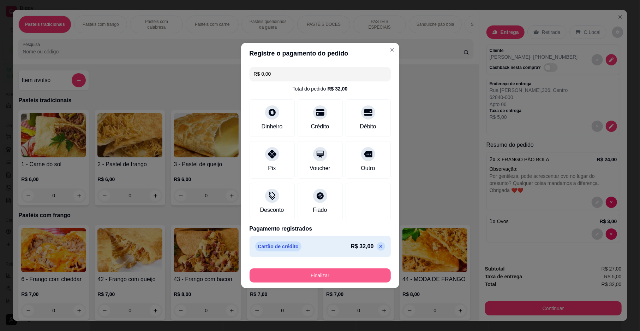
click at [331, 270] on button "Finalizar" at bounding box center [320, 275] width 141 height 14
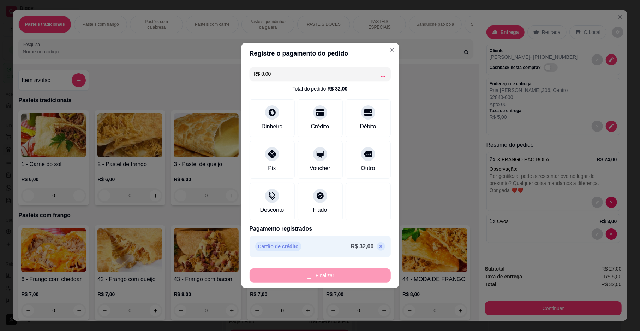
type input "0"
type input "-R$ 32,00"
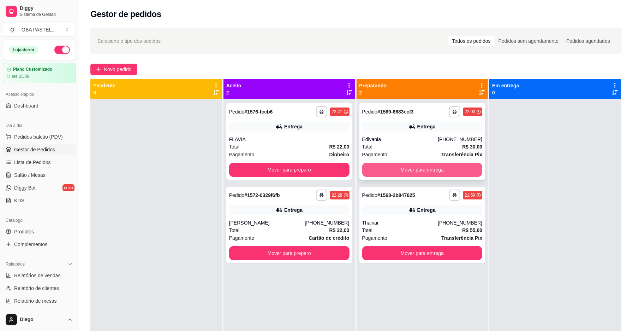
click at [438, 163] on button "Mover para entrega" at bounding box center [422, 169] width 120 height 14
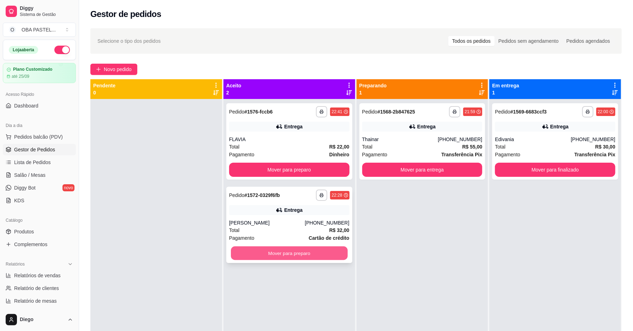
click at [284, 250] on button "Mover para preparo" at bounding box center [289, 253] width 117 height 14
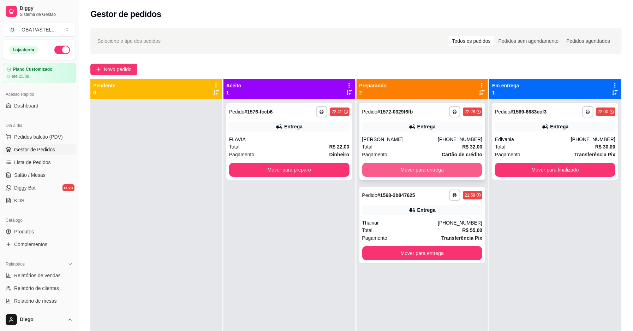
click at [453, 170] on button "Mover para entrega" at bounding box center [422, 169] width 120 height 14
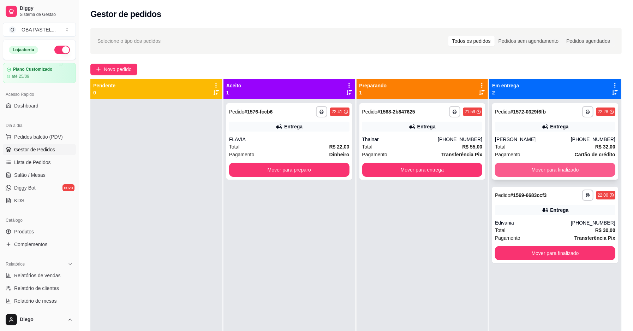
click at [567, 166] on button "Mover para finalizado" at bounding box center [555, 169] width 120 height 14
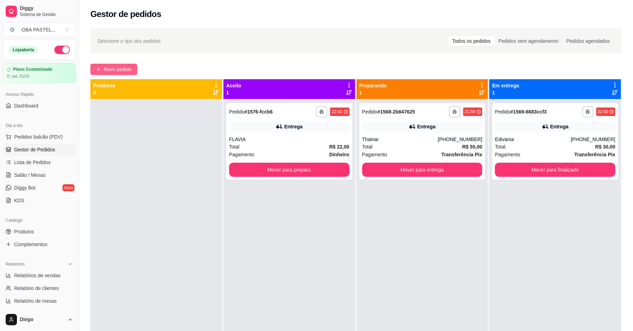
click at [107, 64] on button "Novo pedido" at bounding box center [113, 69] width 47 height 11
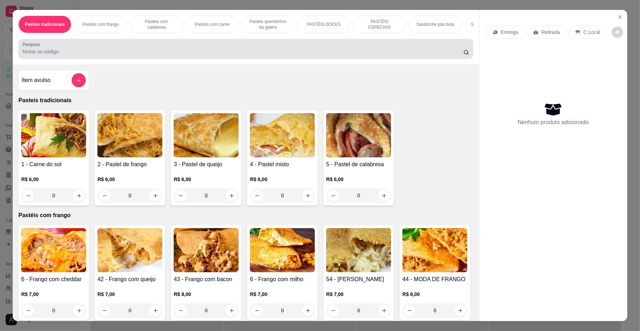
click at [122, 56] on div at bounding box center [246, 49] width 447 height 14
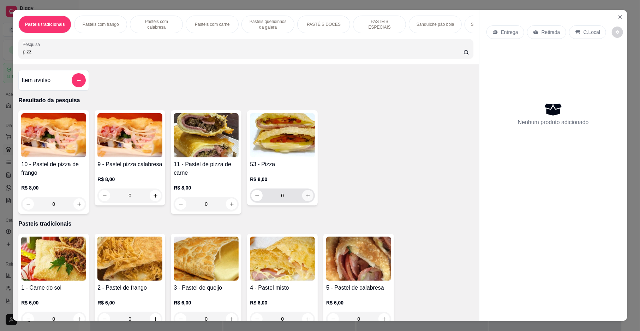
type input "pizz"
click at [306, 198] on icon "increase-product-quantity" at bounding box center [308, 195] width 5 height 5
type input "1"
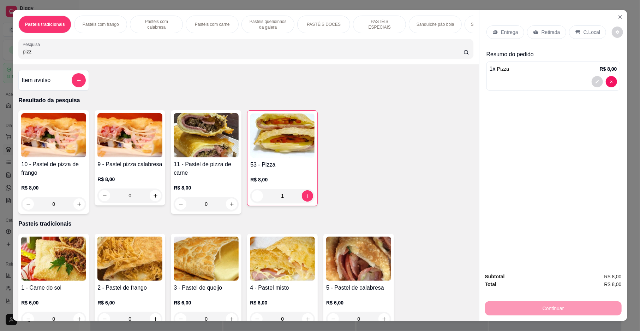
click at [550, 36] on p "Retirada" at bounding box center [551, 32] width 19 height 7
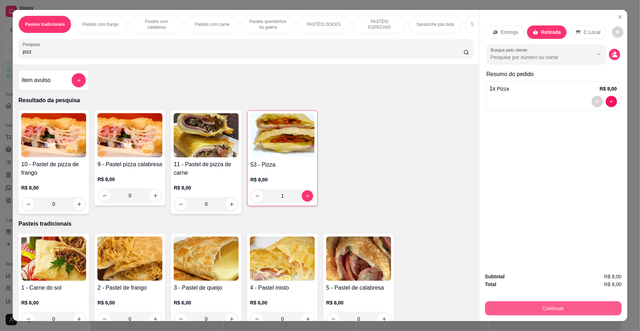
click at [546, 307] on button "Continuar" at bounding box center [553, 308] width 137 height 14
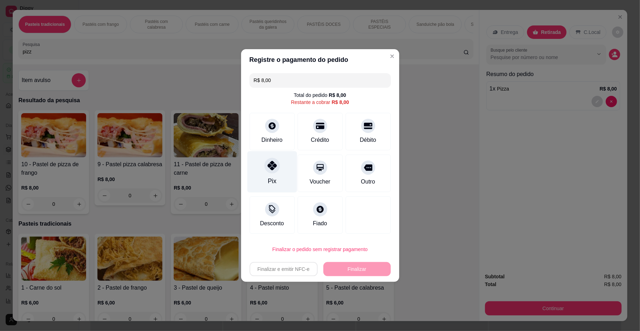
click at [288, 172] on div "Pix" at bounding box center [272, 171] width 50 height 41
type input "R$ 0,00"
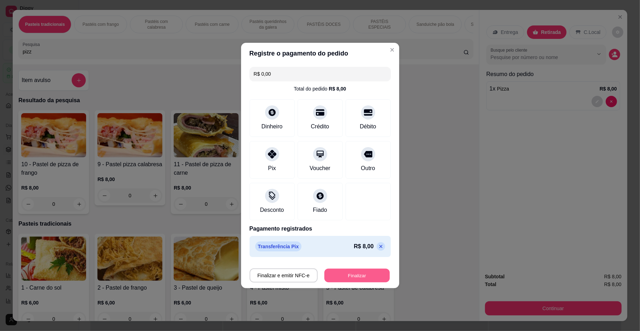
click at [350, 282] on button "Finalizar" at bounding box center [357, 275] width 65 height 14
type input "0"
type input "-R$ 8,00"
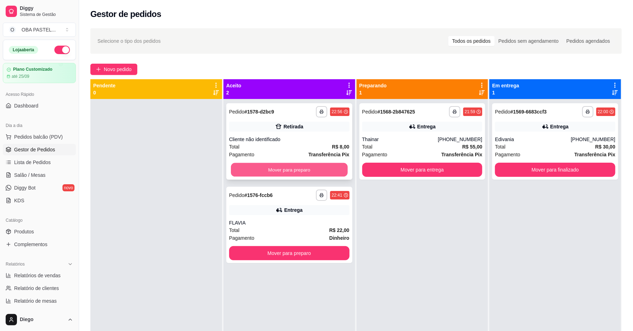
click at [293, 171] on button "Mover para preparo" at bounding box center [289, 170] width 117 height 14
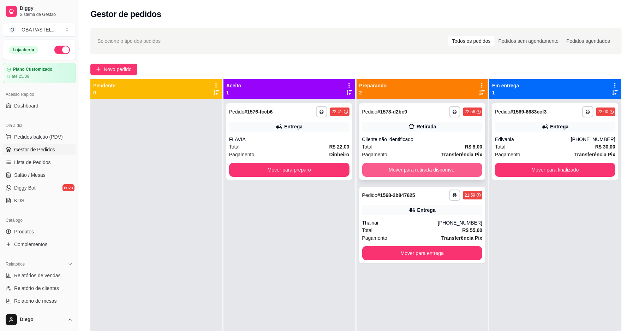
click at [431, 172] on button "Mover para retirada disponível" at bounding box center [422, 169] width 120 height 14
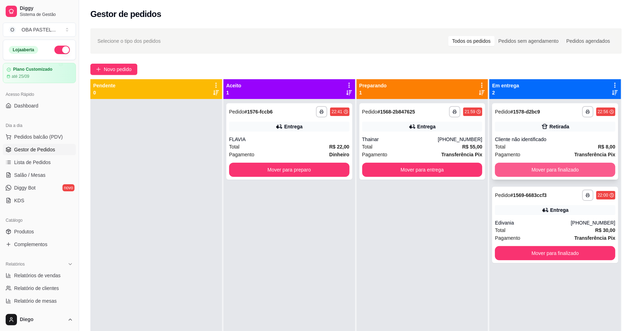
click at [577, 166] on button "Mover para finalizado" at bounding box center [555, 169] width 120 height 14
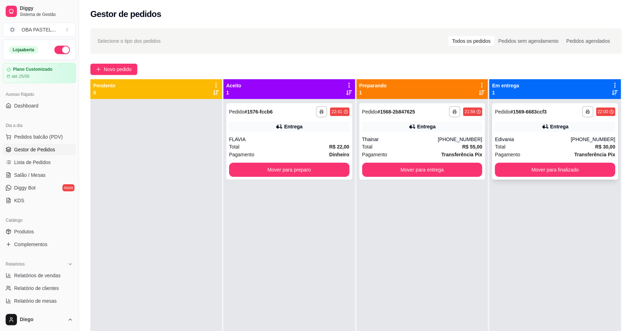
click at [545, 142] on div "Edivania" at bounding box center [533, 139] width 76 height 7
click at [523, 167] on button "Mover para finalizado" at bounding box center [555, 169] width 120 height 14
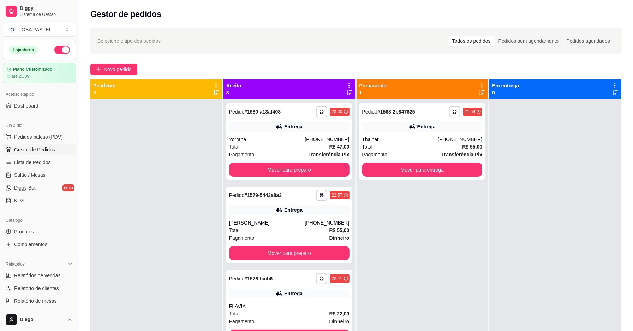
click at [122, 79] on div "Pendente 0" at bounding box center [156, 89] width 132 height 20
click at [135, 69] on button "Novo pedido" at bounding box center [113, 69] width 47 height 11
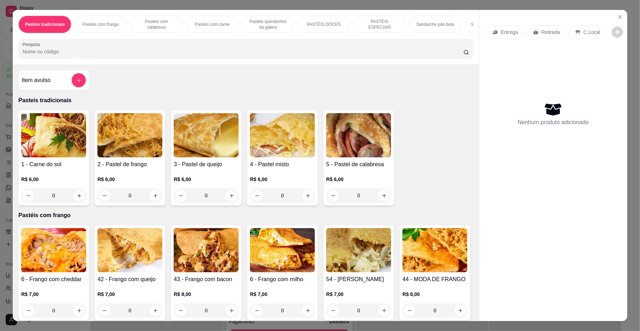
click at [201, 25] on p "Pastéis com carne" at bounding box center [212, 25] width 35 height 6
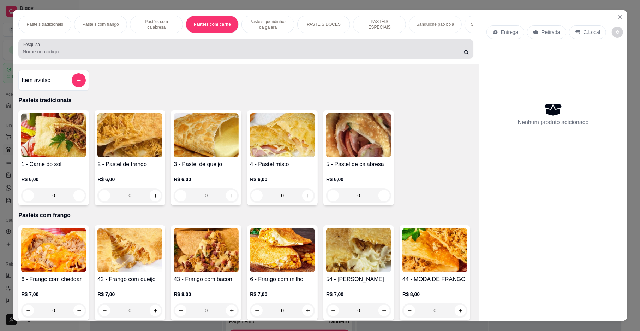
scroll to position [13, 0]
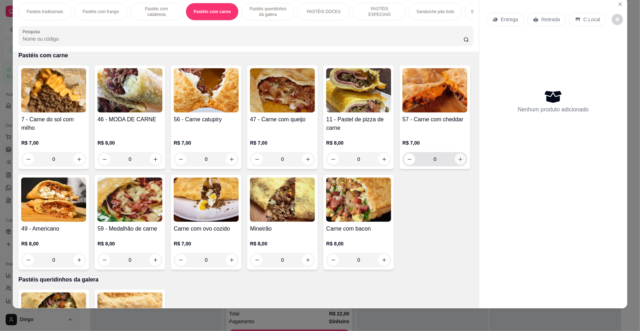
click at [458, 162] on icon "increase-product-quantity" at bounding box center [460, 158] width 5 height 5
type input "1"
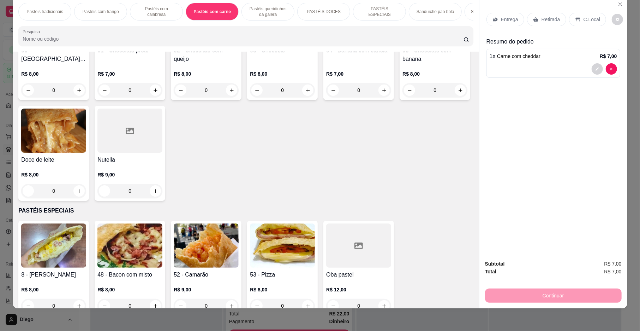
scroll to position [1117, 0]
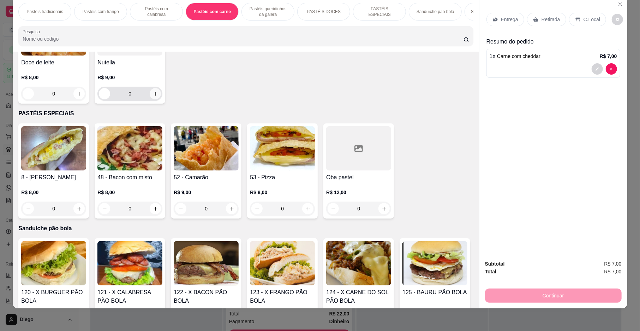
click at [161, 99] on button "increase-product-quantity" at bounding box center [155, 93] width 11 height 11
type input "1"
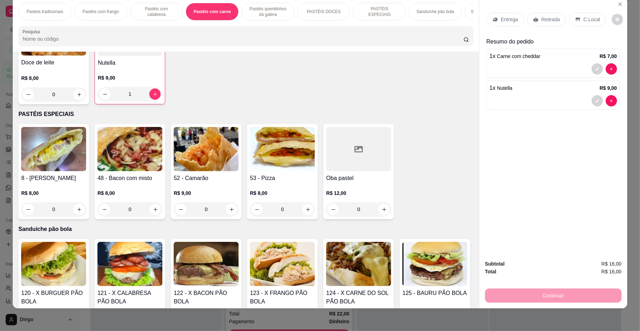
click at [495, 16] on div "Entrega" at bounding box center [506, 19] width 38 height 13
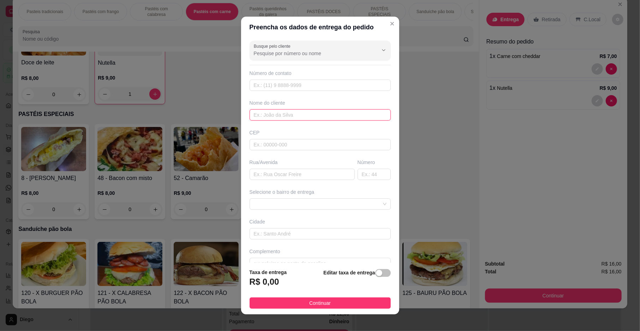
click at [341, 113] on input "text" at bounding box center [320, 114] width 141 height 11
type input "m"
type input "MAYRA"
click at [303, 198] on div "Selecione o bairro de entrega" at bounding box center [320, 198] width 144 height 21
click at [303, 204] on span at bounding box center [320, 204] width 133 height 11
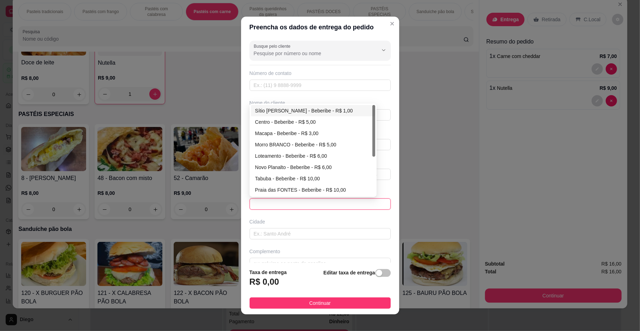
click at [325, 112] on div "Sítio [PERSON_NAME] - Beberibe - R$ 1,00" at bounding box center [313, 111] width 116 height 8
type input "Beberibe"
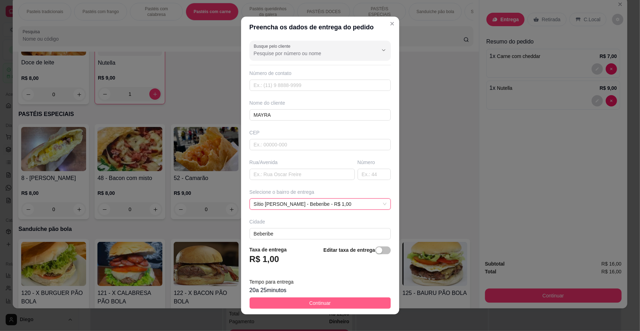
click at [326, 303] on button "Continuar" at bounding box center [320, 302] width 141 height 11
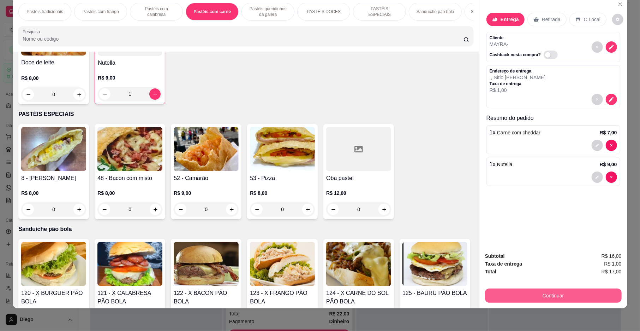
click at [543, 299] on button "Continuar" at bounding box center [553, 295] width 137 height 14
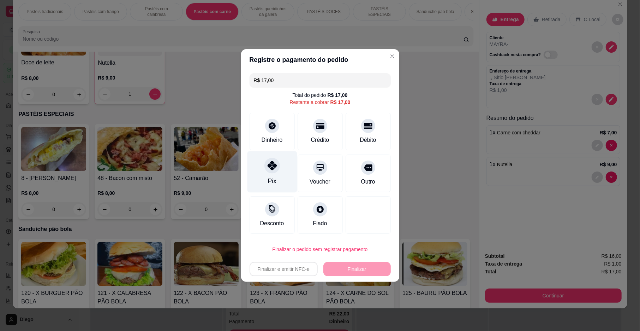
click at [277, 163] on div at bounding box center [273, 166] width 16 height 16
type input "R$ 0,00"
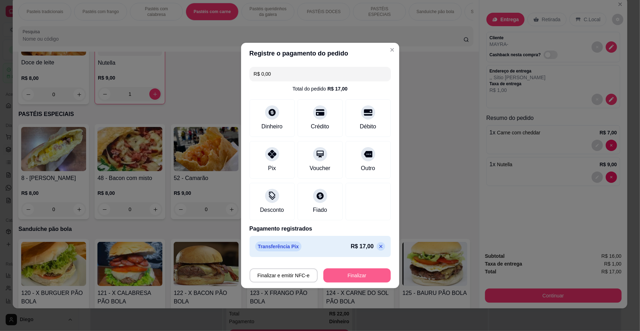
click at [365, 279] on button "Finalizar" at bounding box center [357, 275] width 67 height 14
type input "0"
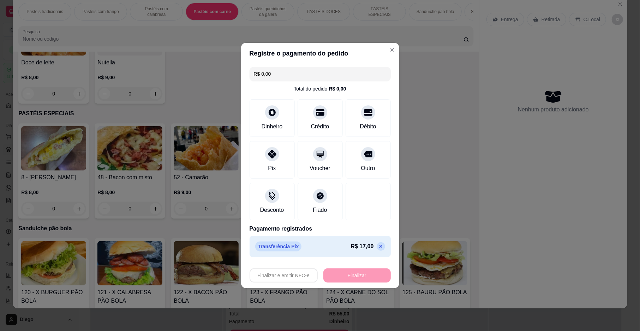
type input "-R$ 17,00"
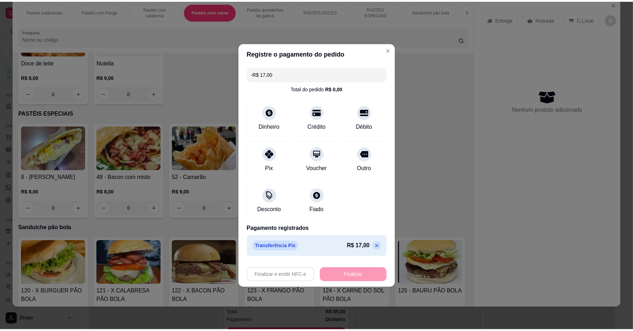
scroll to position [1116, 0]
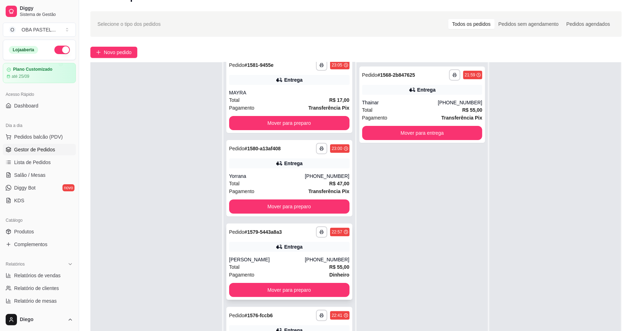
scroll to position [47, 0]
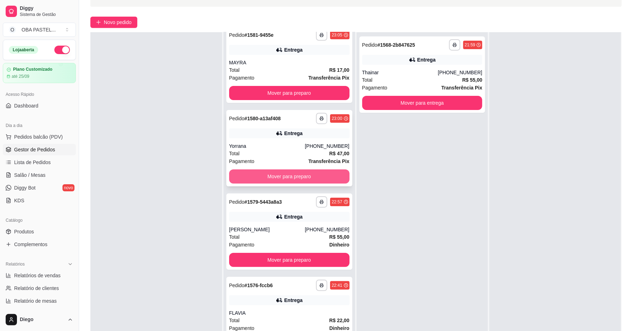
click at [268, 174] on button "Mover para preparo" at bounding box center [289, 176] width 120 height 14
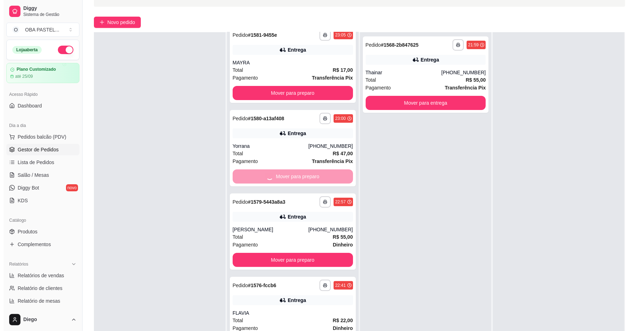
scroll to position [0, 0]
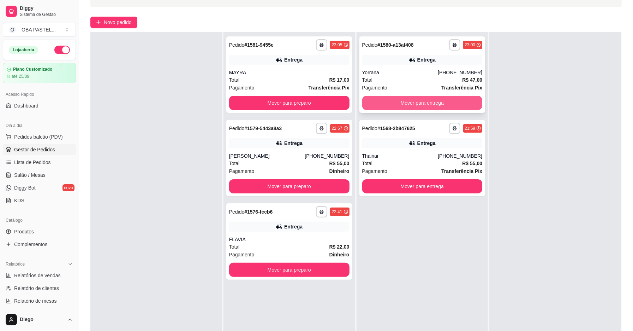
click at [408, 104] on button "Mover para entrega" at bounding box center [422, 103] width 120 height 14
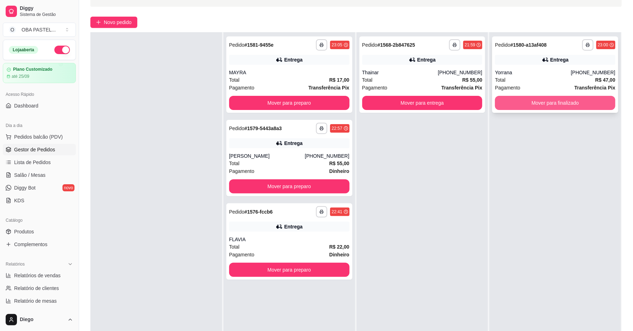
click at [535, 102] on button "Mover para finalizado" at bounding box center [555, 103] width 120 height 14
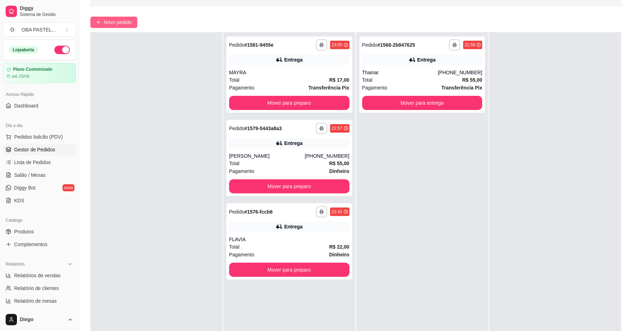
click at [99, 20] on icon "plus" at bounding box center [98, 22] width 5 height 5
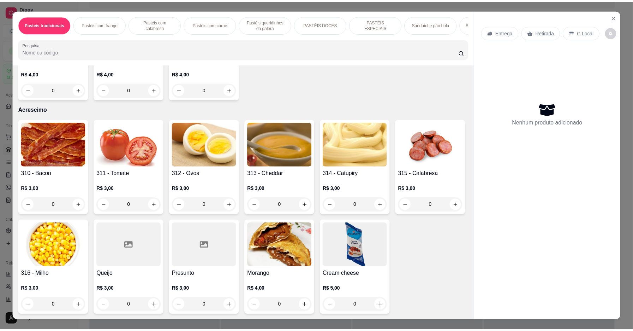
scroll to position [2281, 0]
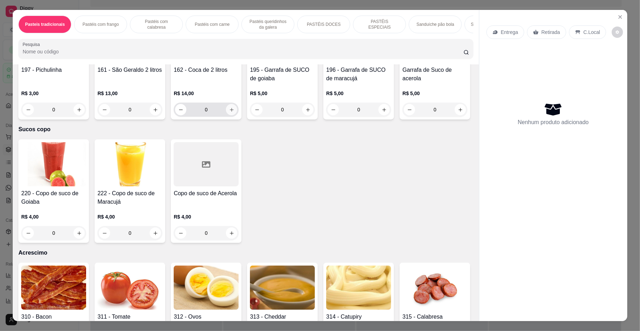
click at [235, 112] on icon "increase-product-quantity" at bounding box center [231, 109] width 5 height 5
type input "1"
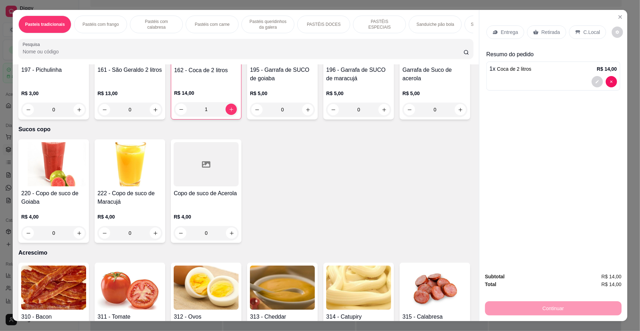
click at [499, 23] on div "Entrega Retirada C.Local" at bounding box center [554, 32] width 134 height 25
click at [503, 24] on div "Entrega Retirada C.Local" at bounding box center [554, 32] width 134 height 25
click at [507, 32] on p "Entrega" at bounding box center [509, 32] width 17 height 7
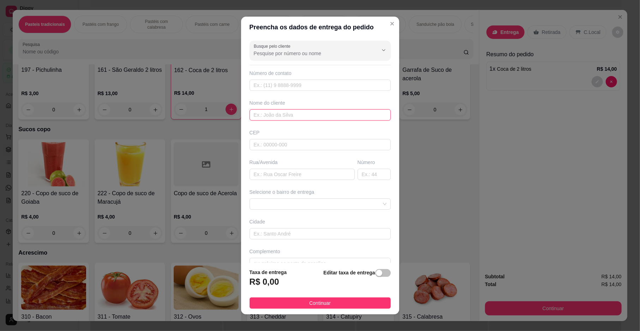
click at [297, 112] on input "text" at bounding box center [320, 114] width 141 height 11
type input "YORRANA"
drag, startPoint x: 304, startPoint y: 299, endPoint x: 308, endPoint y: 300, distance: 4.4
click at [309, 299] on span "Continuar" at bounding box center [320, 303] width 22 height 8
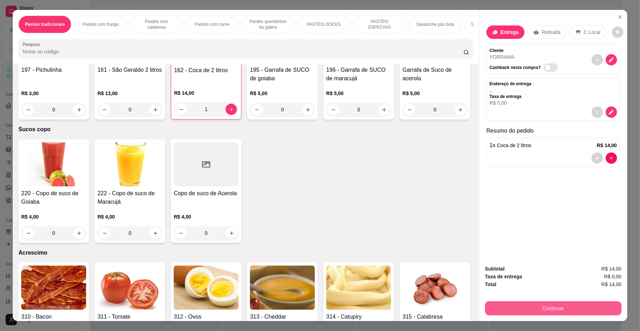
click at [543, 307] on button "Continuar" at bounding box center [553, 308] width 137 height 14
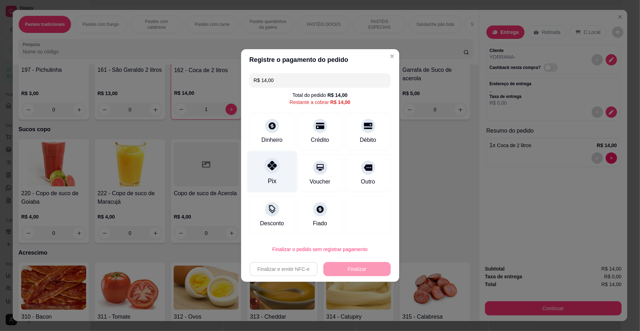
click at [264, 173] on div "Pix" at bounding box center [272, 171] width 50 height 41
type input "R$ 0,00"
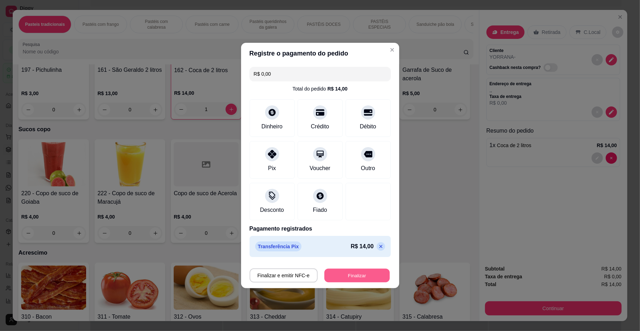
click at [345, 278] on button "Finalizar" at bounding box center [357, 275] width 65 height 14
type input "0"
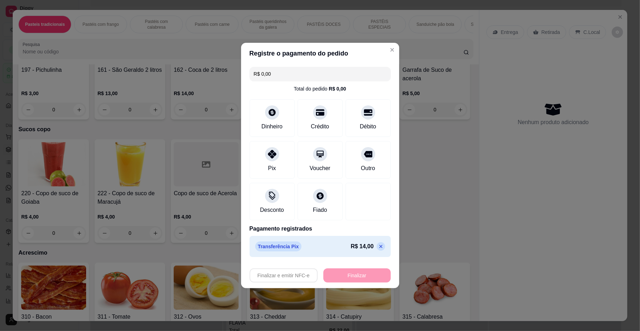
type input "-R$ 14,00"
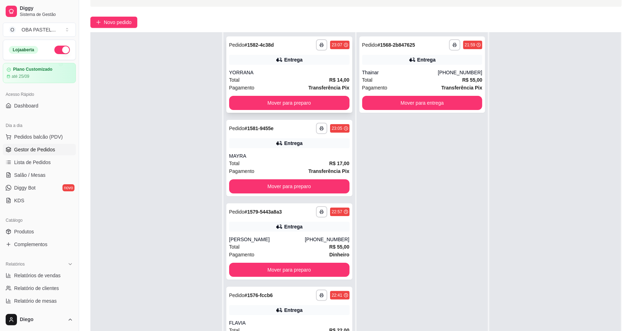
click at [265, 77] on div "Total R$ 14,00" at bounding box center [289, 80] width 120 height 8
click at [292, 252] on div "Pagamento Dinheiro" at bounding box center [289, 254] width 120 height 8
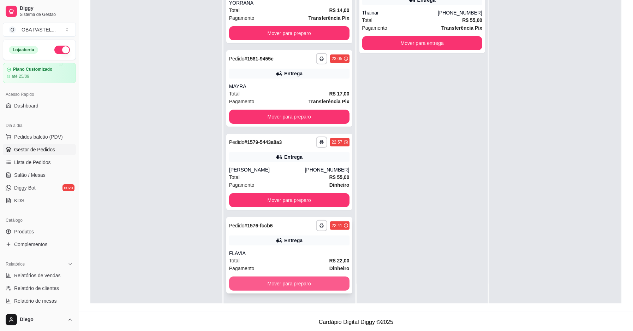
scroll to position [108, 0]
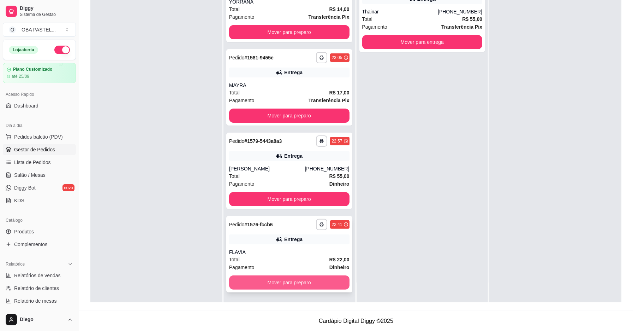
click at [287, 285] on button "Mover para preparo" at bounding box center [289, 282] width 120 height 14
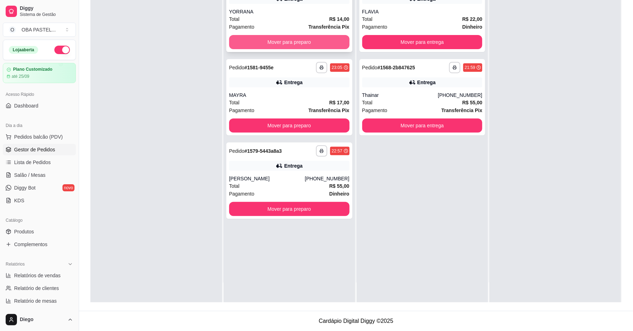
click at [295, 44] on button "Mover para preparo" at bounding box center [289, 42] width 120 height 14
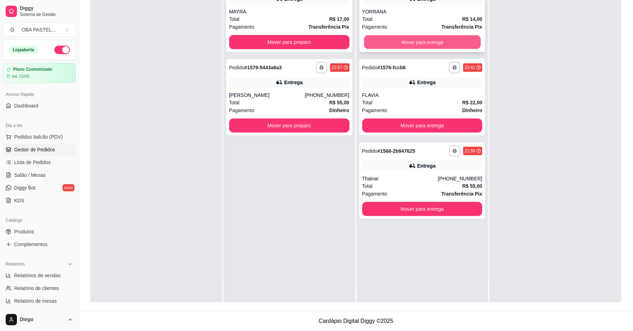
click at [431, 40] on button "Mover para entrega" at bounding box center [422, 42] width 117 height 14
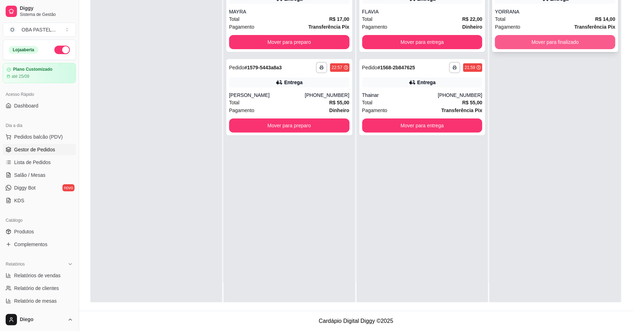
click at [586, 40] on button "Mover para finalizado" at bounding box center [555, 42] width 120 height 14
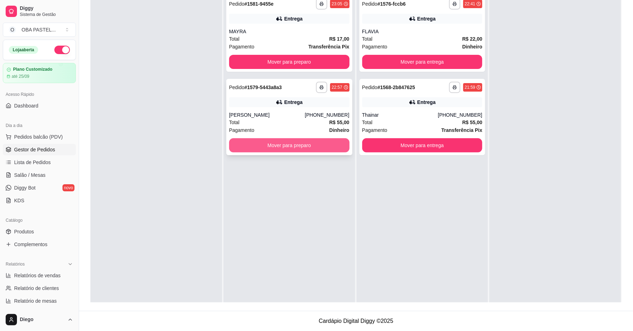
click at [279, 142] on button "Mover para preparo" at bounding box center [289, 145] width 120 height 14
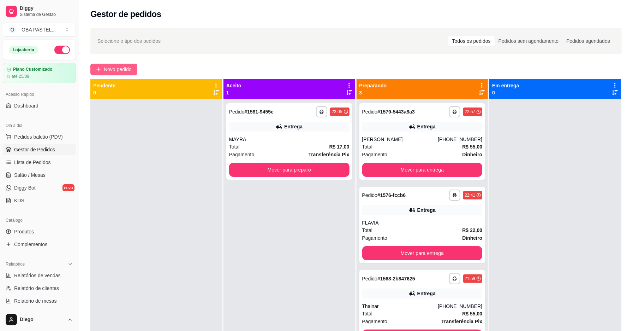
click at [130, 69] on span "Novo pedido" at bounding box center [118, 69] width 28 height 8
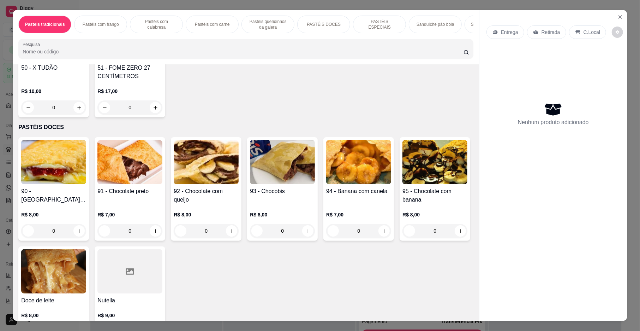
scroll to position [619, 0]
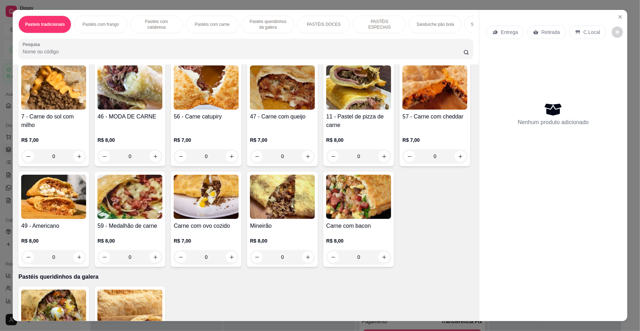
click at [226, 25] on div "Pastéis com carne" at bounding box center [212, 25] width 53 height 18
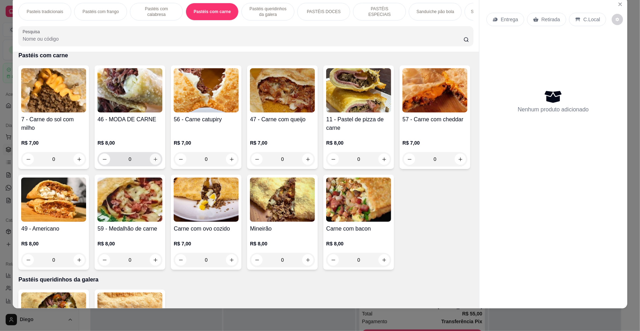
click at [155, 165] on button "increase-product-quantity" at bounding box center [155, 159] width 11 height 11
type input "1"
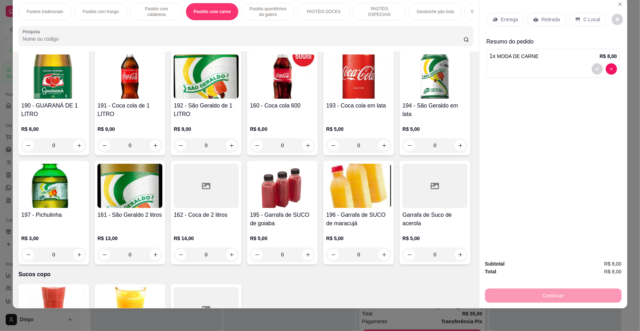
scroll to position [2141, 0]
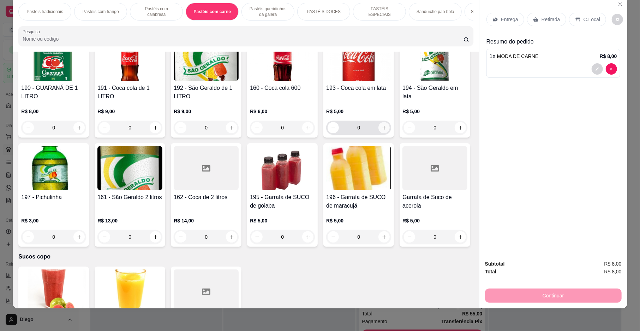
click at [382, 130] on icon "increase-product-quantity" at bounding box center [384, 127] width 5 height 5
type input "1"
click at [507, 23] on p "Entrega" at bounding box center [509, 19] width 17 height 7
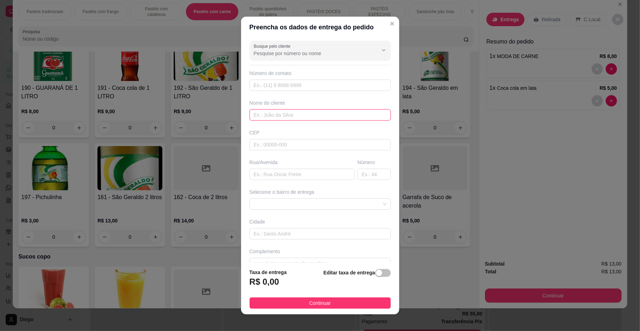
click at [276, 119] on input "text" at bounding box center [320, 114] width 141 height 11
click at [314, 199] on span at bounding box center [320, 204] width 133 height 11
type input "IAGO"
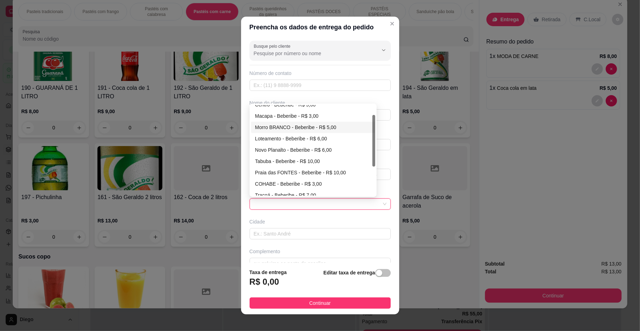
drag, startPoint x: 372, startPoint y: 150, endPoint x: 376, endPoint y: 160, distance: 11.2
click at [376, 160] on div "Busque pelo cliente Número de contato Nome do cliente IAGO CEP Rua/[GEOGRAPHIC_…" at bounding box center [320, 150] width 158 height 225
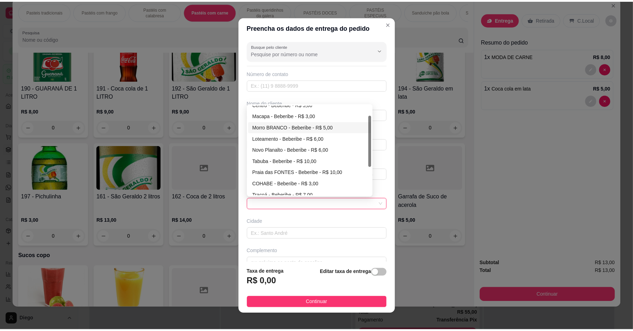
scroll to position [18, 0]
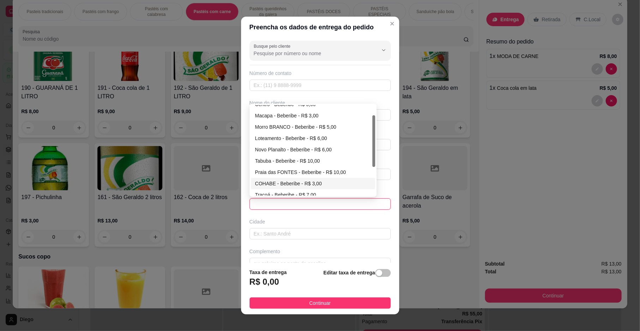
click at [291, 183] on div "COHABE - Beberibe - R$ 3,00" at bounding box center [313, 183] width 116 height 8
type input "Beberibe"
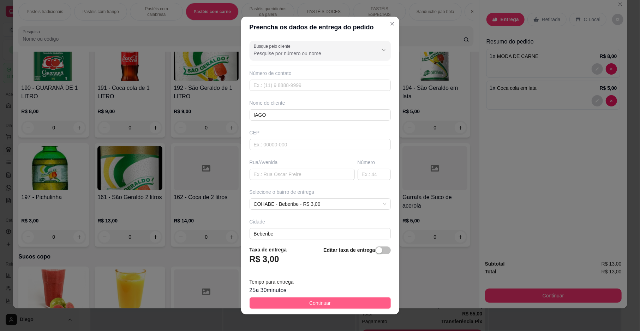
click at [319, 301] on button "Continuar" at bounding box center [320, 302] width 141 height 11
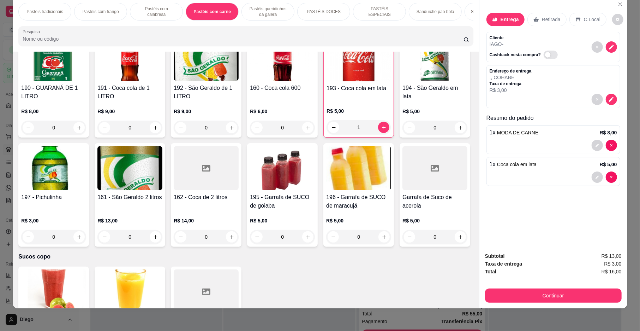
click at [544, 304] on div "Subtotal R$ 13,00 Taxa de entrega R$ 3,00 Total R$ 16,00 Continuar" at bounding box center [554, 277] width 148 height 62
click at [544, 301] on button "Continuar" at bounding box center [553, 295] width 137 height 14
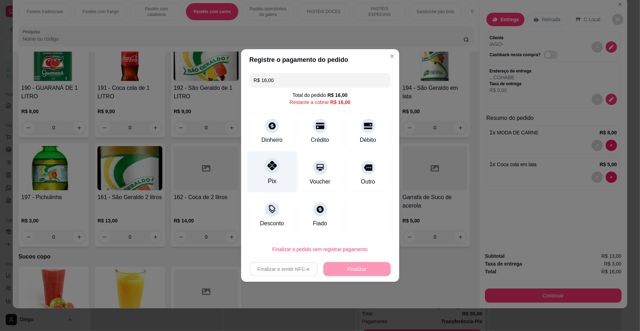
click at [277, 167] on div at bounding box center [273, 166] width 16 height 16
type input "R$ 0,00"
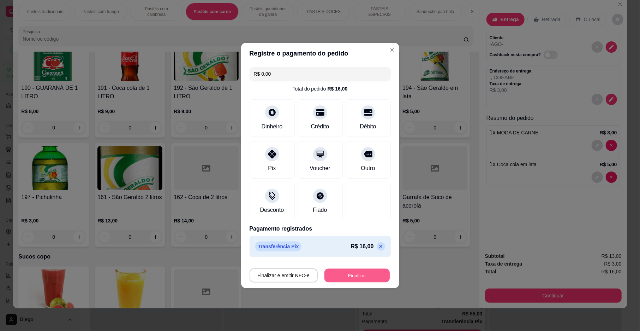
click at [369, 274] on button "Finalizar" at bounding box center [357, 275] width 65 height 14
type input "0"
type input "-R$ 16,00"
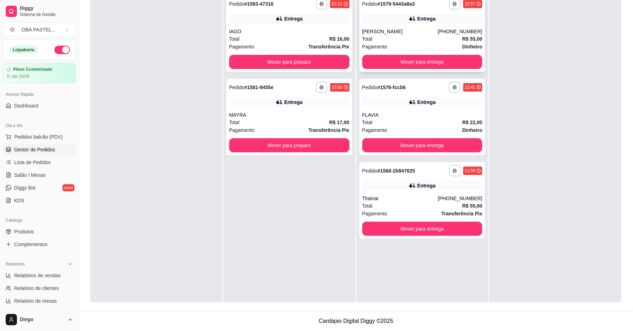
click at [428, 34] on div "[PERSON_NAME]" at bounding box center [400, 31] width 76 height 7
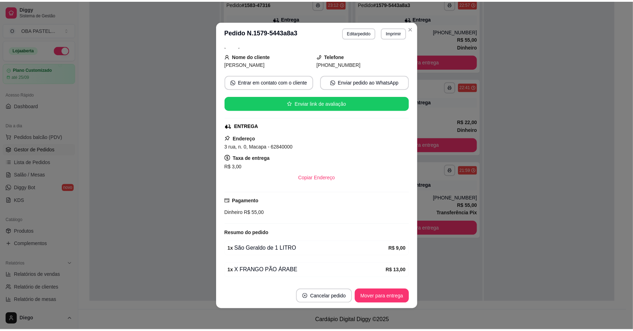
scroll to position [88, 0]
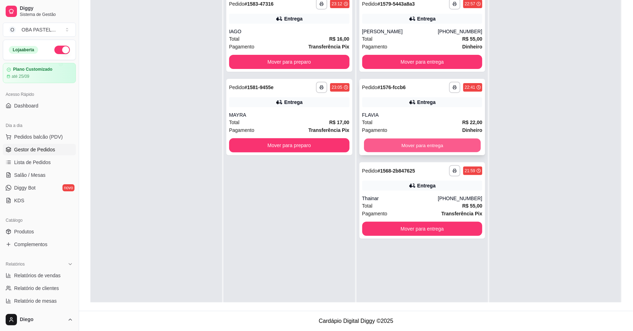
click at [407, 147] on button "Mover para entrega" at bounding box center [422, 145] width 117 height 14
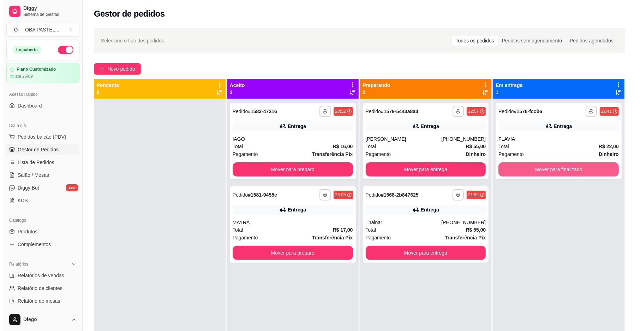
scroll to position [0, 0]
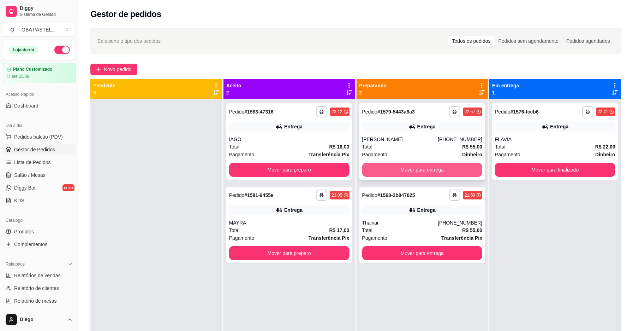
click at [456, 171] on button "Mover para entrega" at bounding box center [422, 169] width 120 height 14
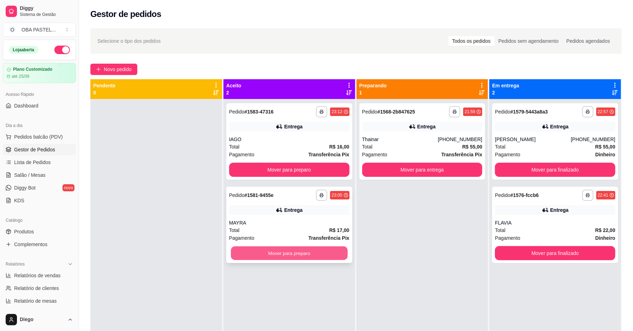
click at [308, 256] on button "Mover para preparo" at bounding box center [289, 253] width 117 height 14
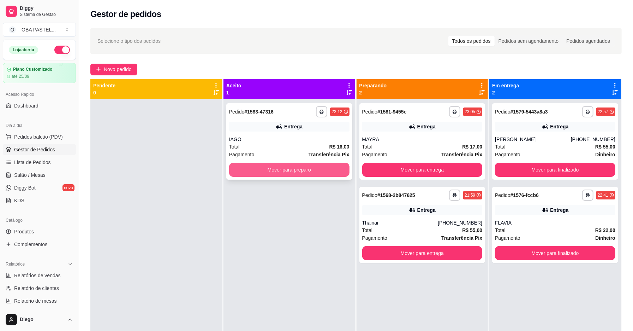
click at [293, 176] on button "Mover para preparo" at bounding box center [289, 169] width 120 height 14
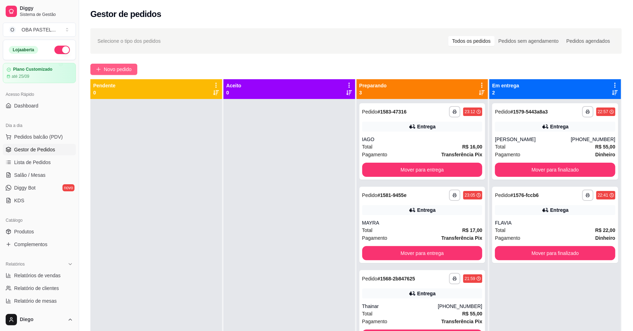
click at [92, 68] on button "Novo pedido" at bounding box center [113, 69] width 47 height 11
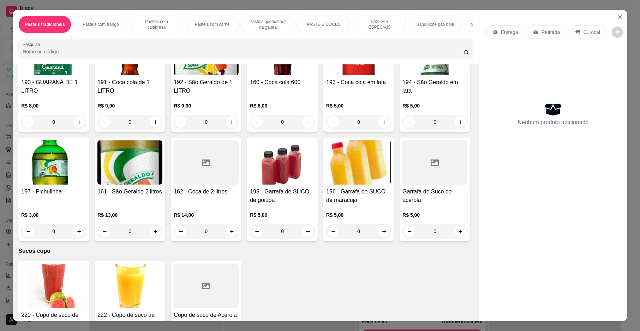
scroll to position [2191, 0]
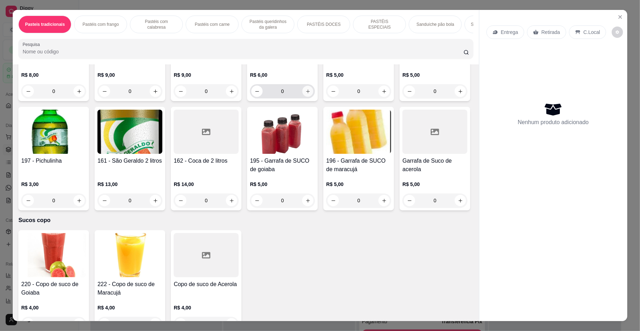
click at [306, 94] on icon "increase-product-quantity" at bounding box center [308, 91] width 5 height 5
type input "1"
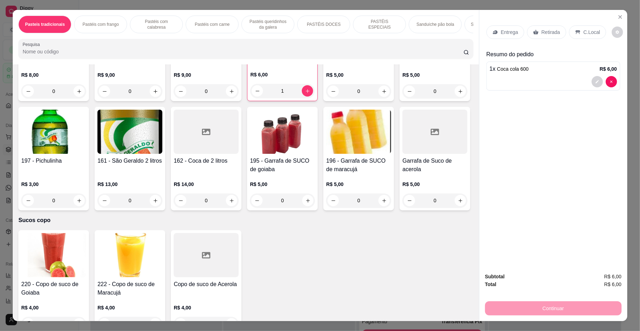
click at [552, 30] on p "Retirada" at bounding box center [551, 32] width 19 height 7
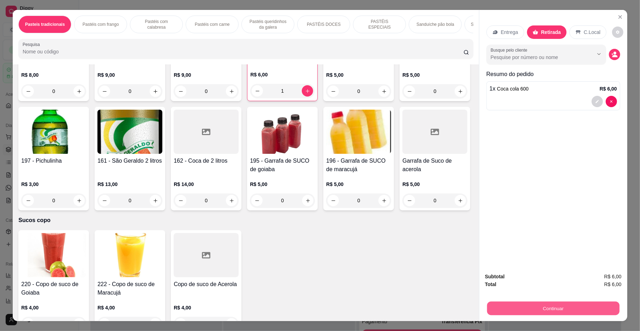
click at [528, 308] on button "Continuar" at bounding box center [553, 308] width 132 height 14
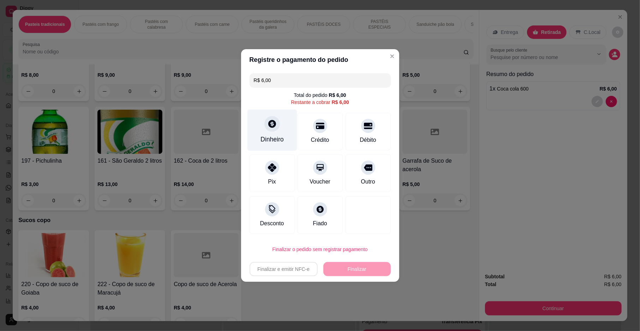
click at [288, 126] on div "Dinheiro" at bounding box center [272, 130] width 50 height 41
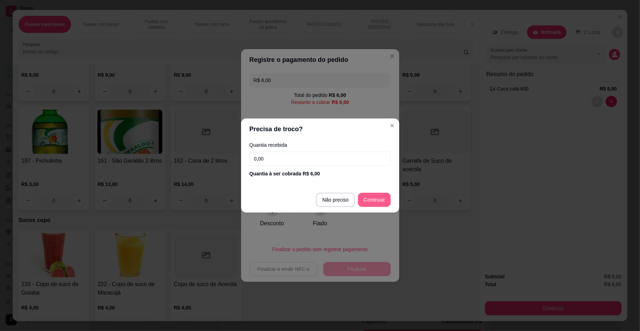
type input "R$ 0,00"
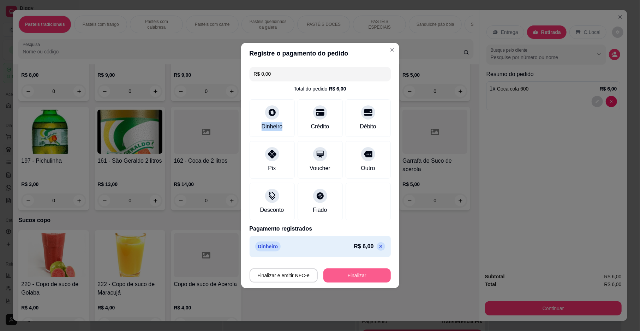
click at [353, 272] on button "Finalizar" at bounding box center [357, 275] width 67 height 14
type input "0"
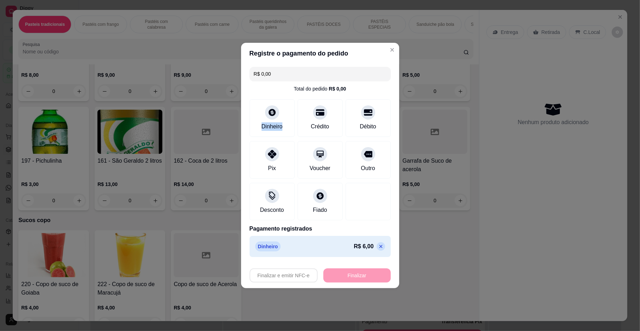
type input "-R$ 6,00"
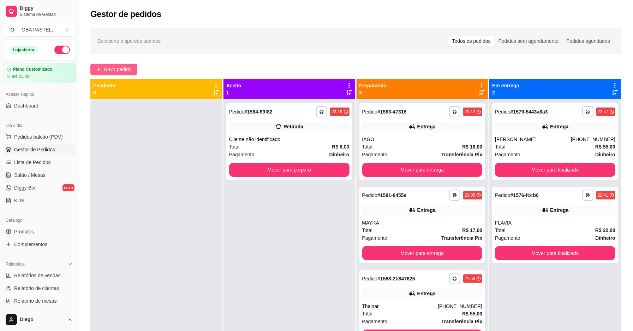
click at [128, 71] on span "Novo pedido" at bounding box center [118, 69] width 28 height 8
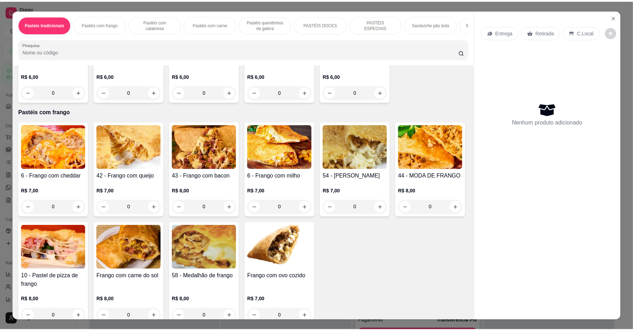
scroll to position [133, 0]
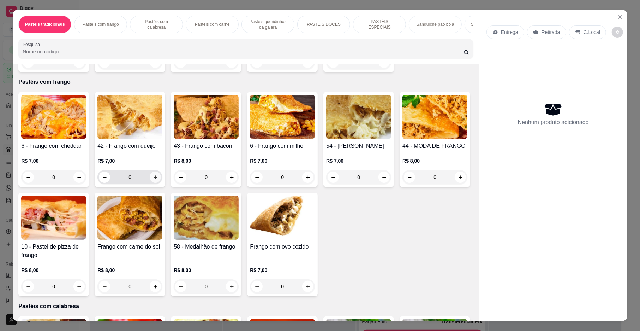
click at [153, 180] on icon "increase-product-quantity" at bounding box center [155, 177] width 5 height 5
type input "1"
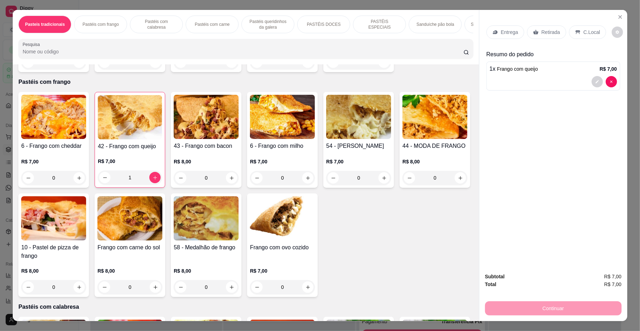
click at [542, 29] on p "Retirada" at bounding box center [551, 32] width 19 height 7
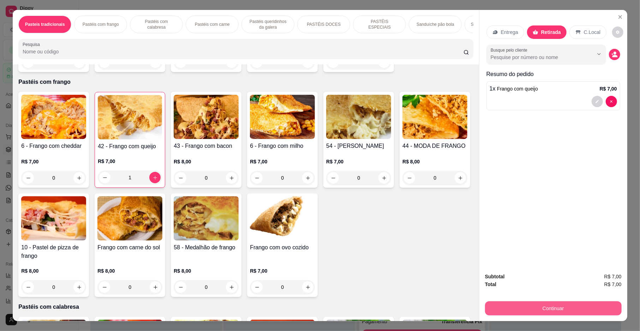
click at [495, 303] on button "Continuar" at bounding box center [553, 308] width 137 height 14
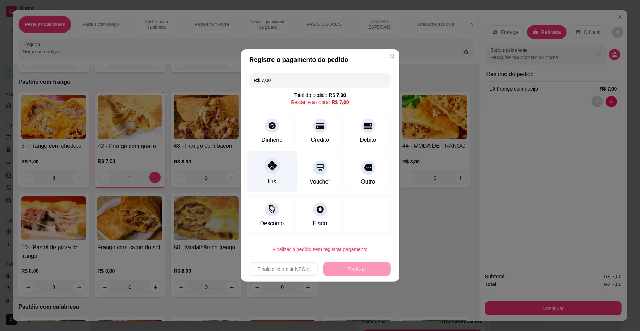
click at [263, 175] on div "Pix" at bounding box center [272, 171] width 50 height 41
type input "R$ 0,00"
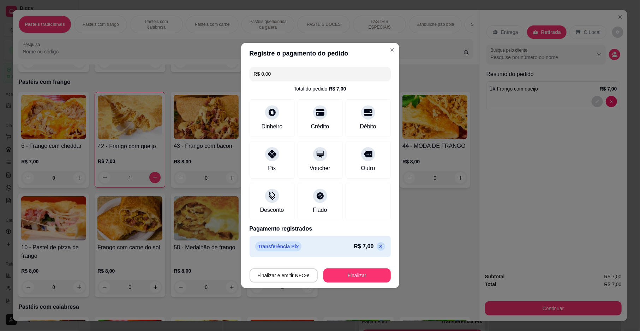
click at [352, 274] on button "Finalizar" at bounding box center [357, 275] width 67 height 14
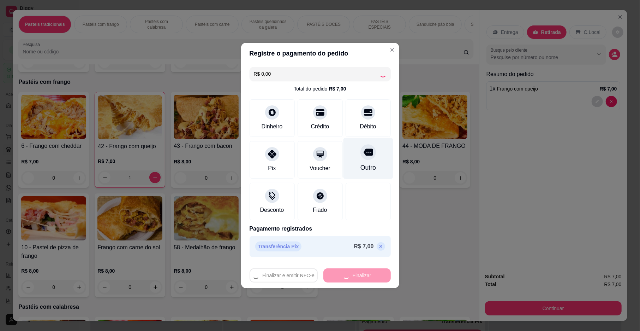
type input "0"
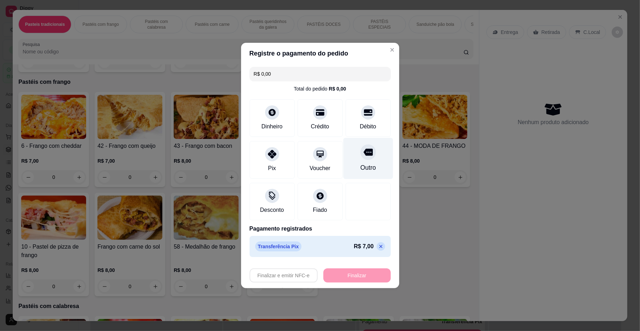
type input "-R$ 7,00"
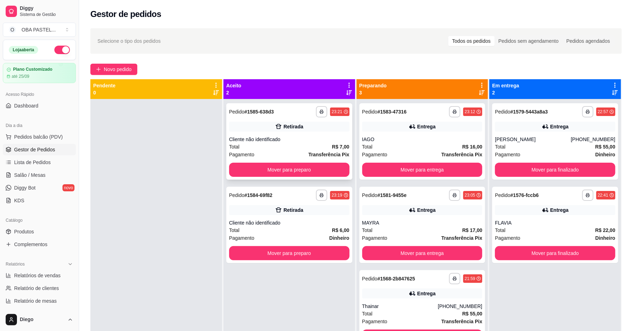
click at [300, 133] on div "**********" at bounding box center [289, 141] width 126 height 76
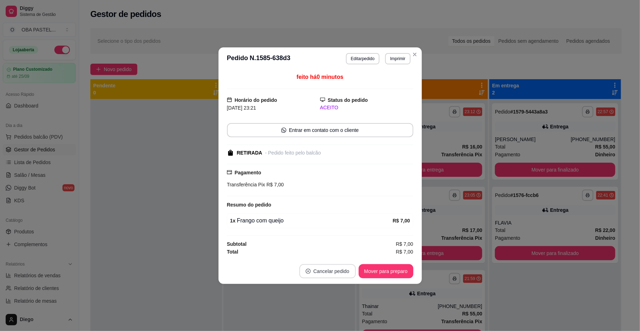
click at [323, 273] on button "Cancelar pedido" at bounding box center [328, 271] width 57 height 14
click at [353, 252] on button "Sim" at bounding box center [347, 254] width 28 height 14
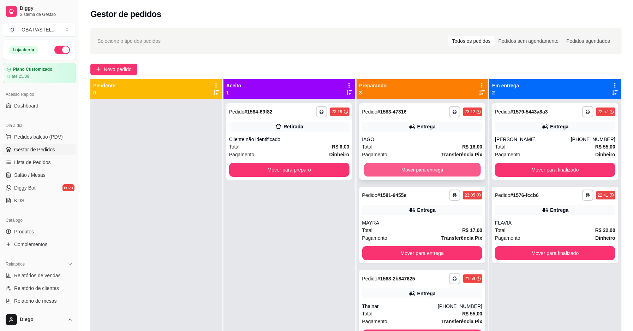
click at [443, 164] on button "Mover para entrega" at bounding box center [422, 170] width 117 height 14
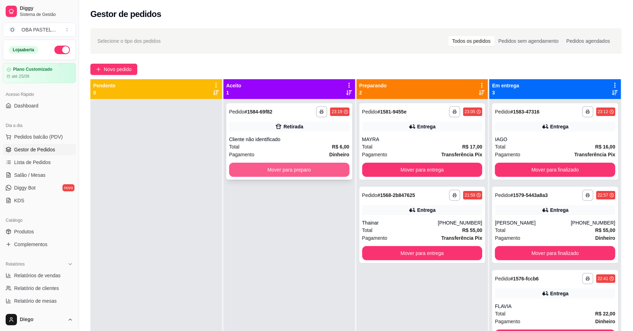
click at [314, 167] on button "Mover para preparo" at bounding box center [289, 169] width 120 height 14
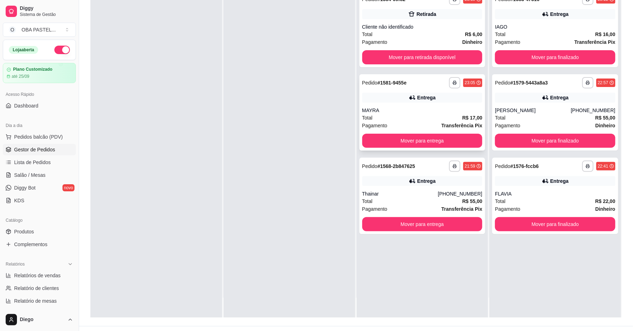
scroll to position [108, 0]
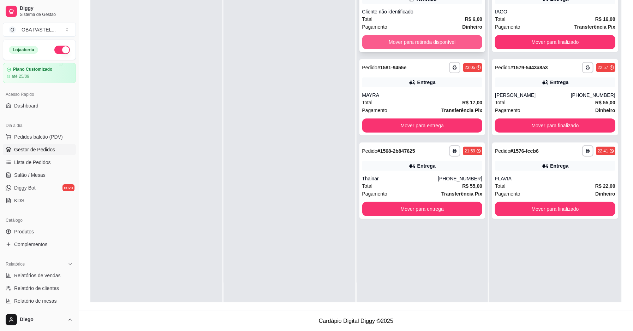
click at [404, 45] on button "Mover para retirada disponível" at bounding box center [422, 42] width 120 height 14
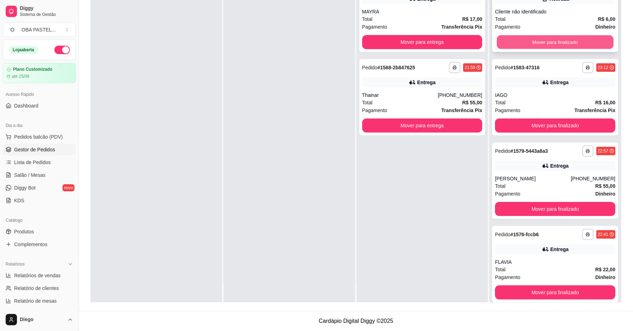
click at [543, 36] on button "Mover para finalizado" at bounding box center [555, 42] width 117 height 14
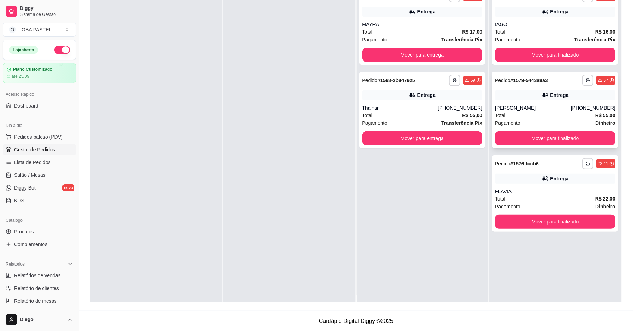
scroll to position [0, 0]
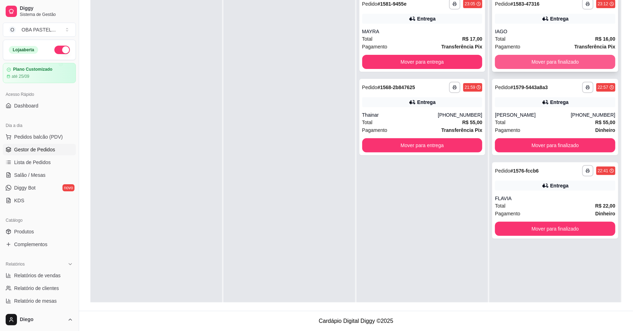
click at [557, 61] on button "Mover para finalizado" at bounding box center [555, 62] width 120 height 14
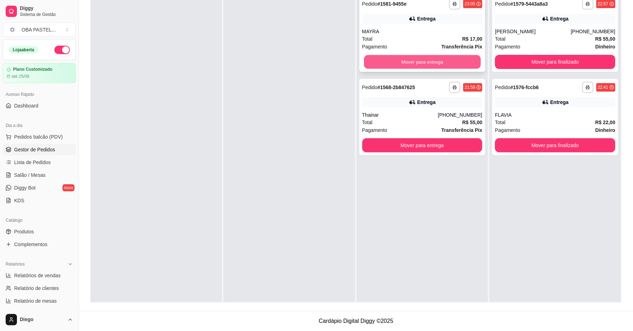
click at [442, 61] on button "Mover para entrega" at bounding box center [422, 62] width 117 height 14
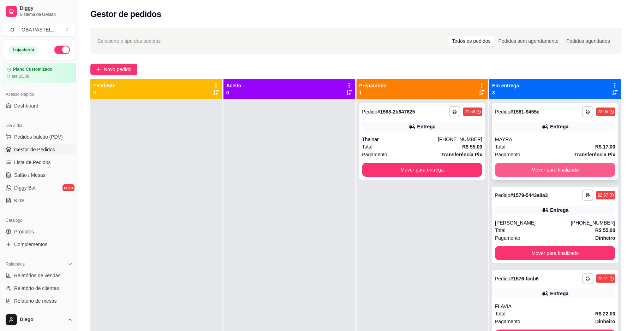
click at [573, 175] on button "Mover para finalizado" at bounding box center [555, 169] width 120 height 14
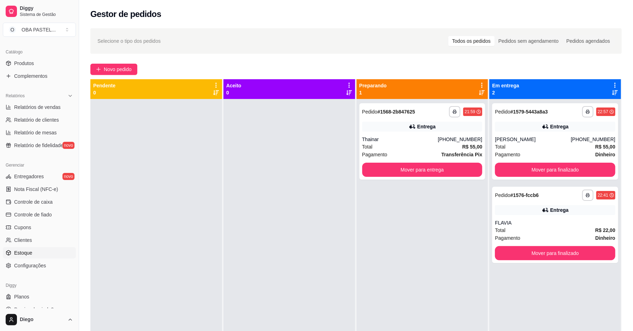
scroll to position [165, 0]
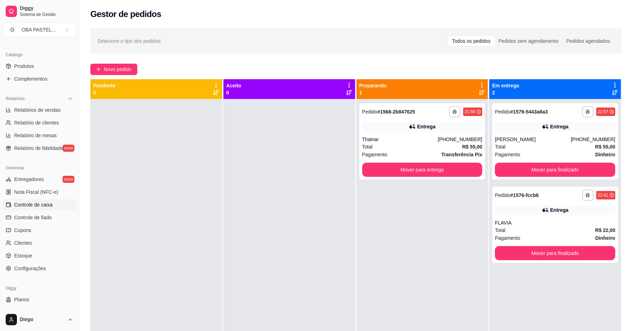
click at [49, 202] on span "Controle de caixa" at bounding box center [33, 204] width 39 height 7
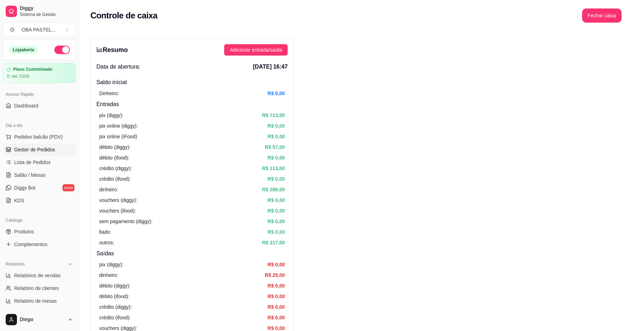
click at [36, 147] on span "Gestor de Pedidos" at bounding box center [34, 149] width 41 height 7
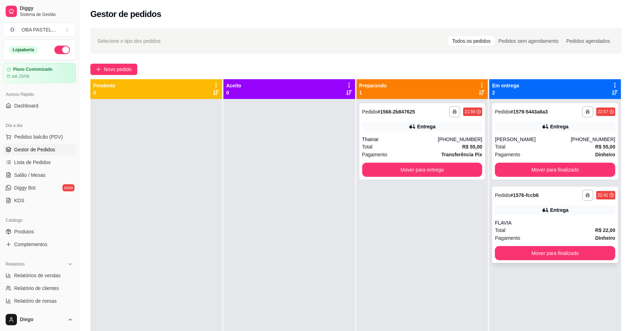
click at [554, 232] on div "Total R$ 22,00" at bounding box center [555, 230] width 120 height 8
click at [546, 249] on button "Mover para finalizado" at bounding box center [555, 253] width 120 height 14
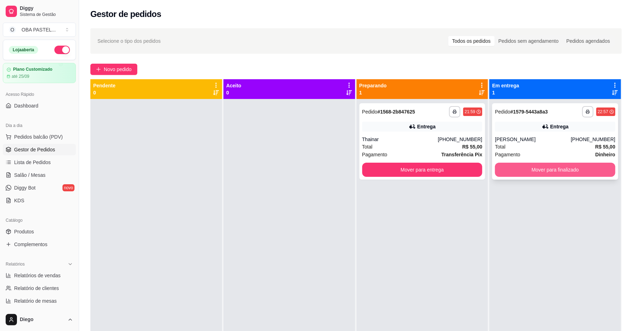
click at [528, 171] on button "Mover para finalizado" at bounding box center [555, 169] width 120 height 14
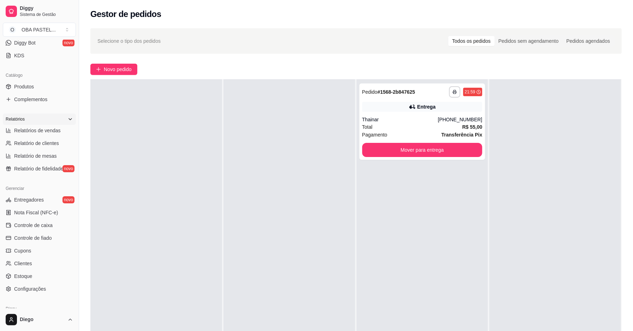
scroll to position [131, 0]
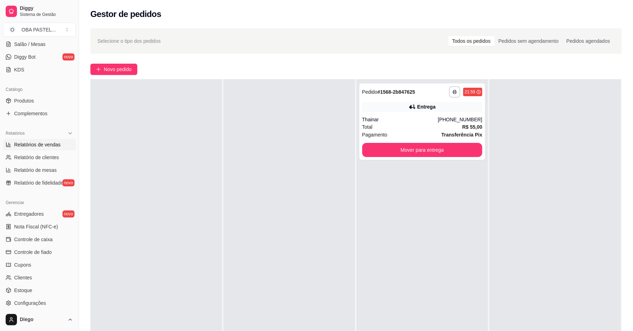
click at [51, 144] on span "Relatórios de vendas" at bounding box center [37, 144] width 47 height 7
select select "ALL"
select select "0"
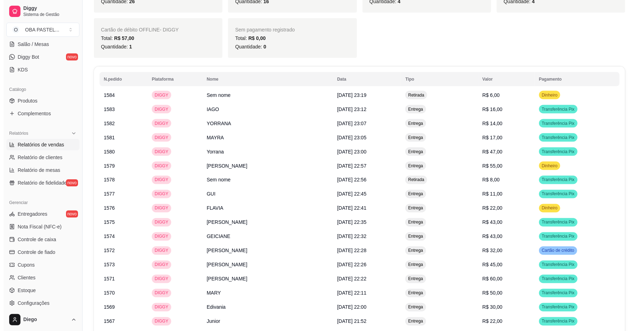
scroll to position [771, 0]
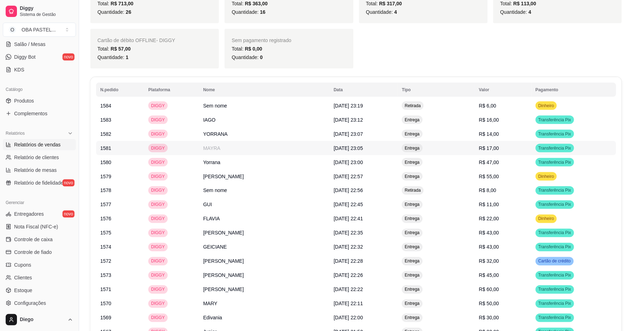
click at [464, 155] on td "Entrega" at bounding box center [436, 148] width 77 height 14
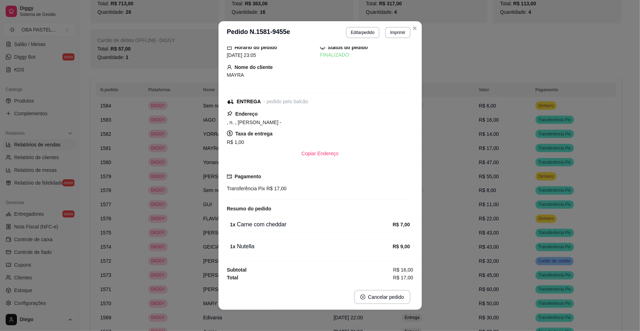
scroll to position [1, 0]
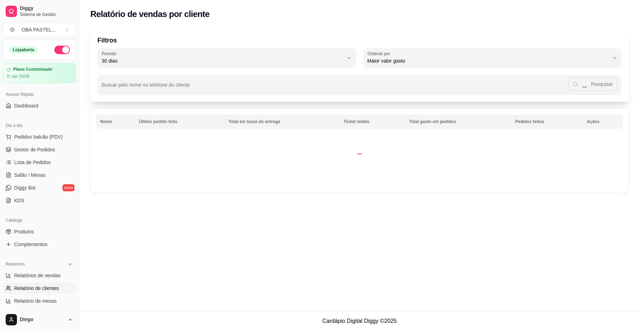
select select "30"
select select "HIGHEST_TOTAL_SPENT_WITH_ORDERS"
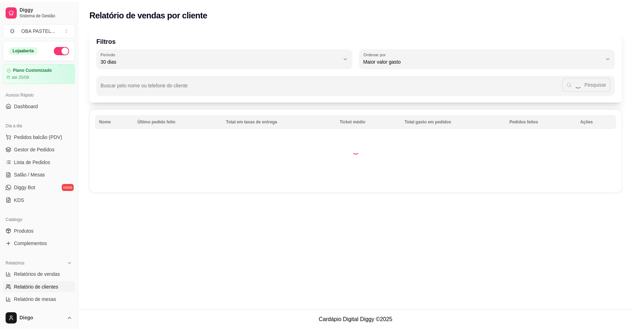
scroll to position [178, 0]
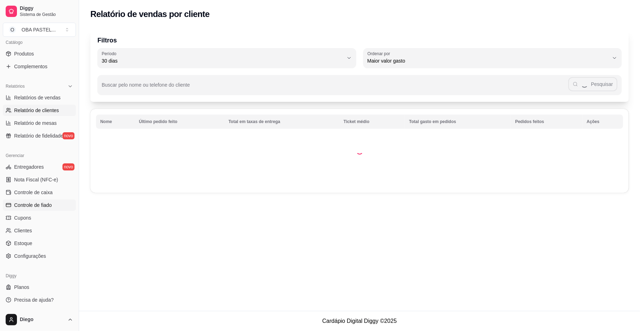
click at [35, 207] on span "Controle de fiado" at bounding box center [33, 204] width 38 height 7
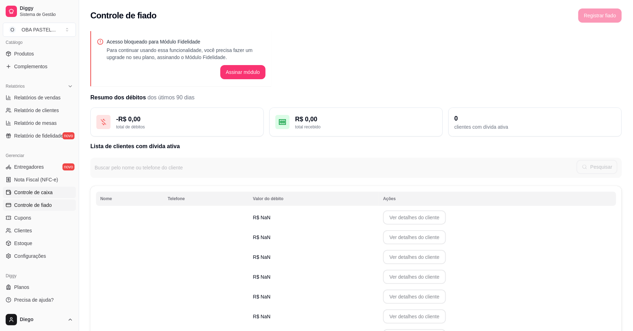
click at [41, 194] on span "Controle de caixa" at bounding box center [33, 192] width 39 height 7
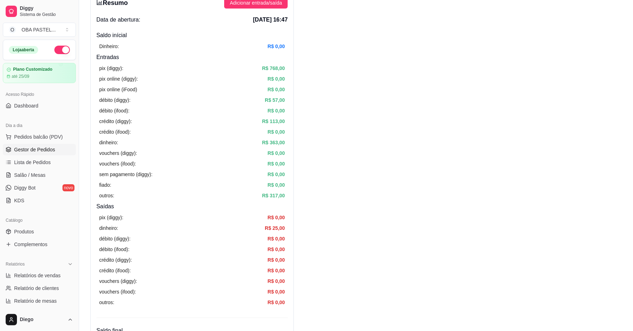
click at [33, 149] on span "Gestor de Pedidos" at bounding box center [34, 149] width 41 height 7
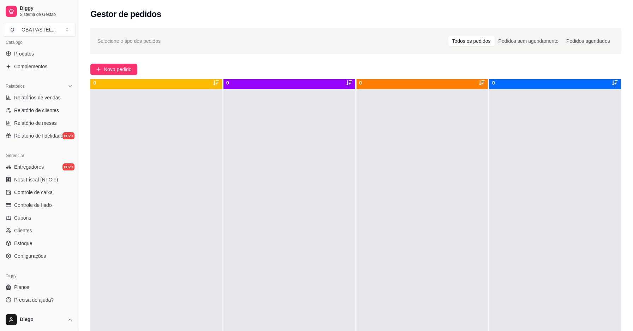
scroll to position [20, 0]
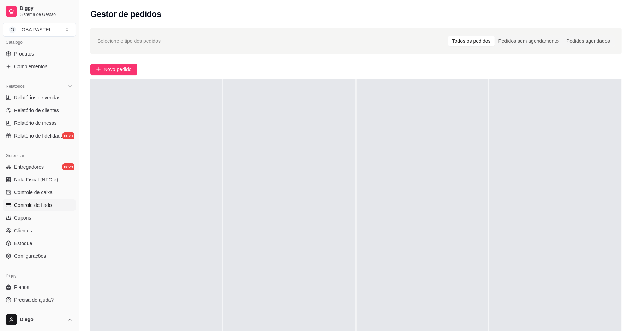
click at [21, 203] on span "Controle de fiado" at bounding box center [33, 204] width 38 height 7
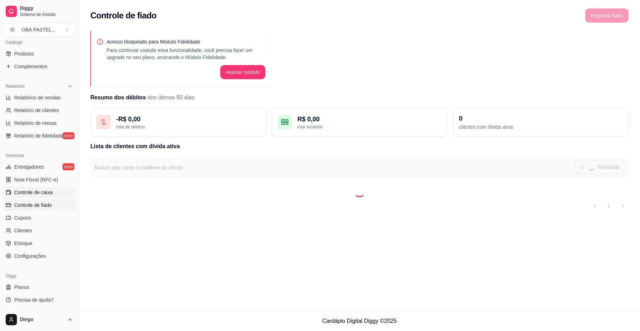
click at [30, 191] on span "Controle de caixa" at bounding box center [33, 192] width 39 height 7
